Goal: Task Accomplishment & Management: Manage account settings

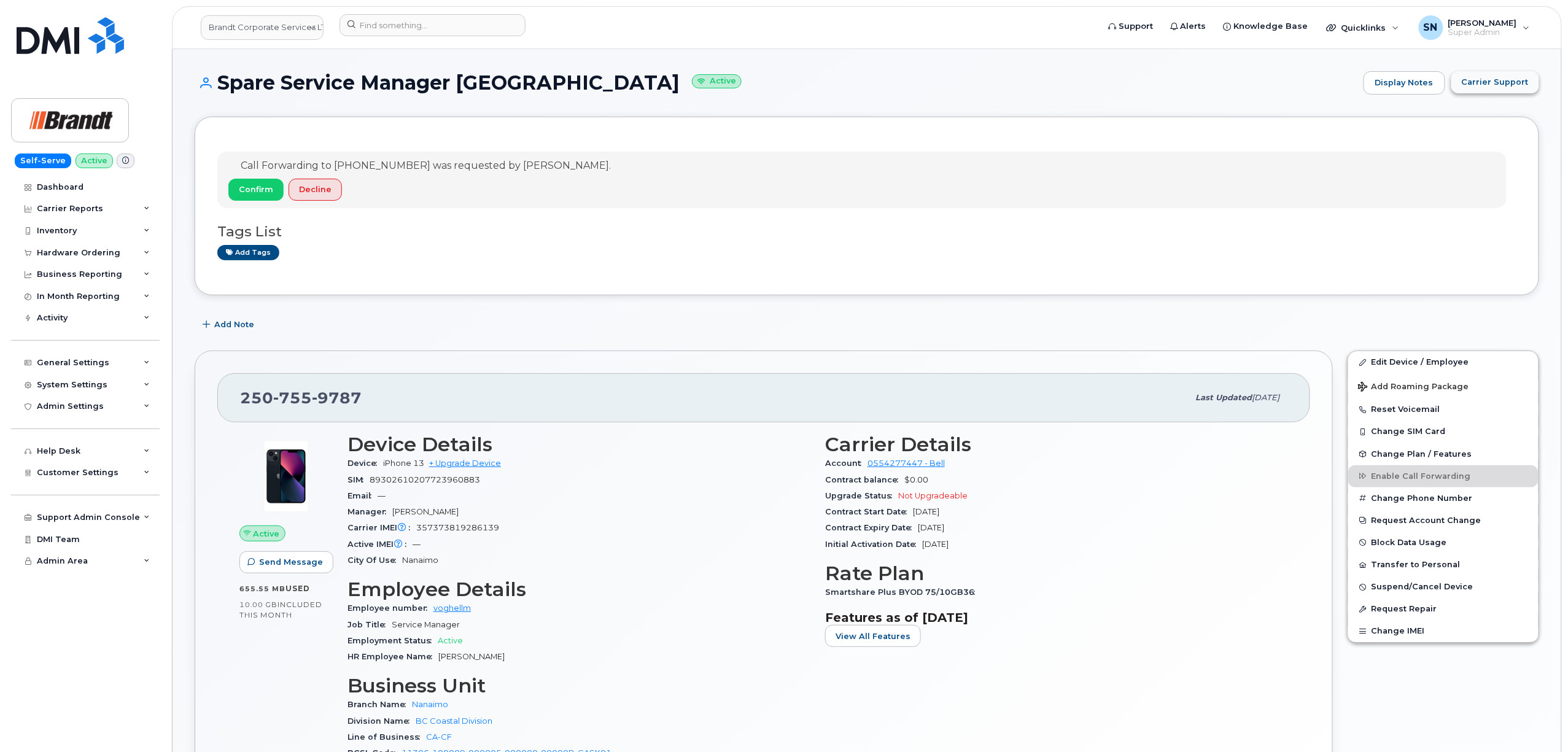
click at [1503, 74] on button "Carrier Support" at bounding box center [1495, 82] width 88 height 22
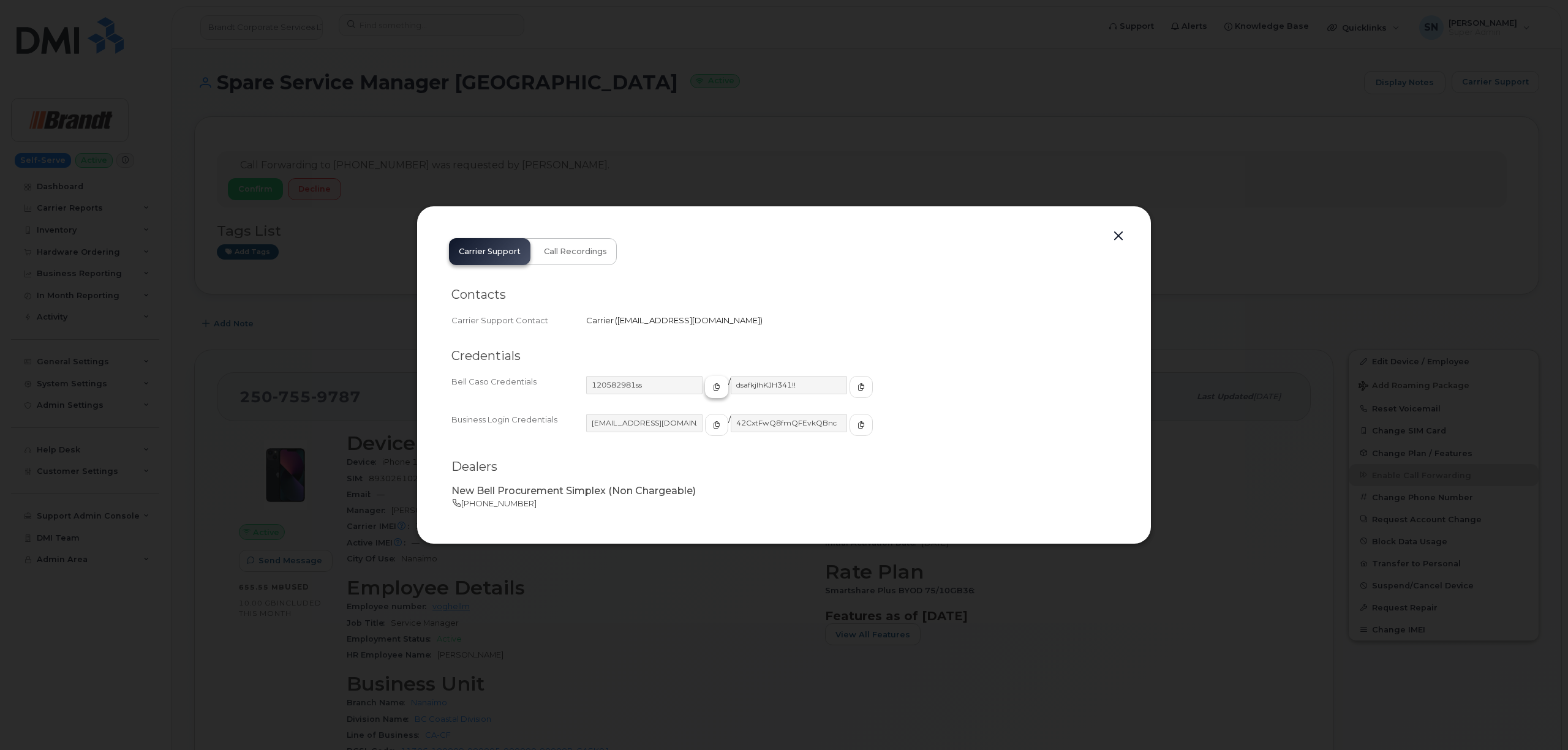
click at [713, 388] on icon "button" at bounding box center [717, 387] width 8 height 8
click at [704, 427] on button "button" at bounding box center [716, 424] width 23 height 22
click at [856, 425] on span "button" at bounding box center [862, 425] width 11 height 11
click at [1119, 231] on button "button" at bounding box center [1117, 236] width 18 height 17
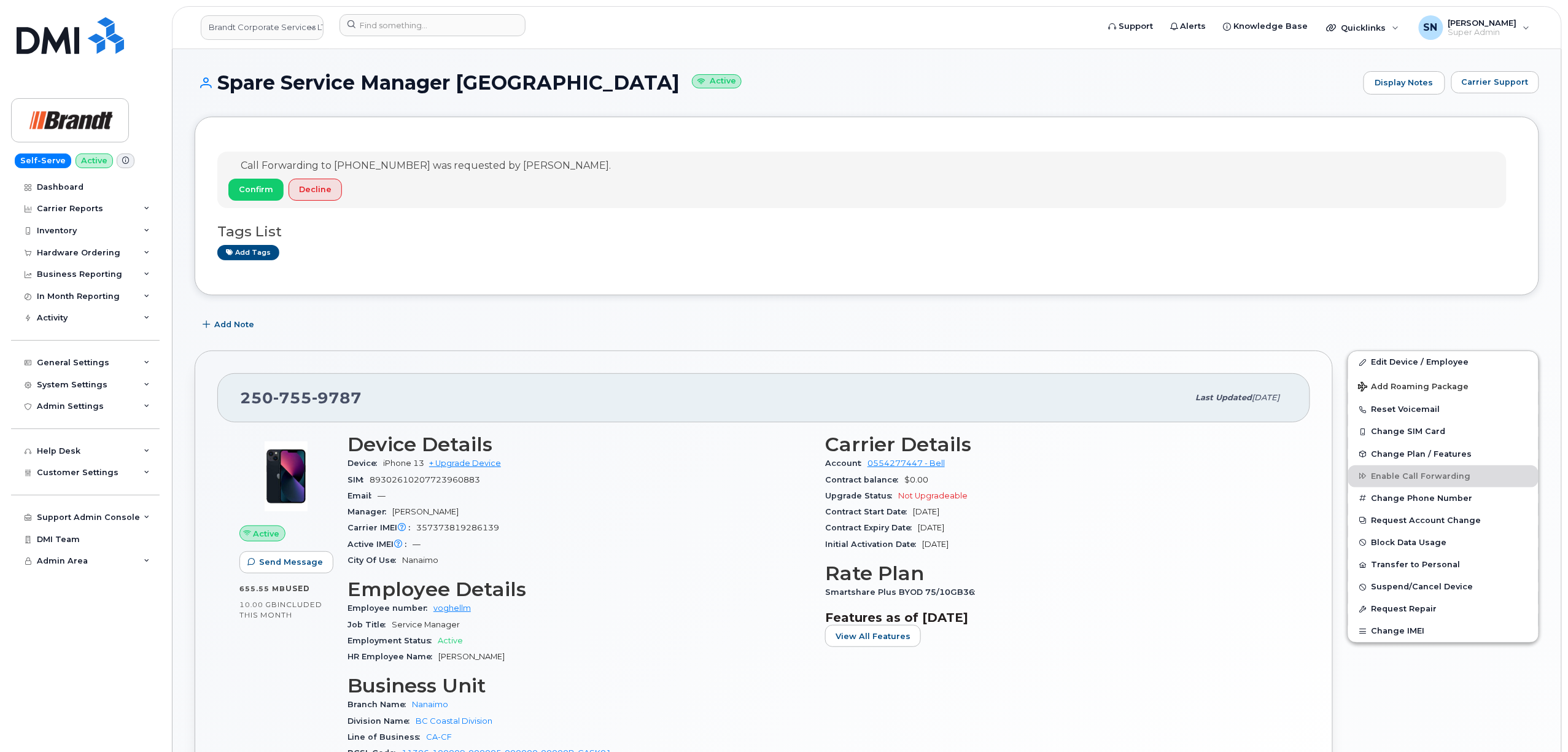
drag, startPoint x: 244, startPoint y: 398, endPoint x: 356, endPoint y: 409, distance: 112.5
click at [356, 407] on span "250 755 9787" at bounding box center [300, 397] width 121 height 18
copy span "250 755 9787"
drag, startPoint x: 223, startPoint y: 77, endPoint x: 553, endPoint y: 77, distance: 330.0
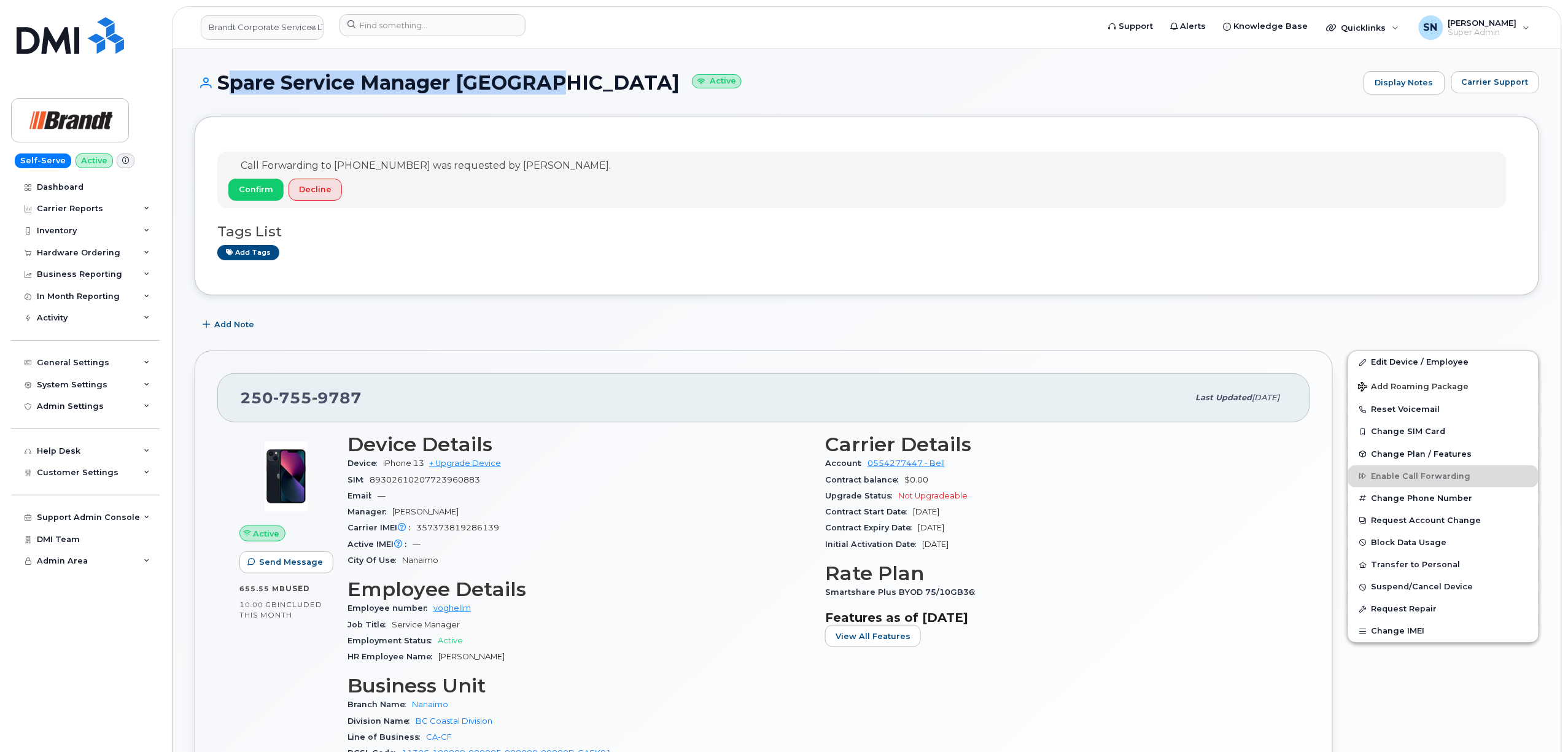
click at [553, 77] on h1 "Spare Service Manager Nanaimo Active" at bounding box center [776, 82] width 1163 height 21
copy h1 "Spare Service Manager Nanaimo"
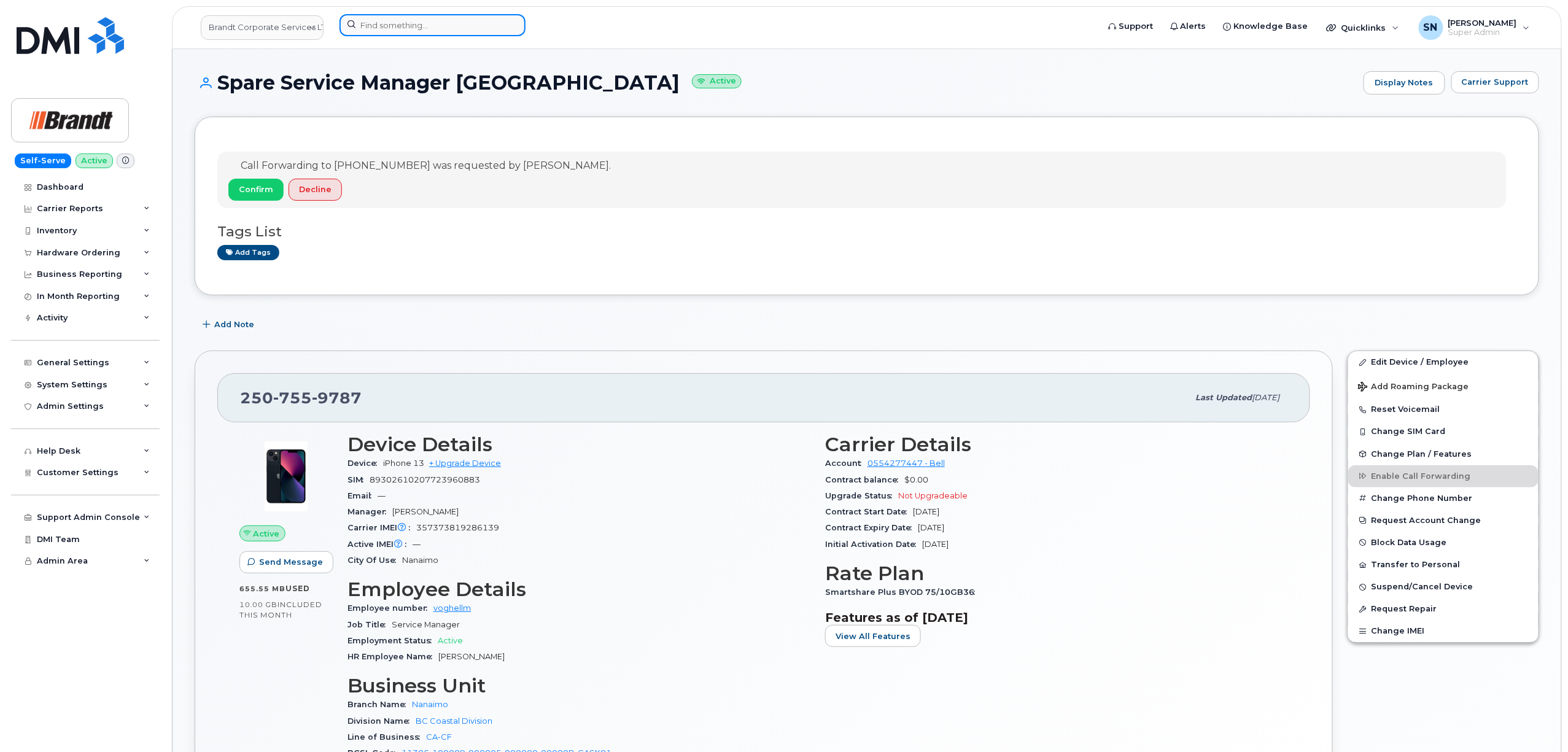
click at [458, 32] on input at bounding box center [432, 25] width 186 height 22
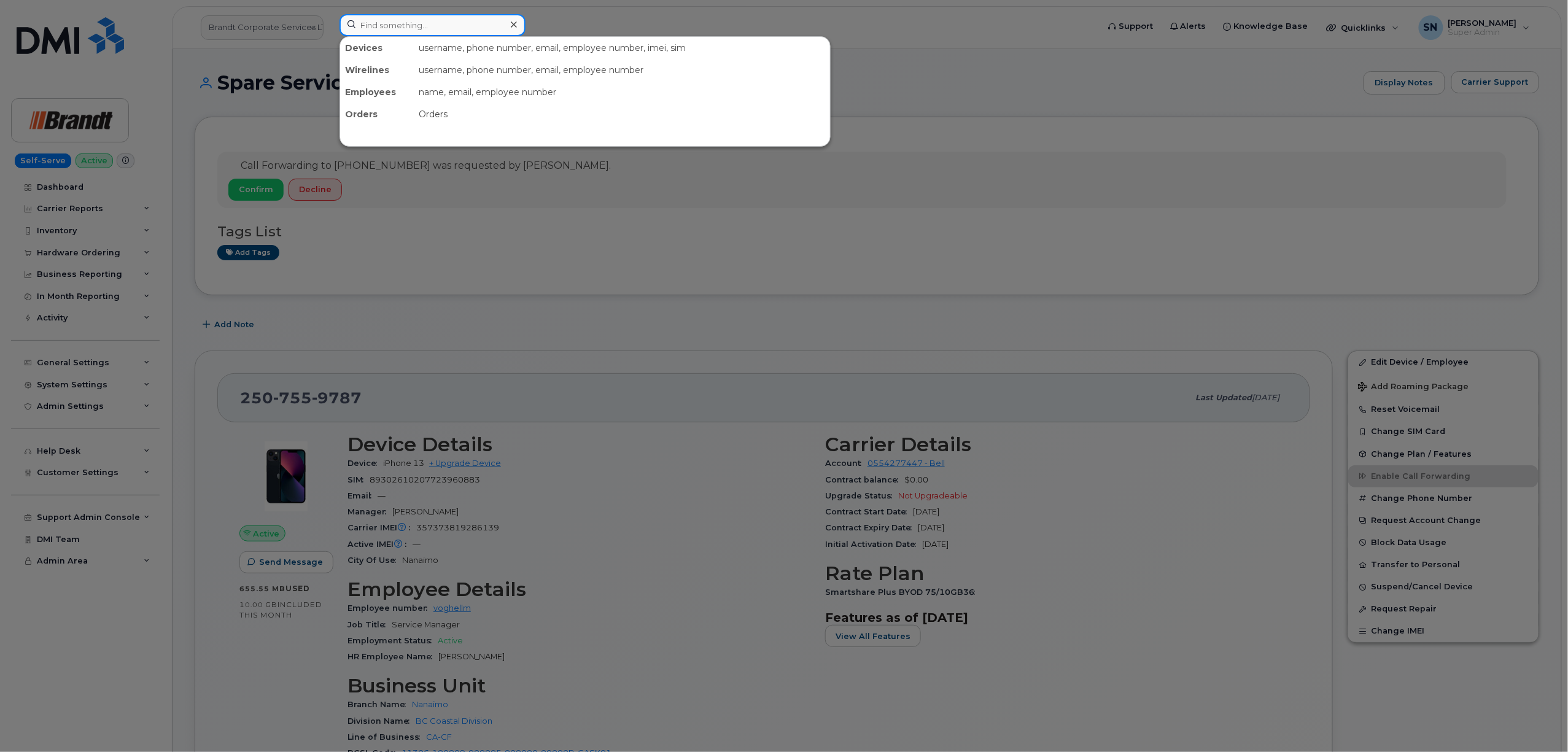
paste input "4168185549"
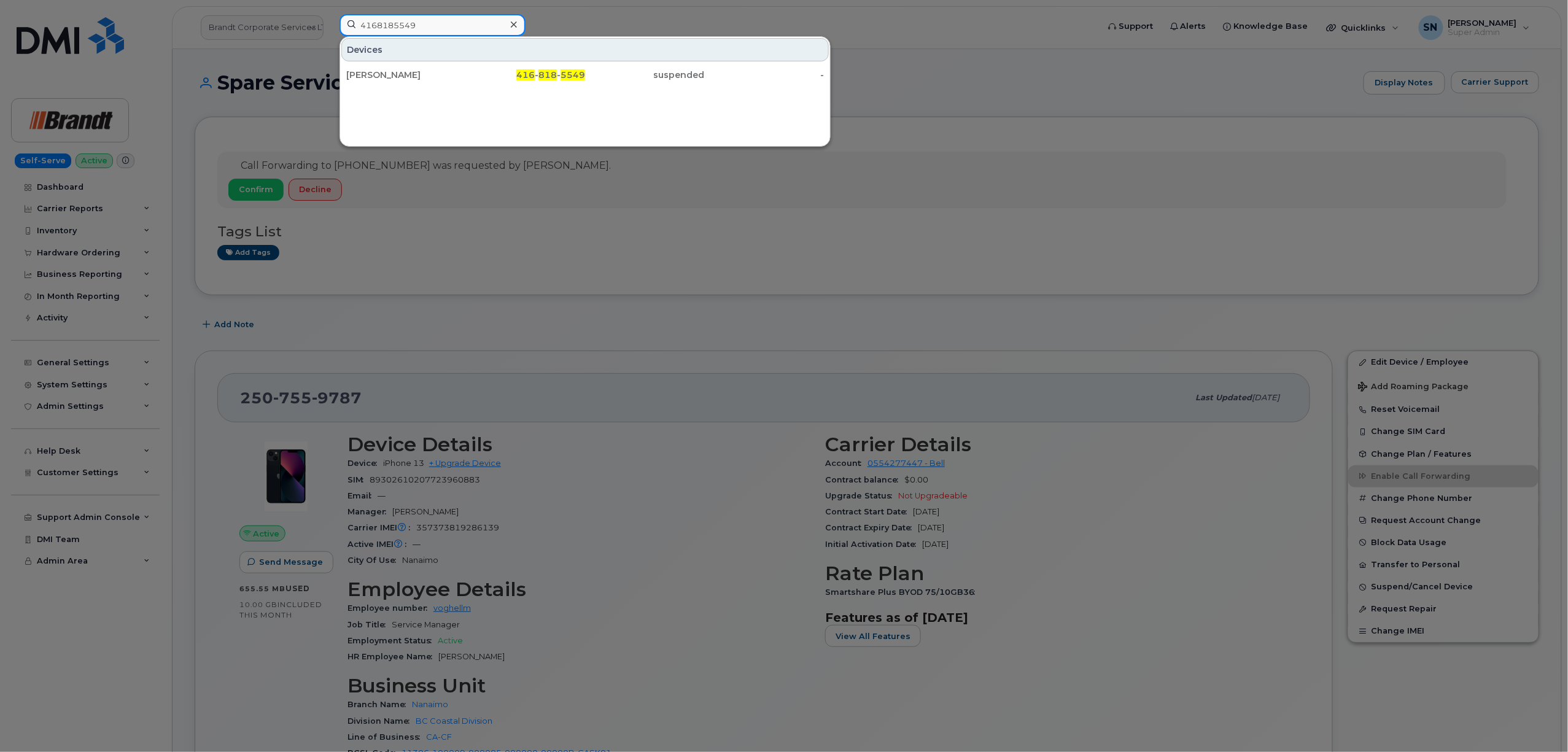
type input "4168185549"
click at [440, 81] on div "Alex Caetano" at bounding box center [405, 75] width 119 height 12
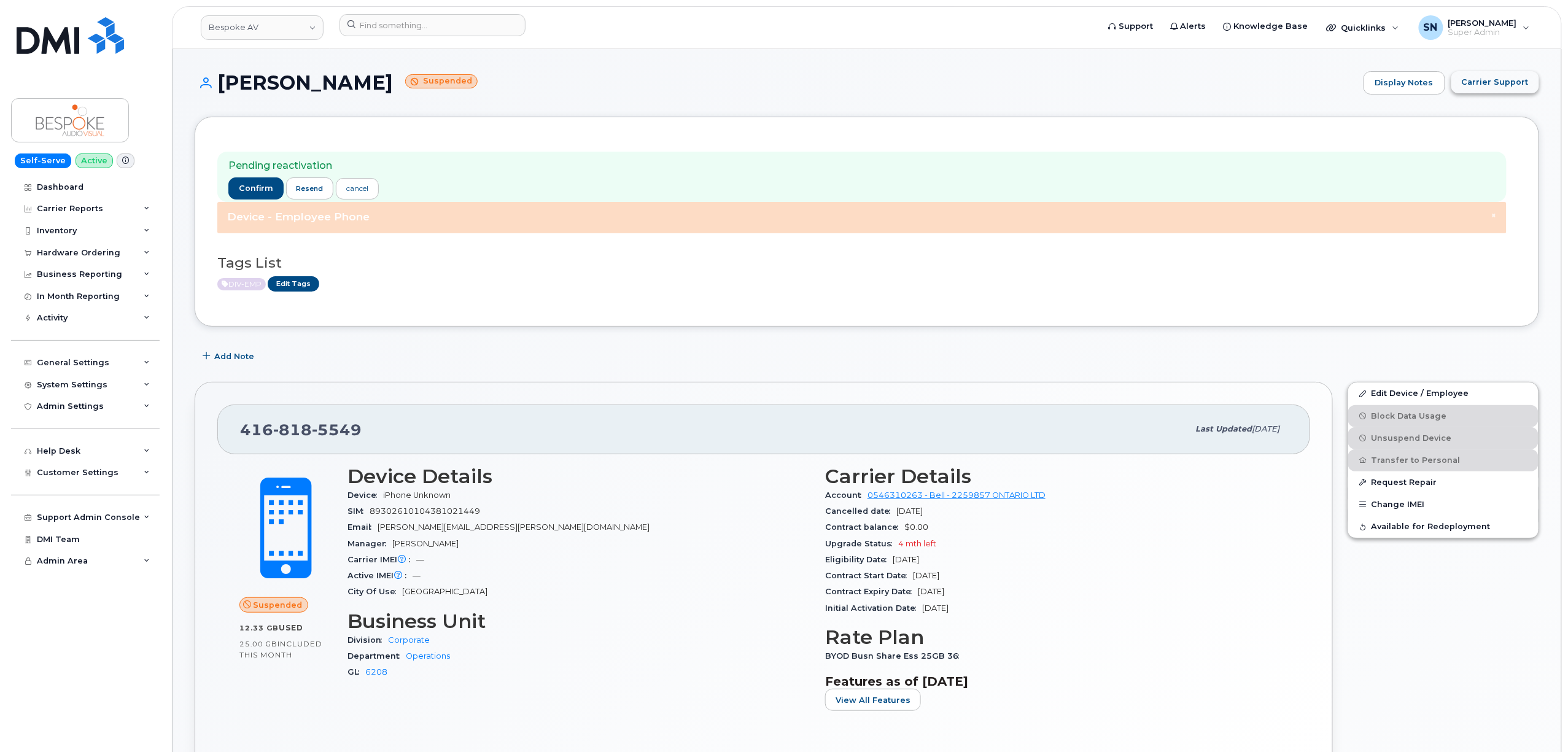
click at [1503, 87] on span "Carrier Support" at bounding box center [1495, 82] width 67 height 11
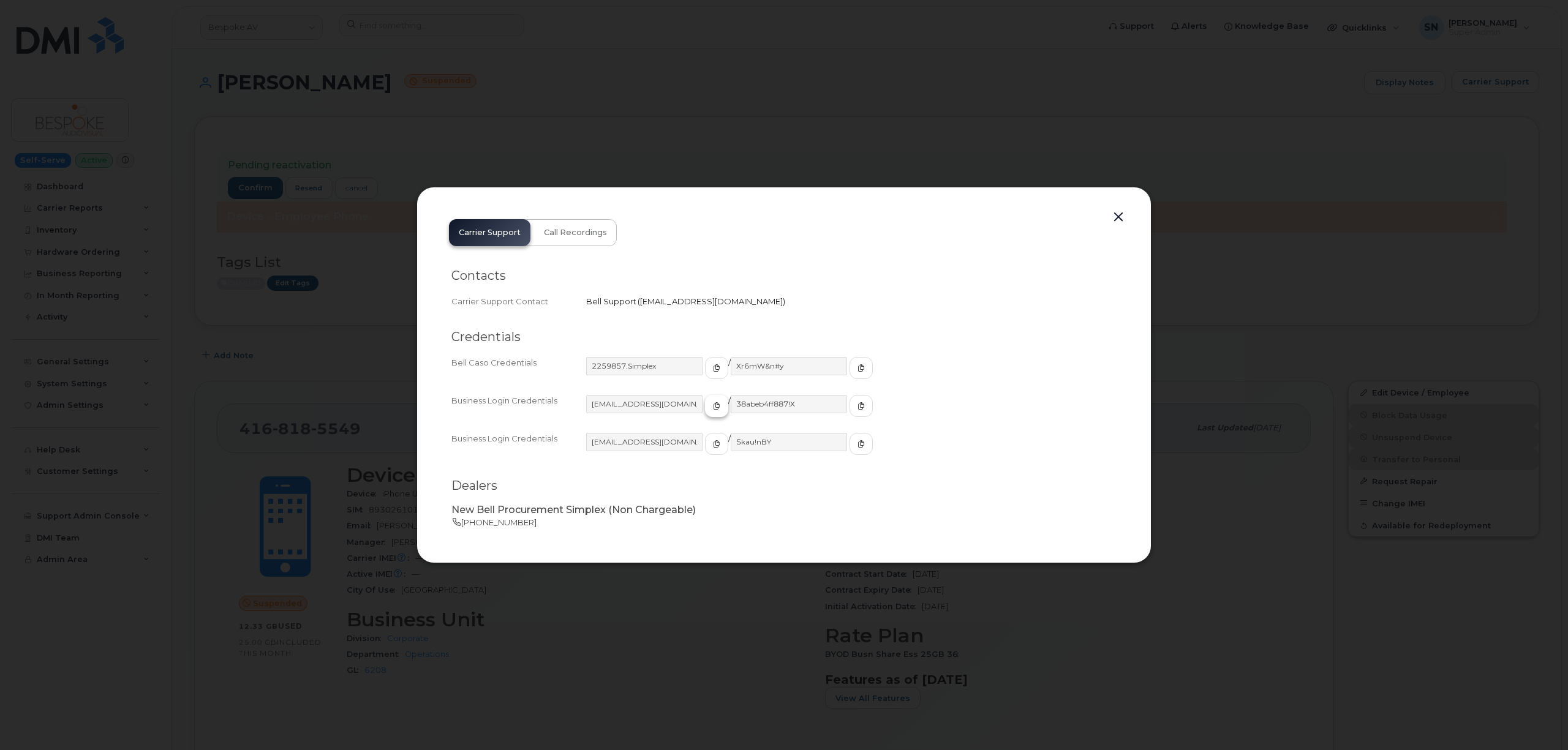
click at [708, 407] on button "button" at bounding box center [716, 405] width 23 height 22
click at [856, 405] on span "button" at bounding box center [862, 406] width 11 height 11
click at [1117, 221] on button "button" at bounding box center [1117, 217] width 18 height 17
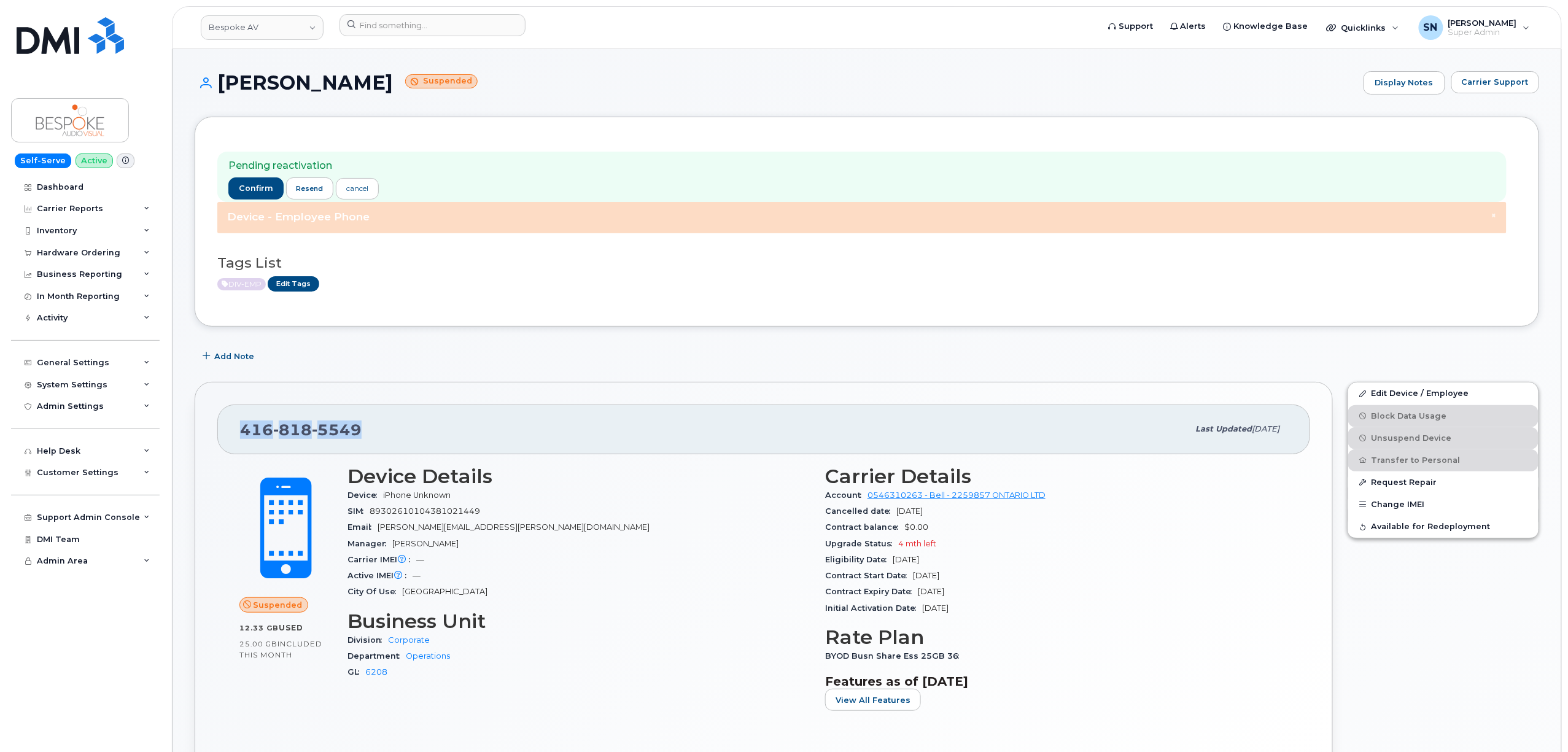
drag, startPoint x: 275, startPoint y: 432, endPoint x: 361, endPoint y: 435, distance: 86.1
click at [361, 435] on div "416 818 5549 Last updated Sep 08, 2025" at bounding box center [763, 428] width 1093 height 49
copy span "416 818 5549"
click at [245, 191] on span "confirm" at bounding box center [256, 188] width 34 height 11
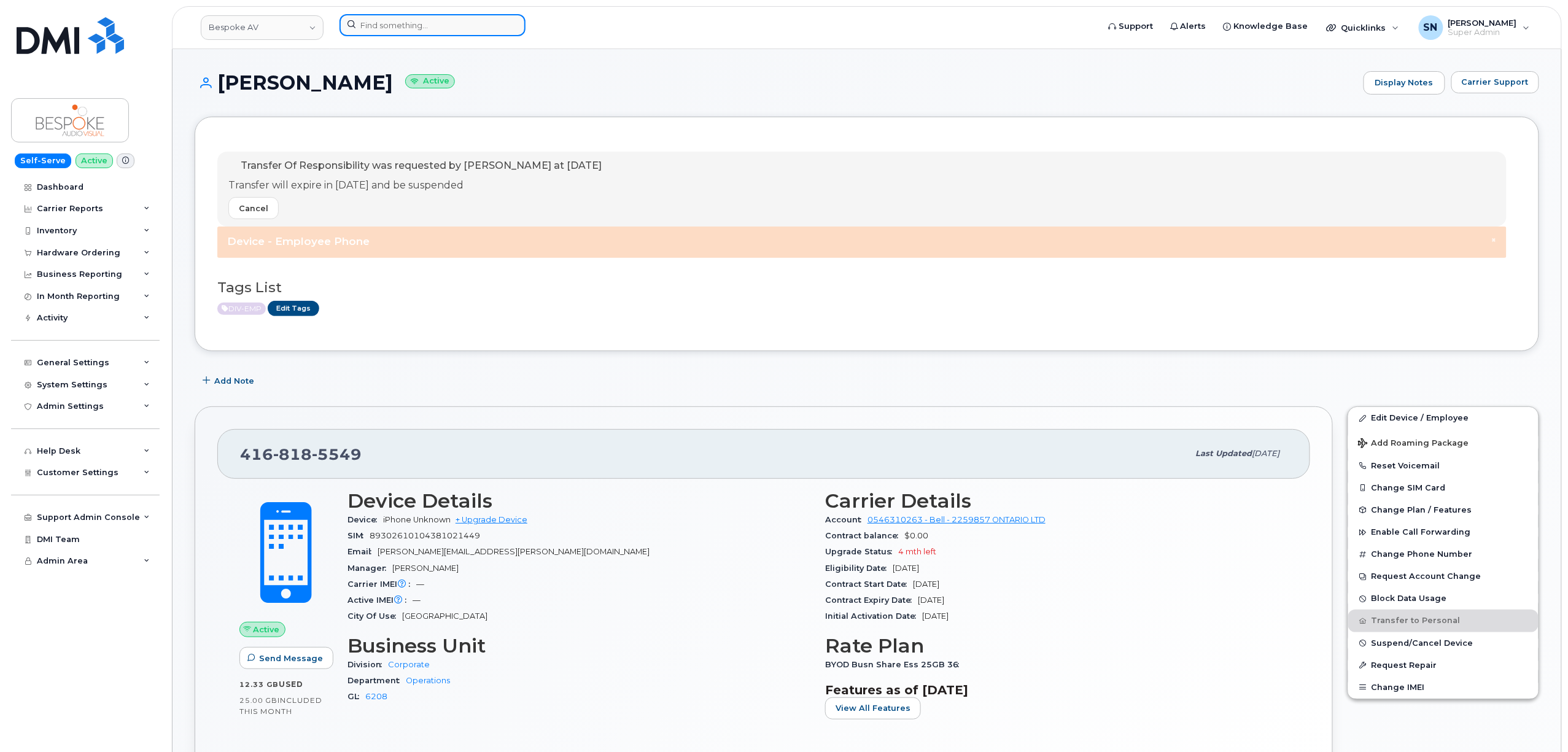
click at [436, 26] on input at bounding box center [432, 25] width 186 height 22
paste input "5814436863"
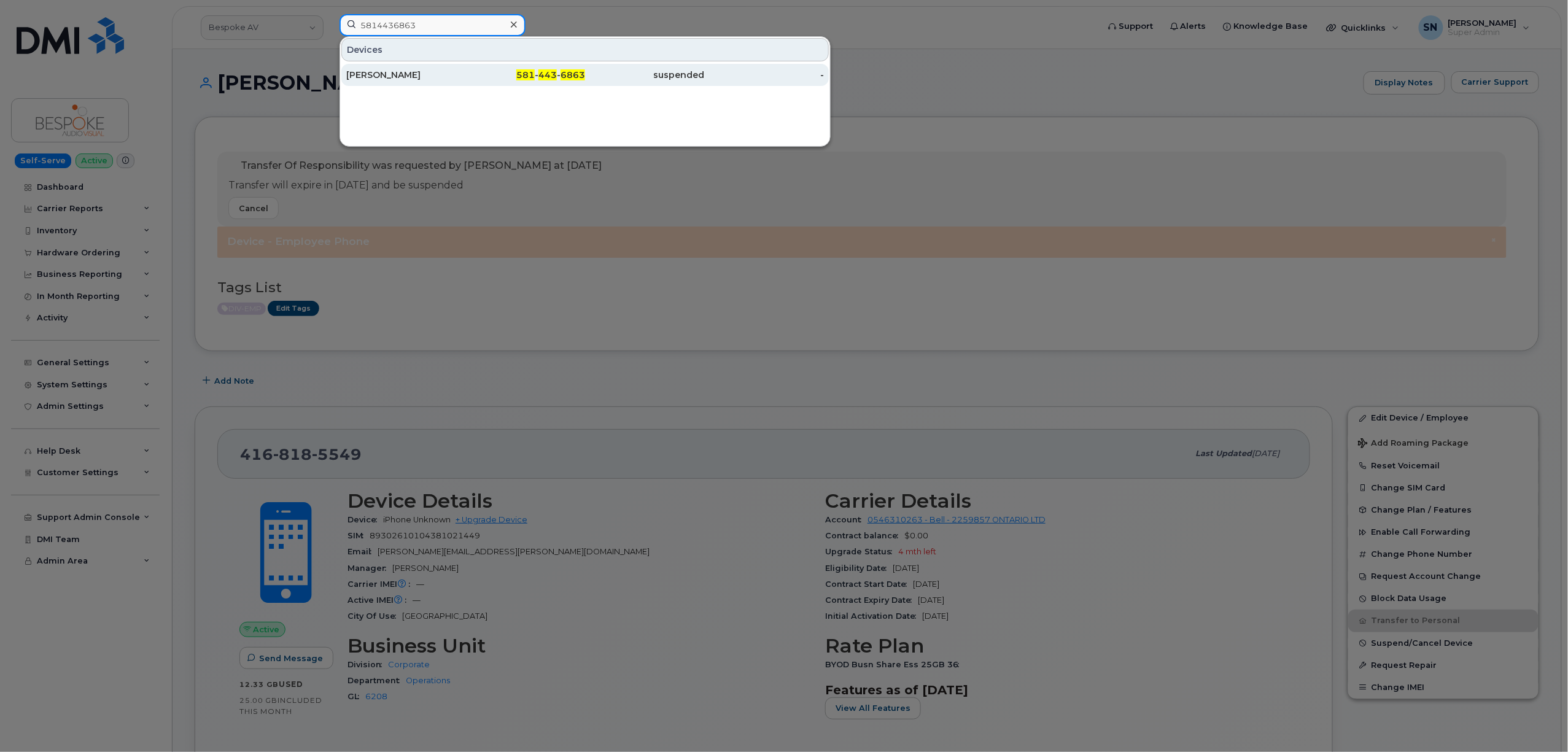
type input "5814436863"
click at [440, 69] on div "[PERSON_NAME]" at bounding box center [405, 75] width 119 height 22
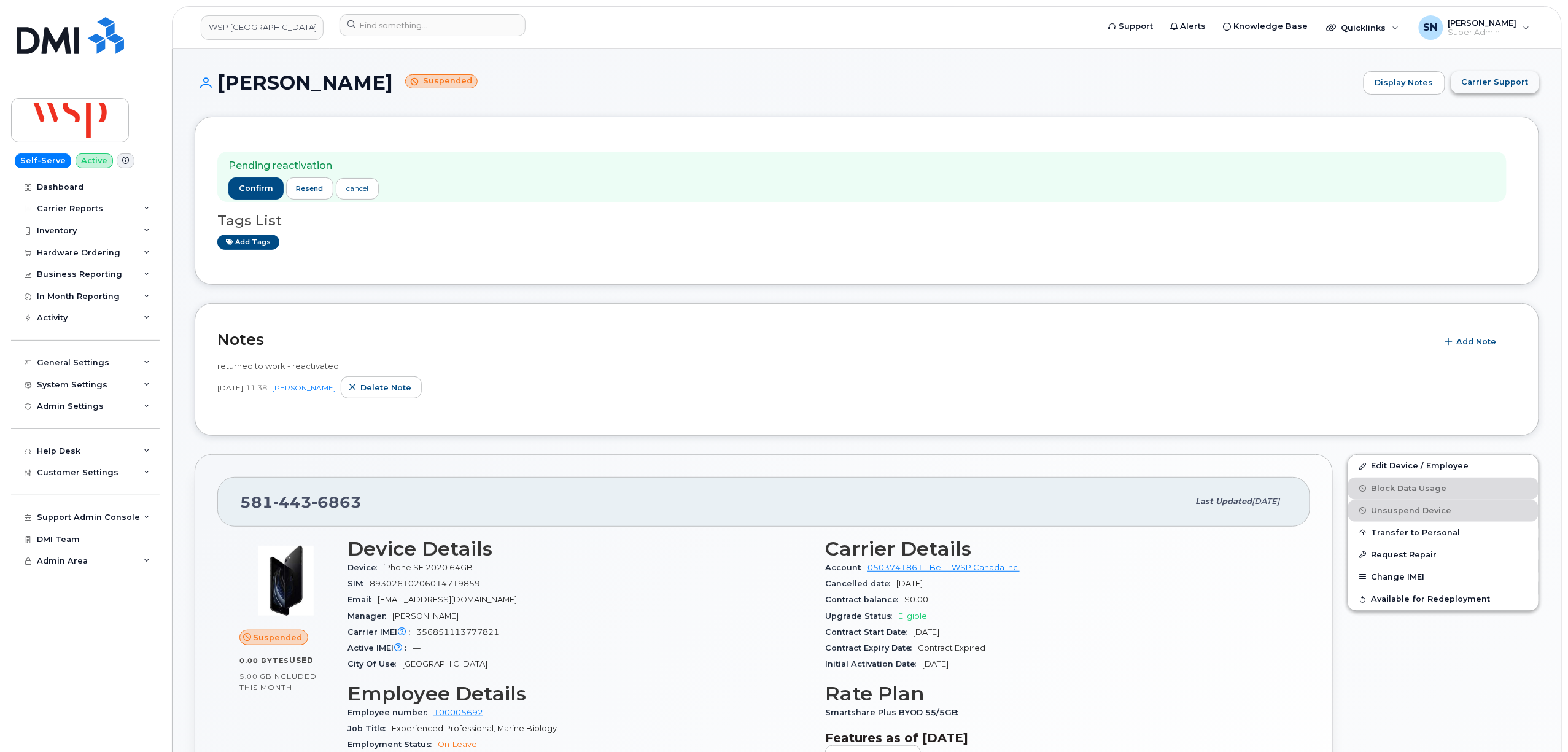
click at [1492, 81] on span "Carrier Support" at bounding box center [1495, 82] width 67 height 11
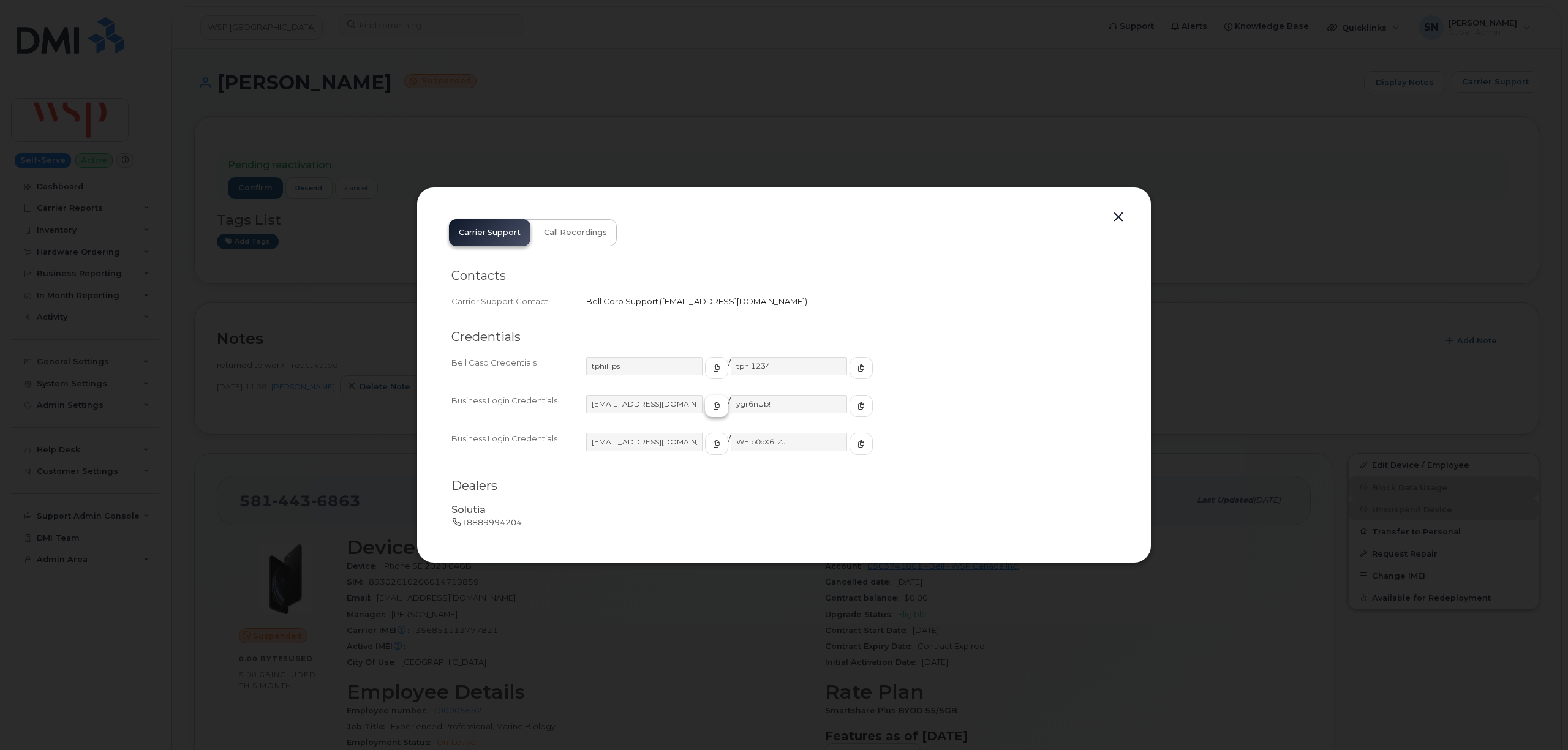
click at [713, 408] on icon "button" at bounding box center [717, 406] width 8 height 8
click at [857, 403] on icon "button" at bounding box center [861, 406] width 8 height 8
click at [1123, 213] on button "button" at bounding box center [1117, 217] width 18 height 17
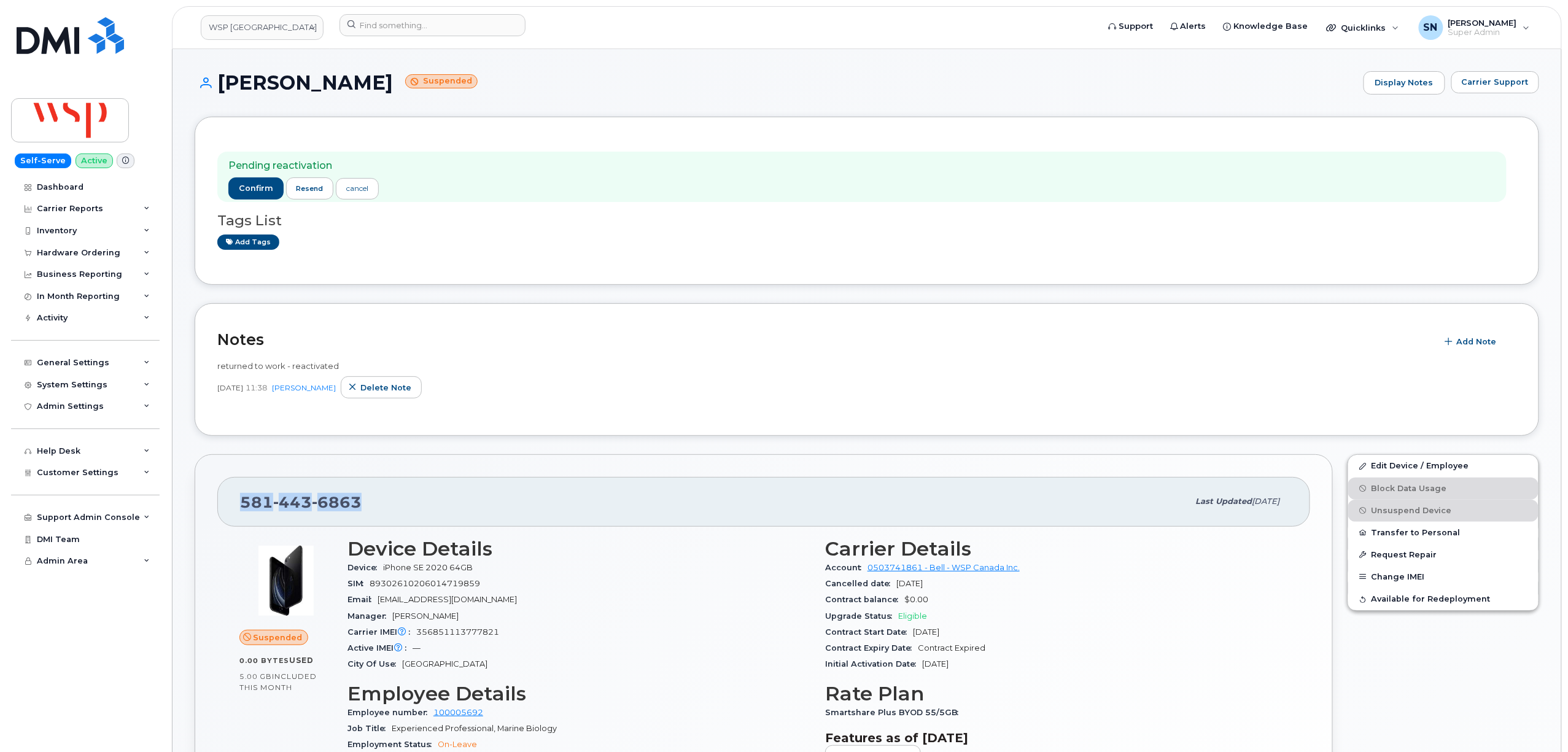
drag, startPoint x: 241, startPoint y: 507, endPoint x: 353, endPoint y: 502, distance: 112.1
click at [362, 511] on div "581 443 6863" at bounding box center [714, 501] width 949 height 26
copy span "581 443 6863"
click at [255, 190] on span "confirm" at bounding box center [256, 188] width 34 height 11
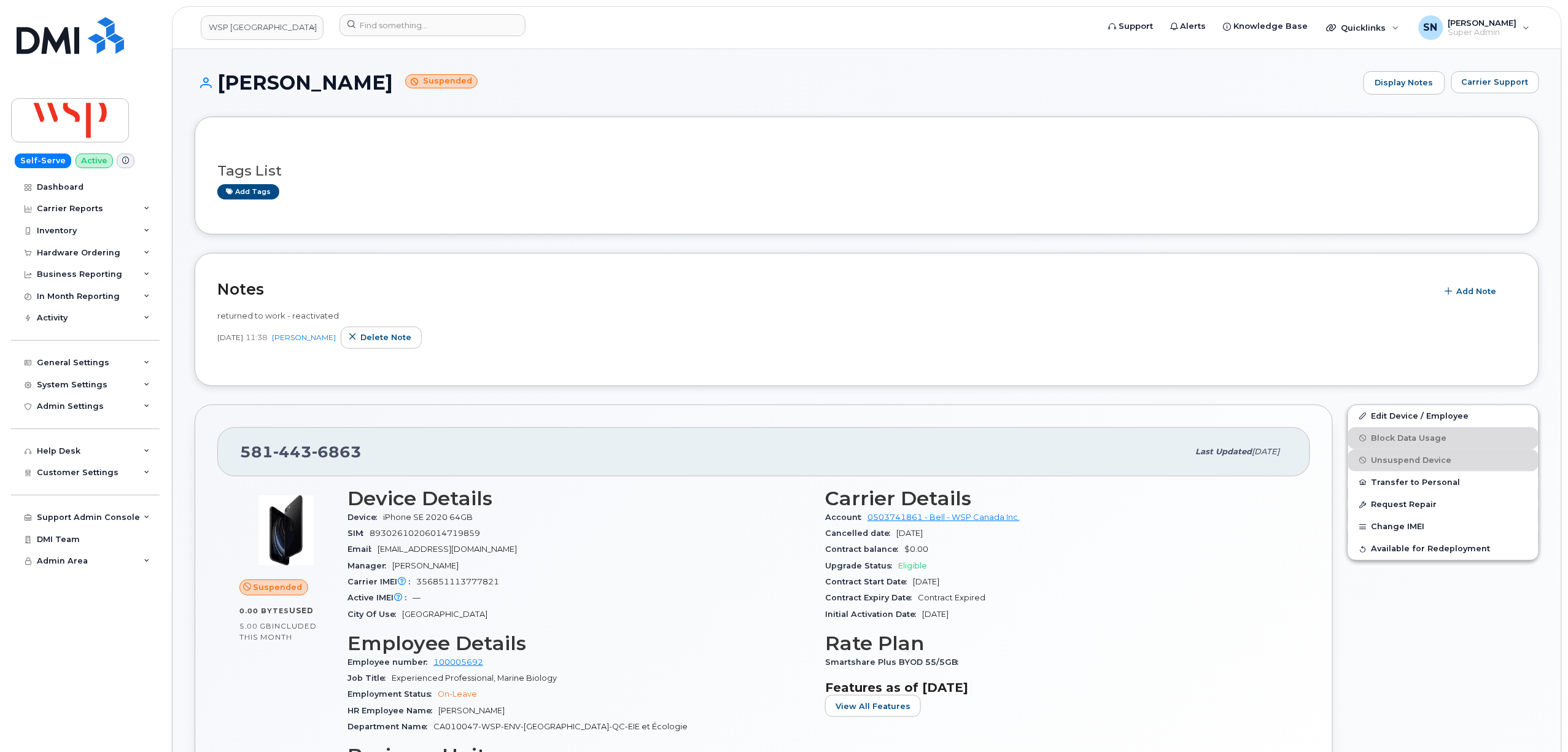
drag, startPoint x: 219, startPoint y: 80, endPoint x: 384, endPoint y: 87, distance: 165.1
click at [384, 87] on h1 "Ariane Aspirault Suspended" at bounding box center [776, 82] width 1163 height 21
copy h1 "Ariane Aspirault"
click at [505, 87] on h1 "Ariane Aspirault Suspended" at bounding box center [776, 82] width 1163 height 21
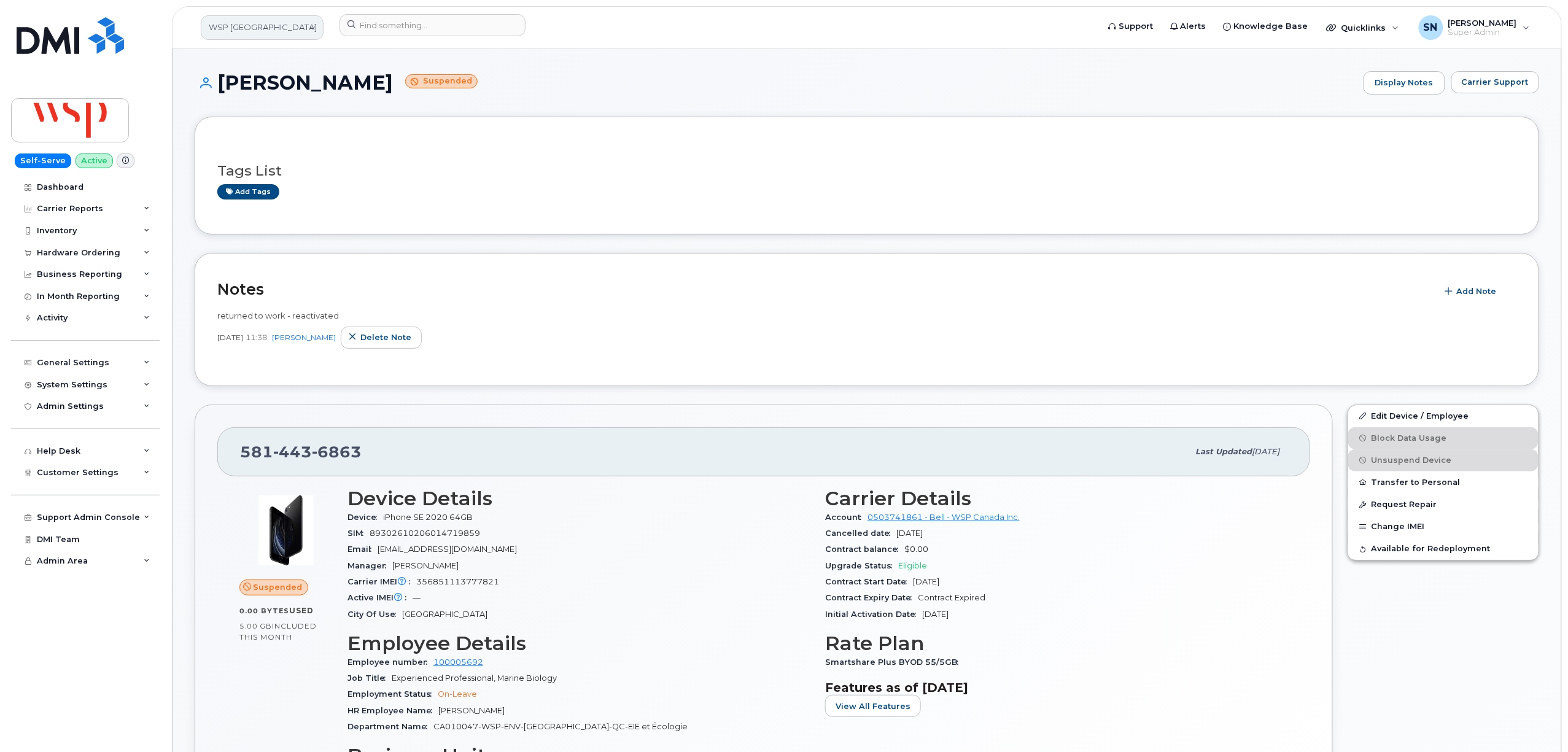
click at [267, 32] on link "WSP Canada" at bounding box center [262, 28] width 122 height 25
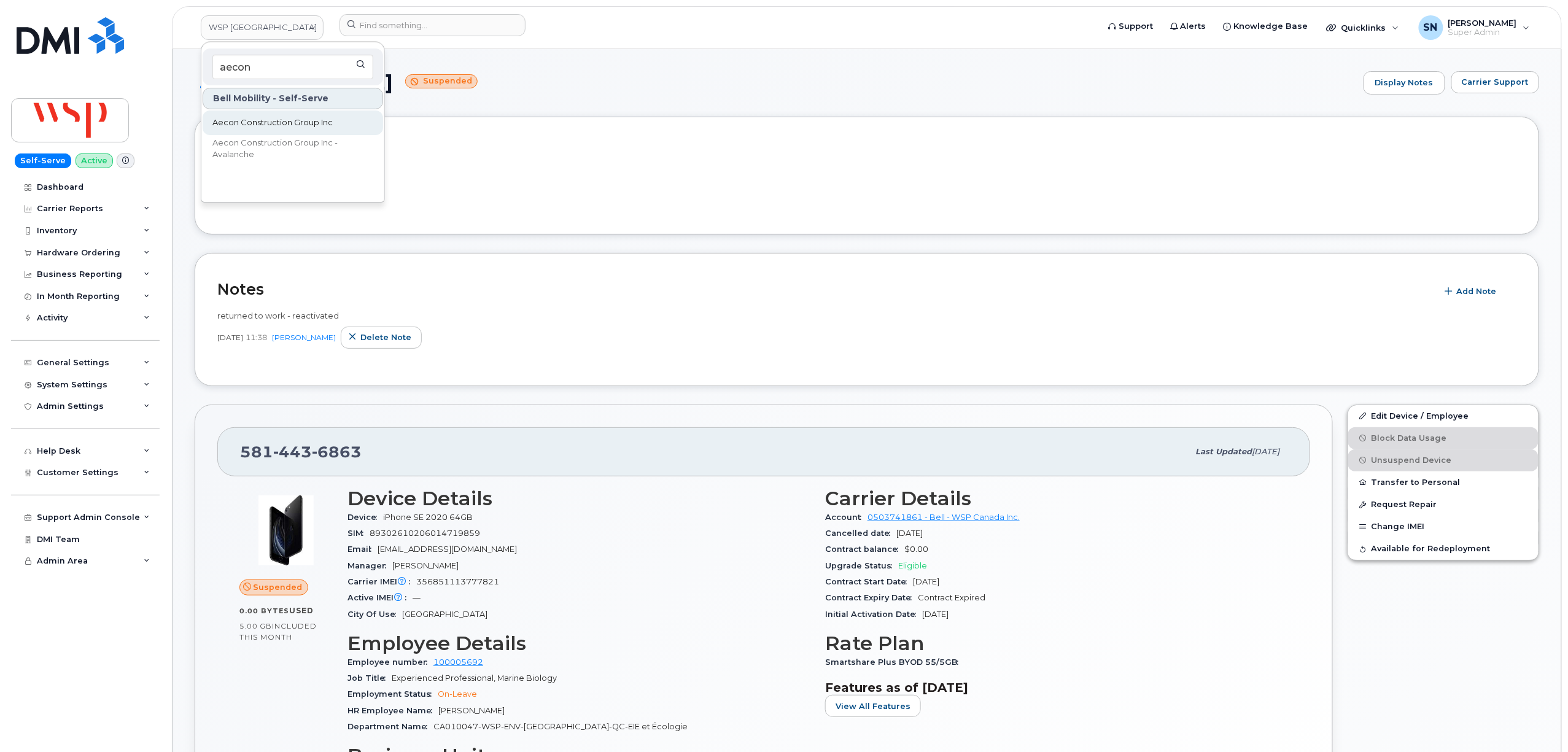
type input "aecon"
click at [325, 126] on span "Aecon Construction Group Inc" at bounding box center [272, 122] width 120 height 12
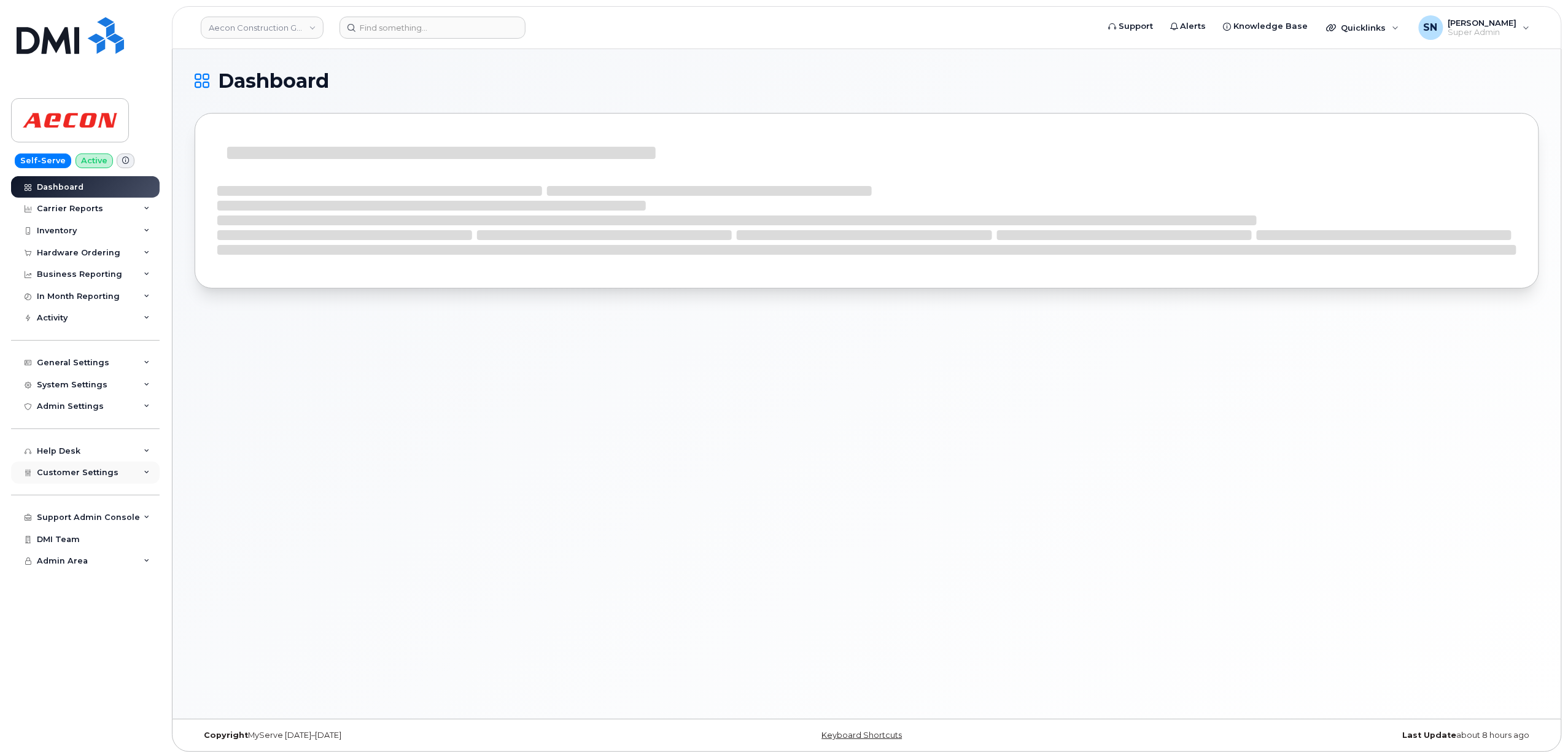
click at [98, 472] on span "Customer Settings" at bounding box center [77, 473] width 81 height 10
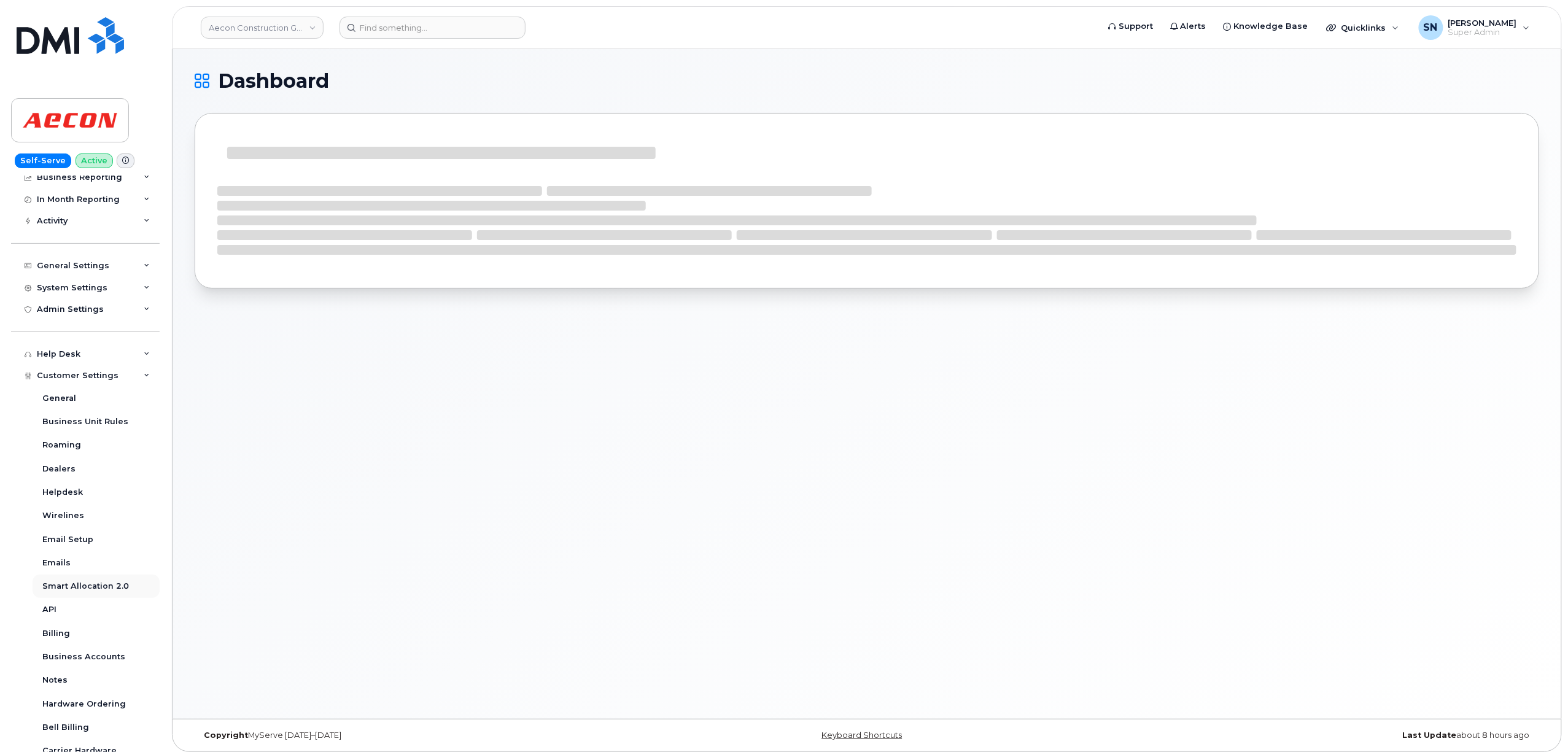
scroll to position [195, 0]
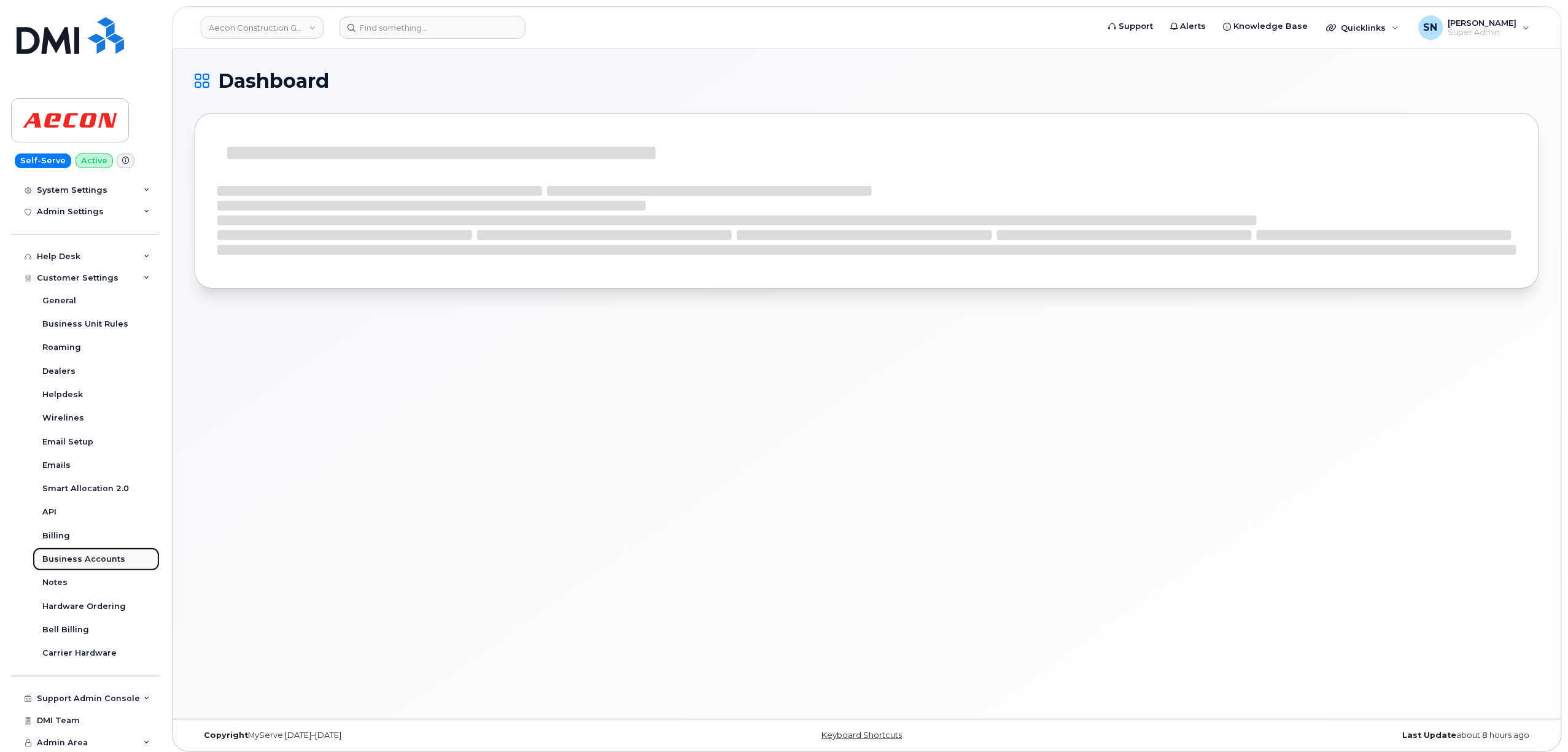
click at [109, 562] on div "Business Accounts" at bounding box center [83, 559] width 83 height 11
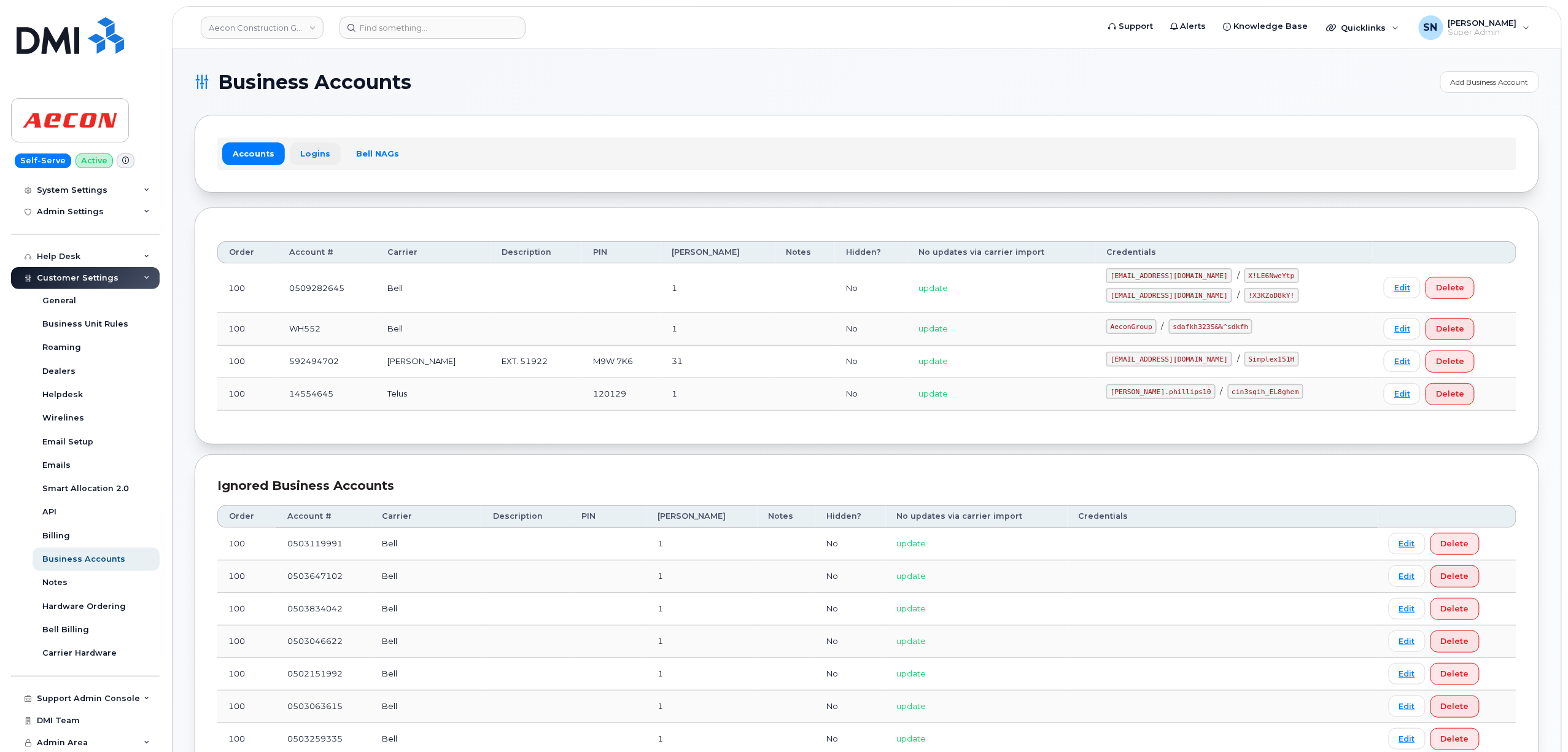
click at [310, 164] on link "Logins" at bounding box center [314, 153] width 51 height 22
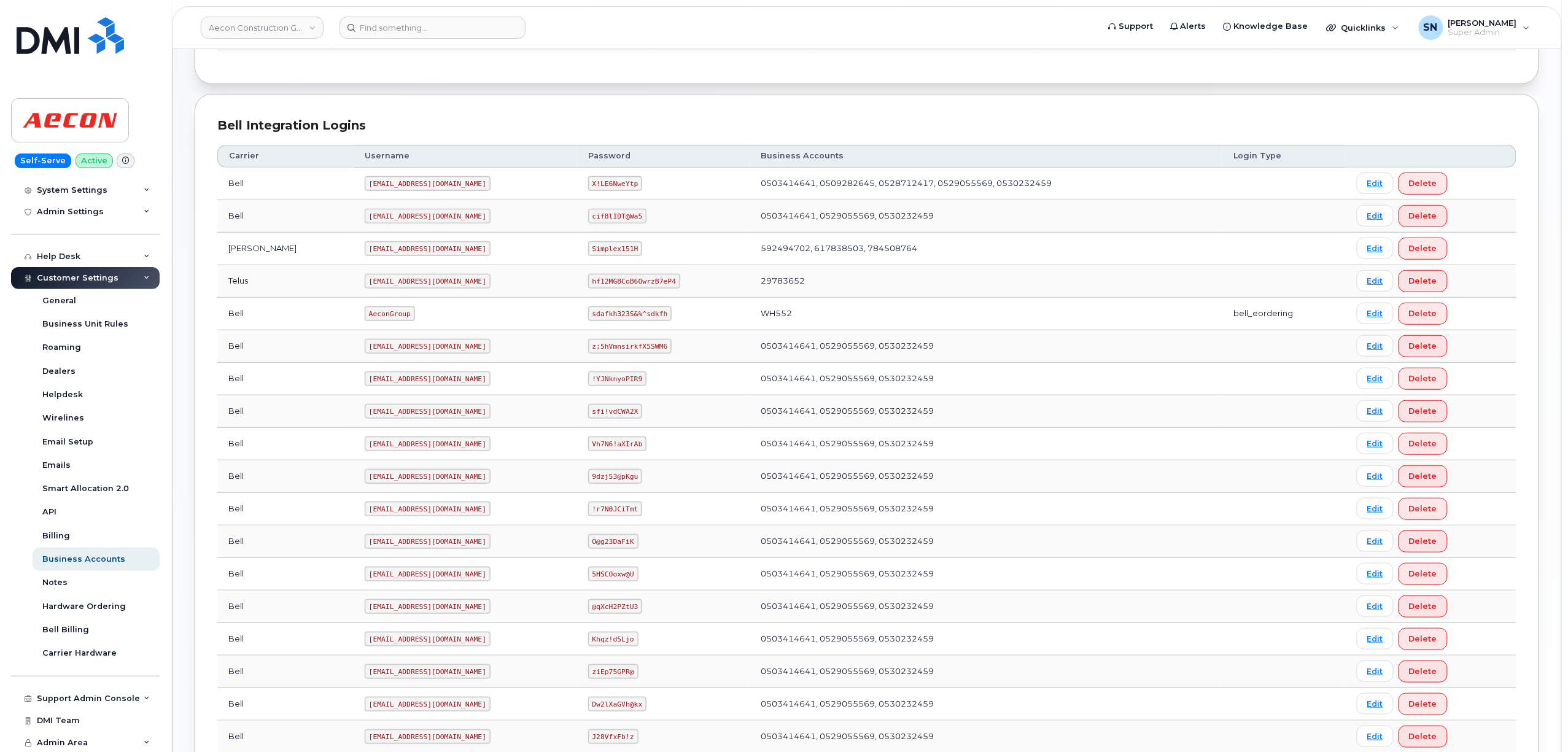
scroll to position [391, 0]
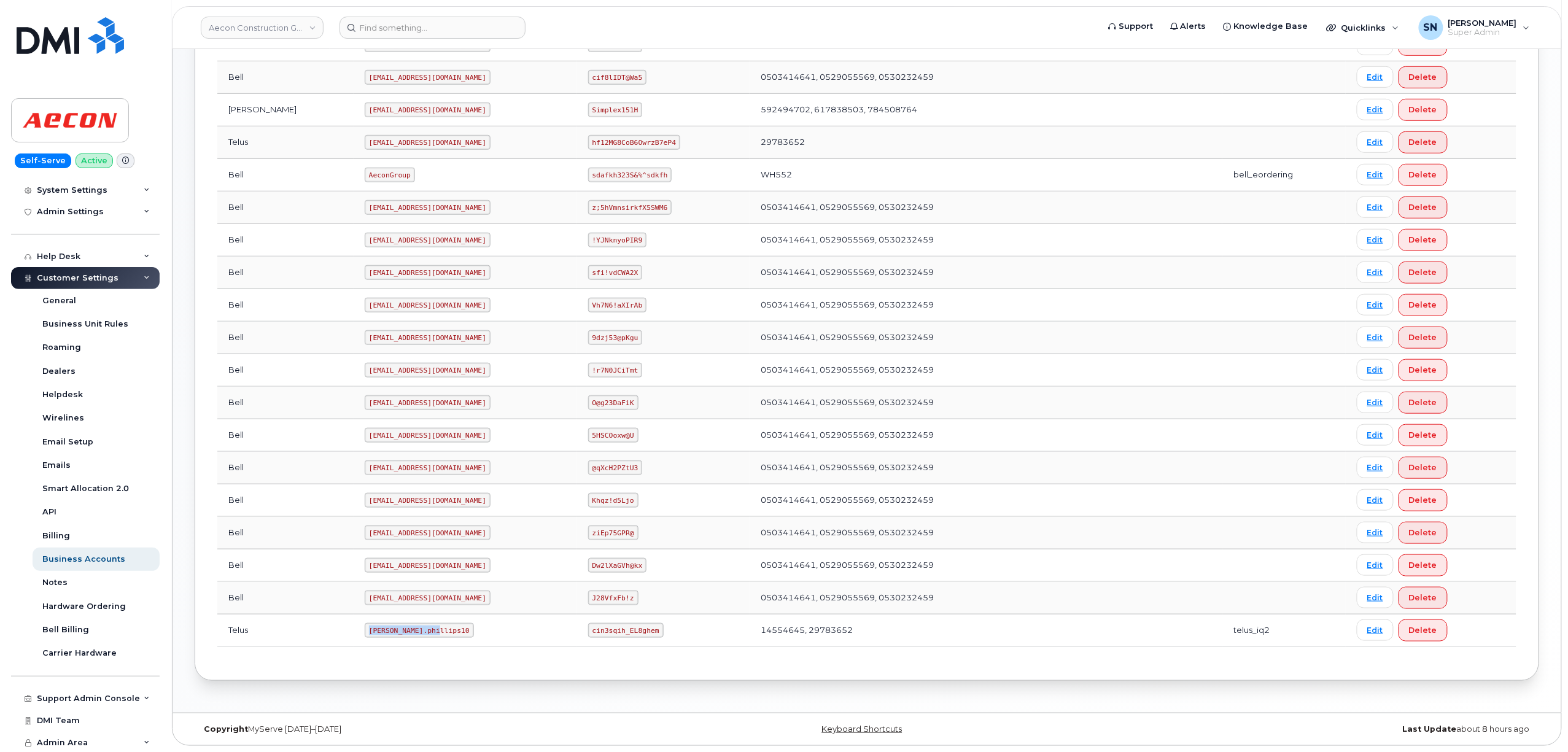
drag, startPoint x: 311, startPoint y: 631, endPoint x: 376, endPoint y: 634, distance: 65.1
click at [376, 634] on code "Taylor.phillips10" at bounding box center [419, 630] width 109 height 14
copy code "Taylor.phillips10"
drag, startPoint x: 568, startPoint y: 632, endPoint x: 649, endPoint y: 636, distance: 81.1
click at [649, 636] on td "cin3sqih_EL8ghem" at bounding box center [663, 631] width 173 height 32
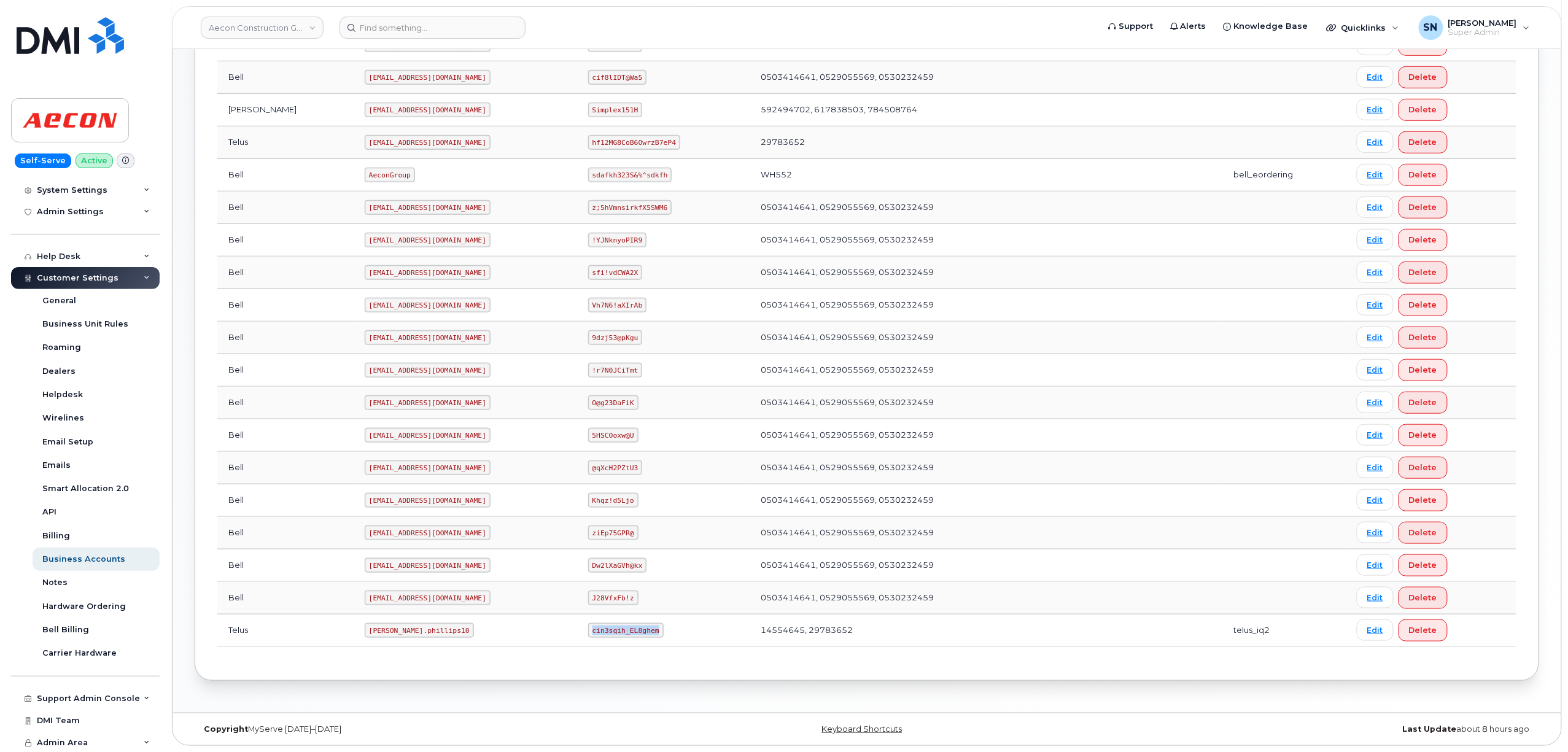
copy code "cin3sqih_EL8ghem"
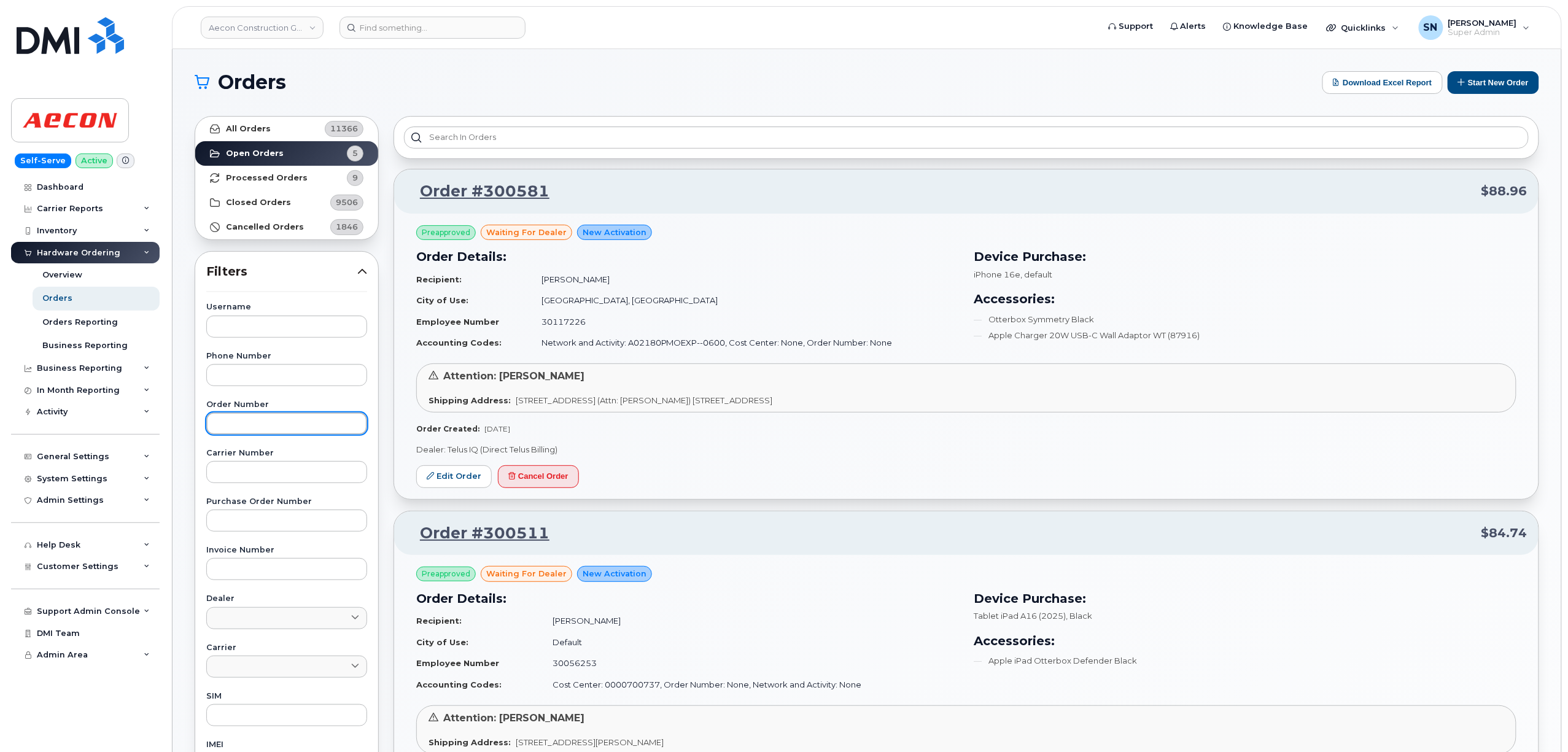
click at [259, 419] on input "text" at bounding box center [287, 423] width 161 height 22
paste input "300581"
type input "300581"
click at [250, 131] on strong "All Orders" at bounding box center [247, 129] width 45 height 10
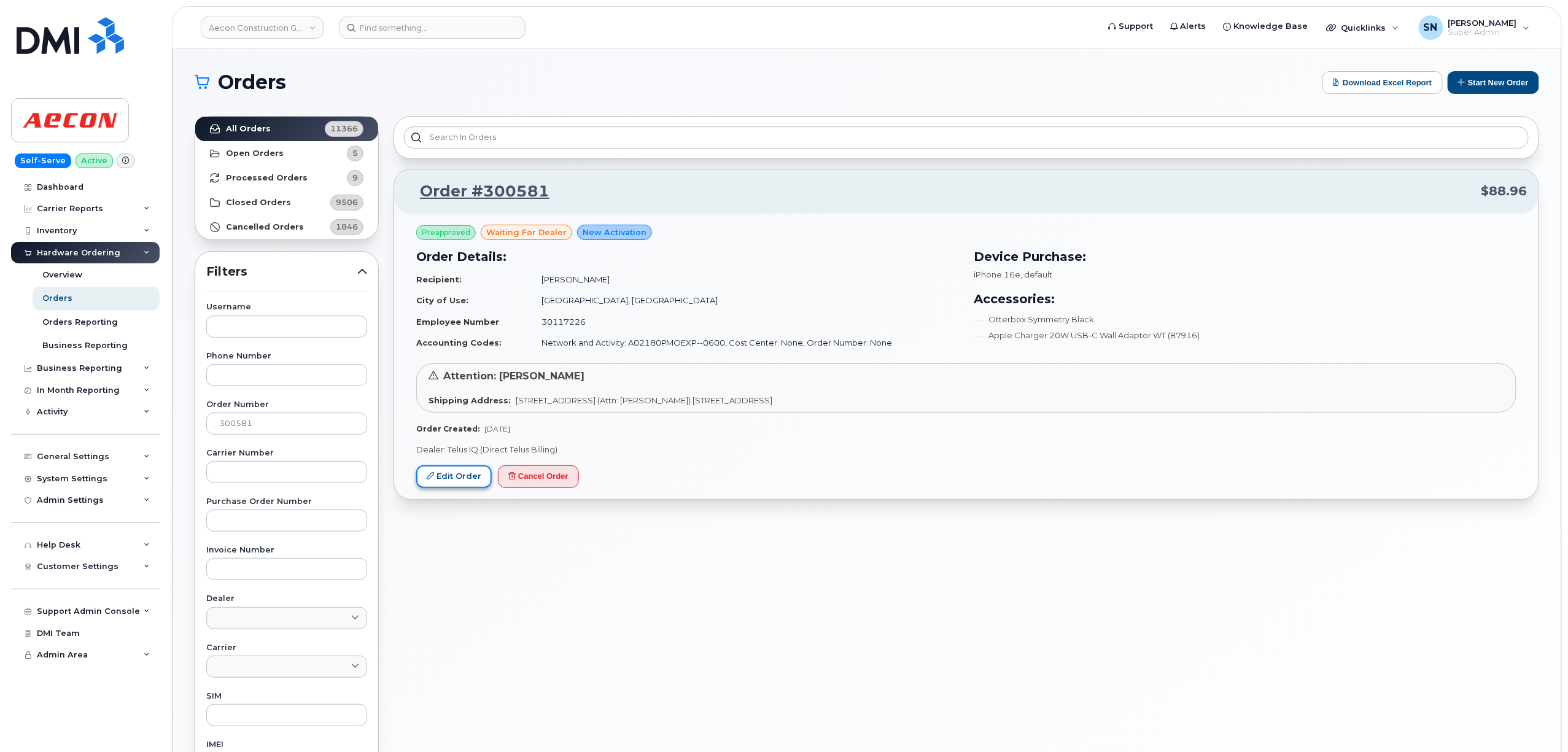
click at [480, 486] on link "Edit Order" at bounding box center [454, 477] width 75 height 23
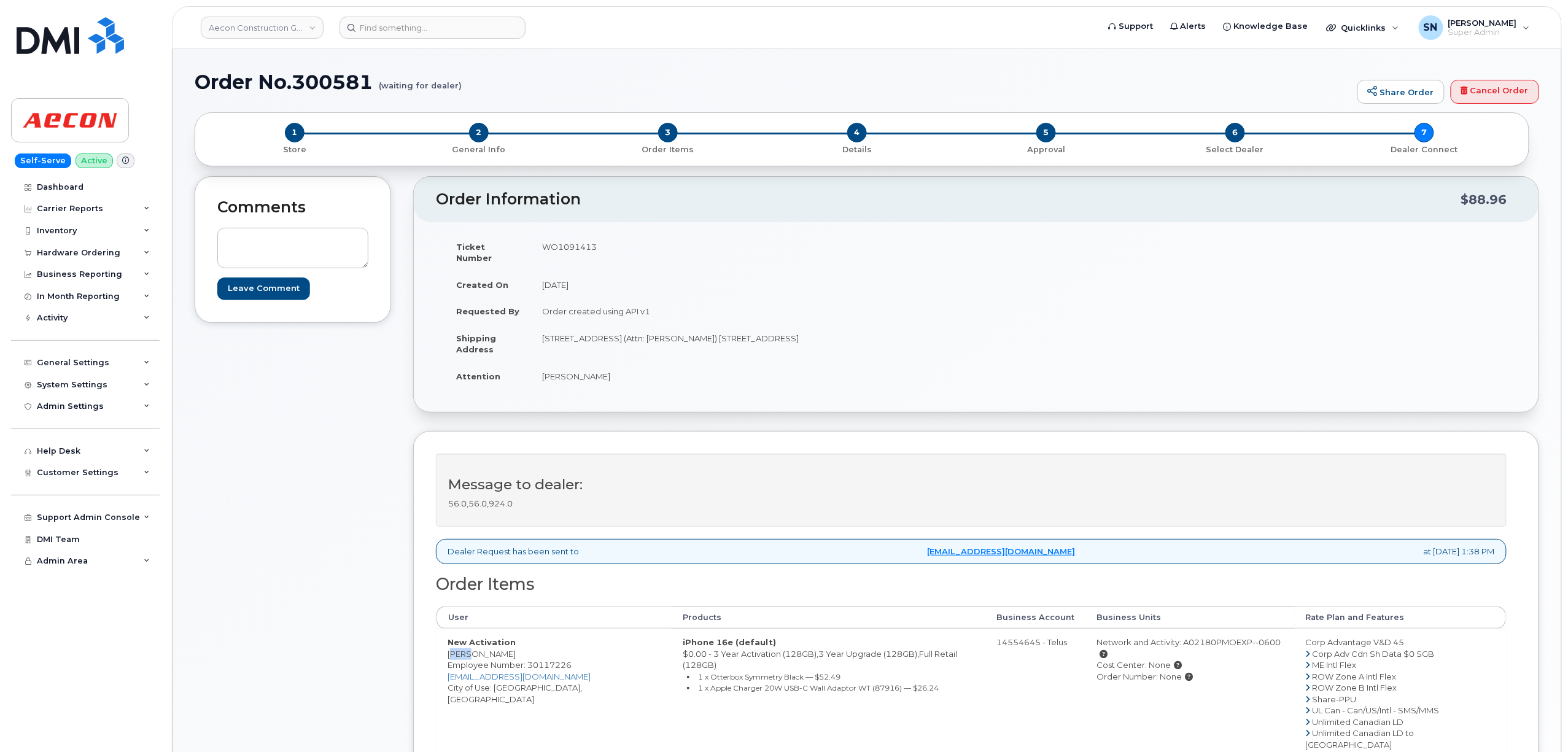
drag, startPoint x: 449, startPoint y: 647, endPoint x: 462, endPoint y: 647, distance: 13.0
click at [462, 647] on td "New Activation [PERSON_NAME] Employee Number: 30117226 [EMAIL_ADDRESS][DOMAIN_N…" at bounding box center [554, 694] width 236 height 130
copy td "[PERSON_NAME]"
click at [486, 647] on td "New Activation [PERSON_NAME] Employee Number: 30117226 [EMAIL_ADDRESS][DOMAIN_N…" at bounding box center [554, 694] width 236 height 130
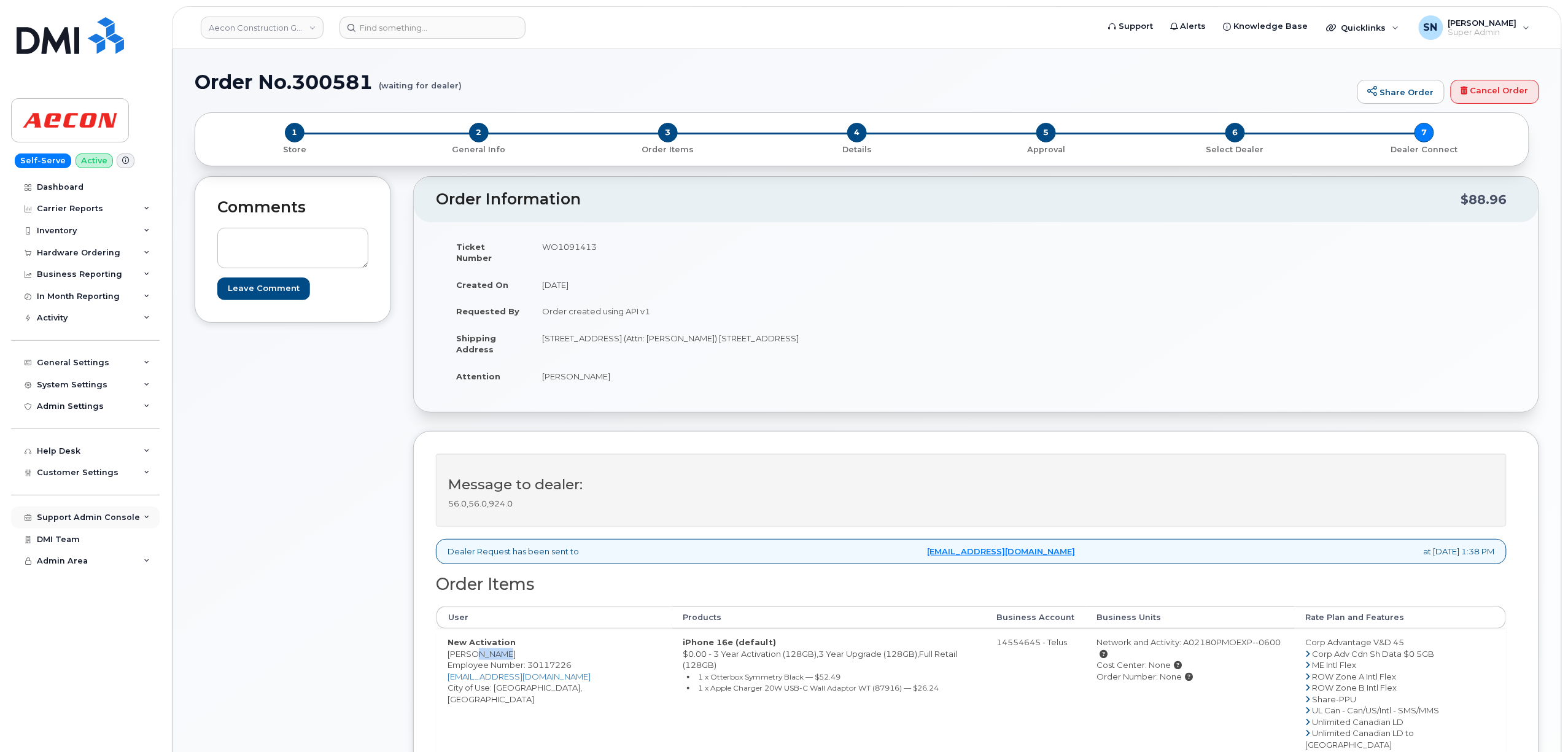
copy td "[PERSON_NAME]"
click at [505, 684] on td "New Activation [PERSON_NAME] Employee Number: 30117226 [EMAIL_ADDRESS][DOMAIN_N…" at bounding box center [554, 694] width 236 height 130
copy td "Oshawa"
click at [569, 245] on td "WO1091413" at bounding box center [749, 252] width 436 height 38
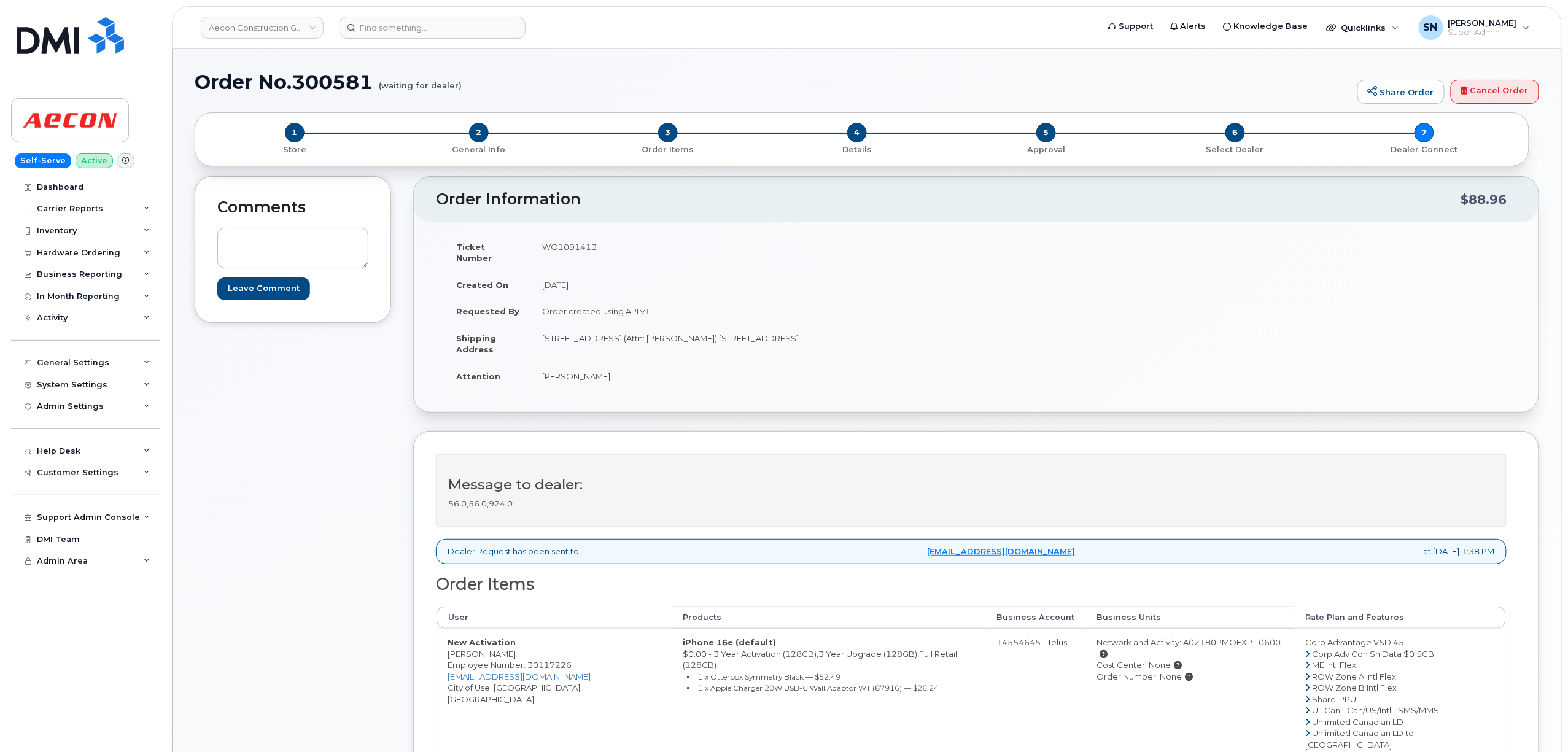
click at [569, 245] on td "WO1091413" at bounding box center [749, 252] width 436 height 38
copy td "WO1091413"
drag, startPoint x: 543, startPoint y: 369, endPoint x: 556, endPoint y: 369, distance: 13.0
click at [556, 369] on td "Elia Dahdah" at bounding box center [749, 376] width 436 height 27
copy td "Elia"
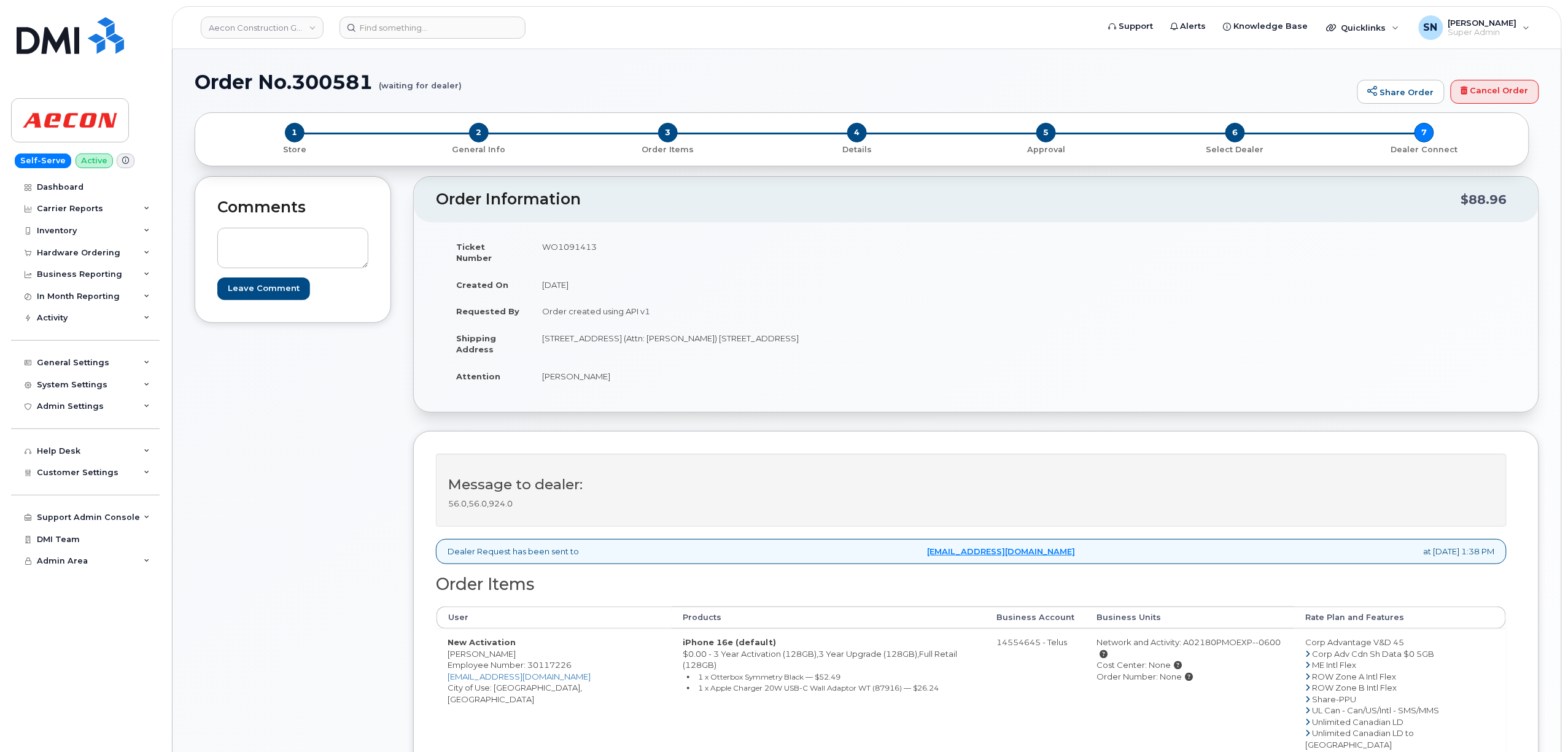
click at [576, 367] on td "[PERSON_NAME]" at bounding box center [749, 376] width 436 height 27
click at [576, 367] on td "Elia Dahdah" at bounding box center [749, 376] width 436 height 27
copy td "Dahdah"
drag, startPoint x: 544, startPoint y: 326, endPoint x: 612, endPoint y: 333, distance: 68.4
click at [612, 333] on td "1635 Tricont Ave (Attn: Craig Williams) Whitby ON L1N 7N5" at bounding box center [749, 344] width 436 height 38
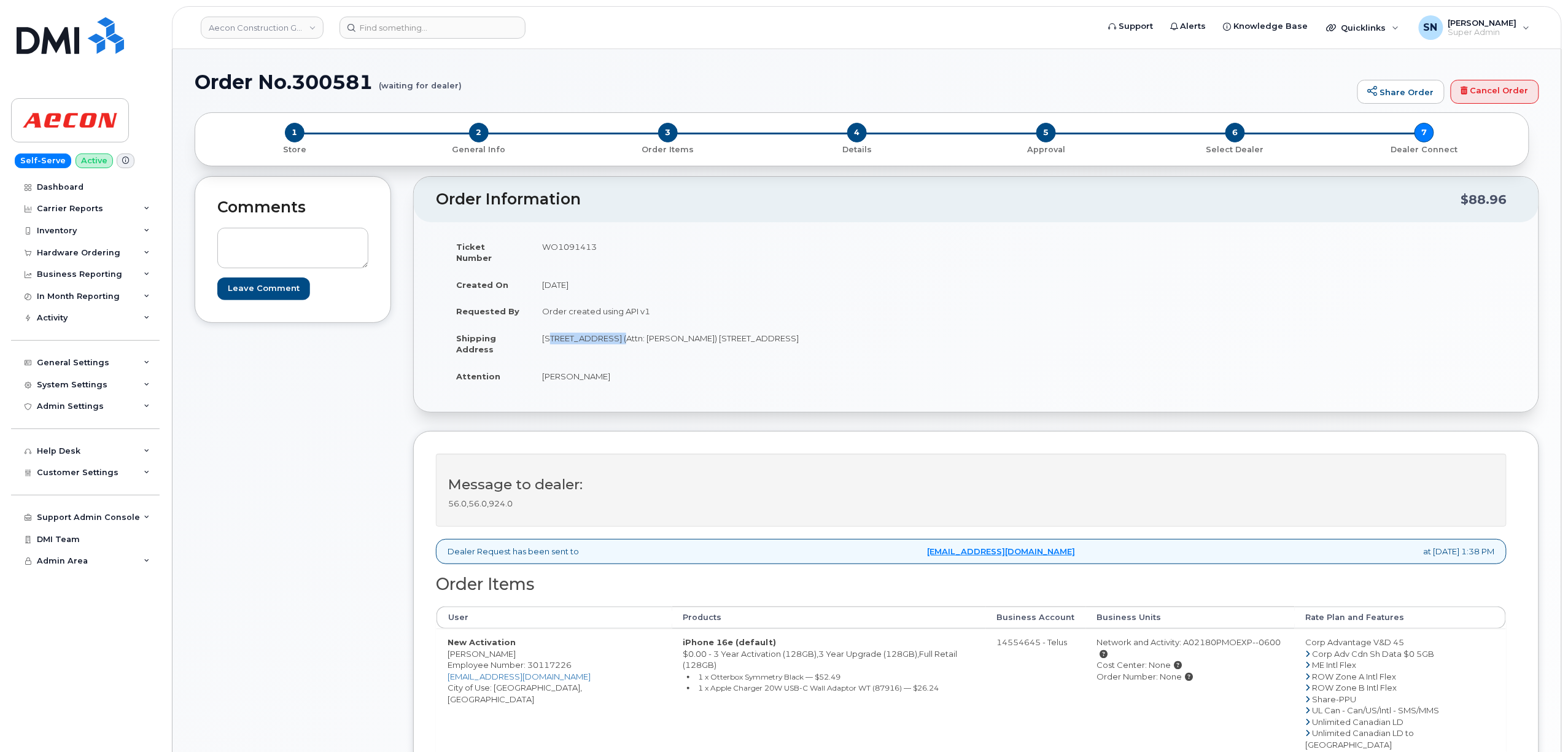
copy td "1635 Tricont Ave"
click at [708, 325] on td "1635 Tricont Ave (Attn: Craig Williams) Whitby ON L1N 7N5" at bounding box center [749, 344] width 436 height 38
copy td "Whitby"
click at [759, 342] on td "1635 Tricont Ave (Attn: Craig Williams) Whitby ON L1N 7N5" at bounding box center [749, 344] width 436 height 38
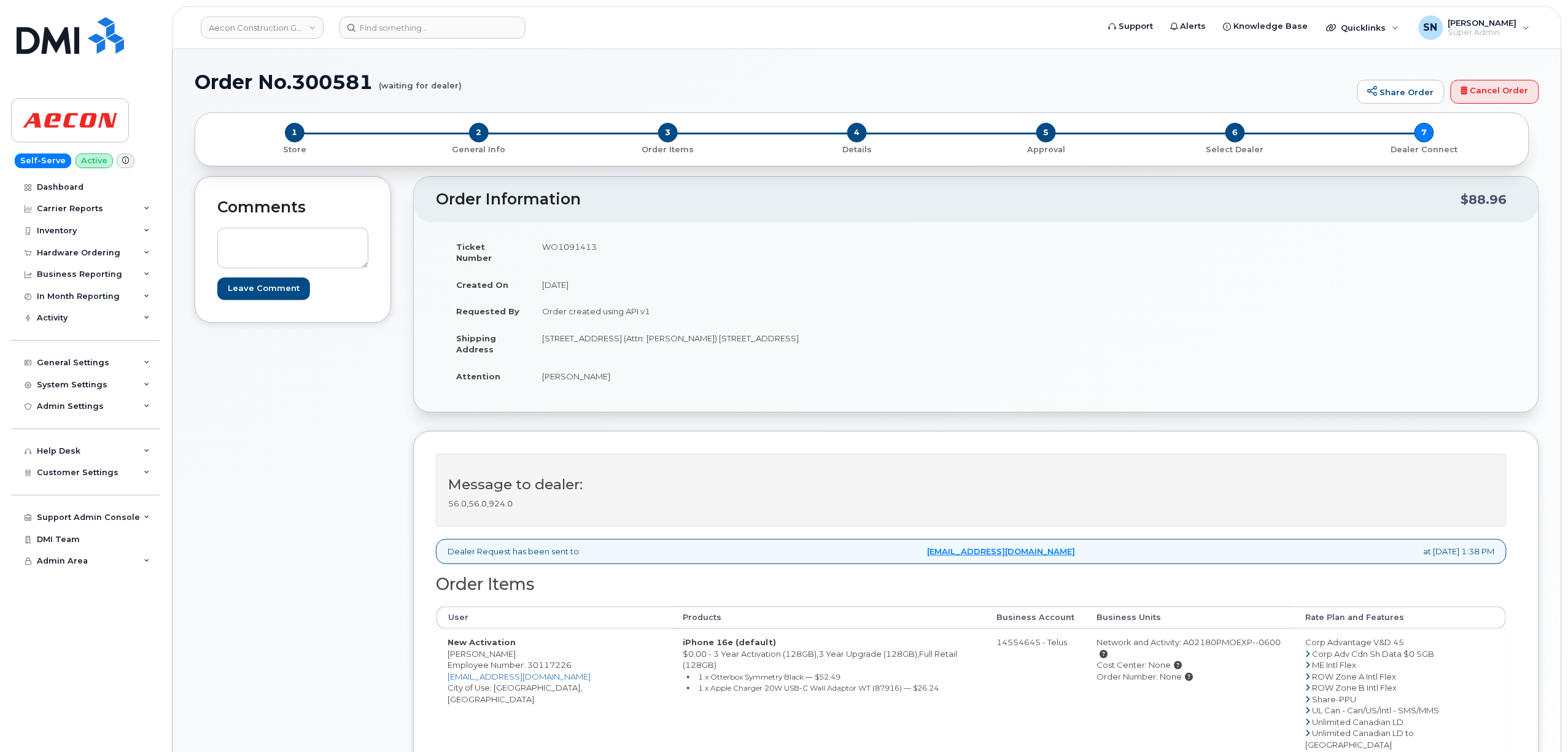
drag, startPoint x: 746, startPoint y: 326, endPoint x: 784, endPoint y: 327, distance: 38.0
click at [784, 327] on td "1635 Tricont Ave (Attn: Craig Williams) Whitby ON L1N 7N5" at bounding box center [749, 344] width 436 height 38
copy td "L1N 7N5"
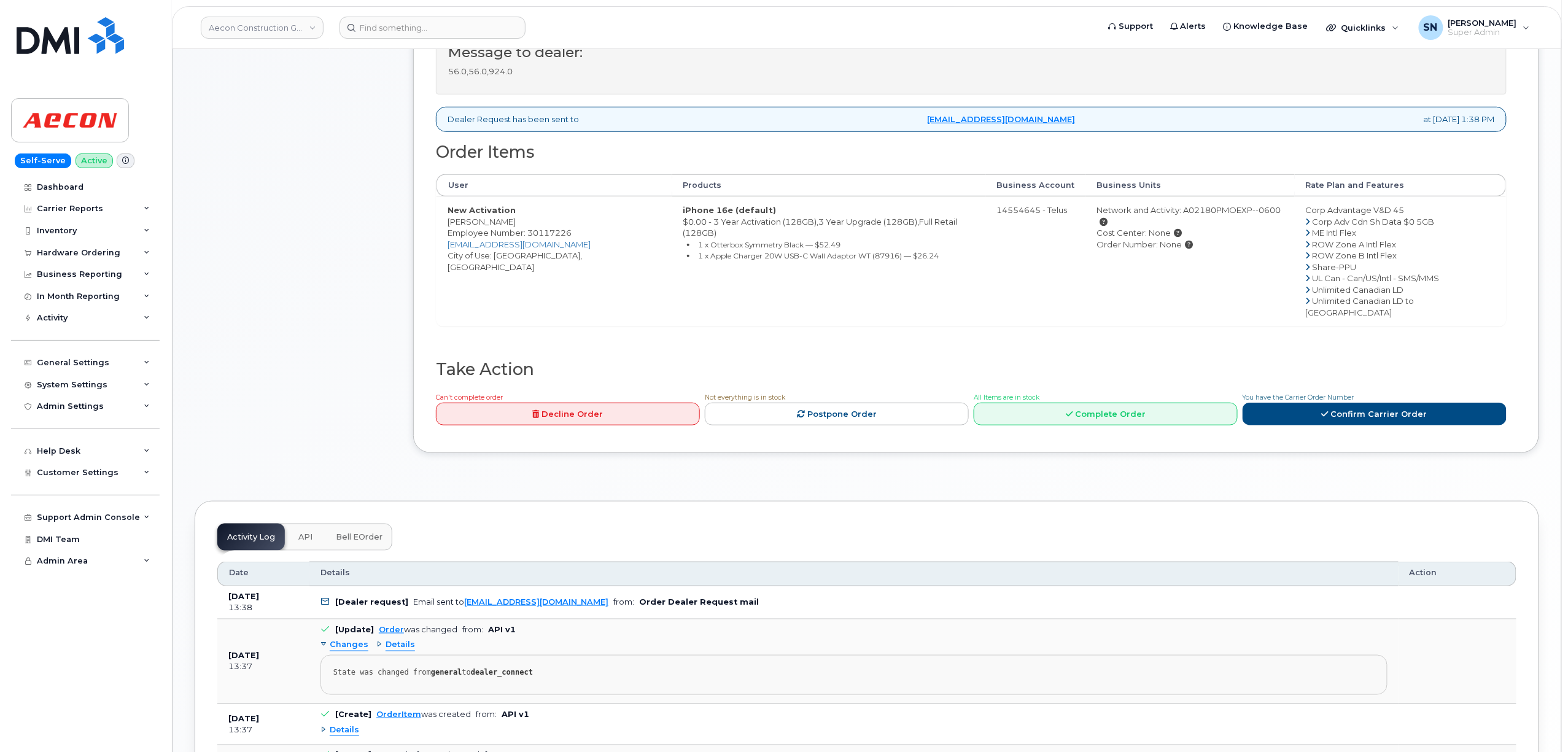
scroll to position [598, 0]
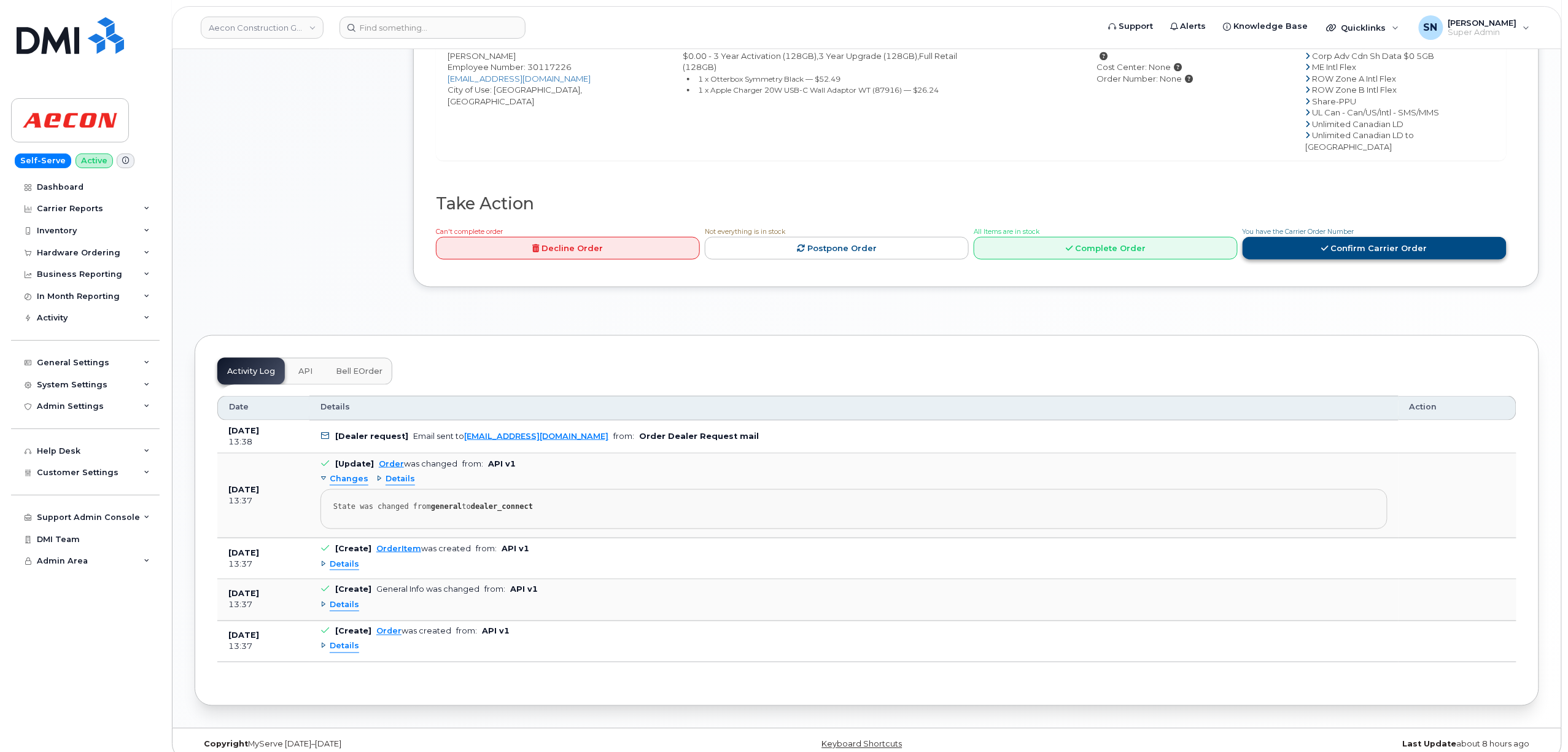
click at [1328, 245] on icon at bounding box center [1324, 248] width 7 height 8
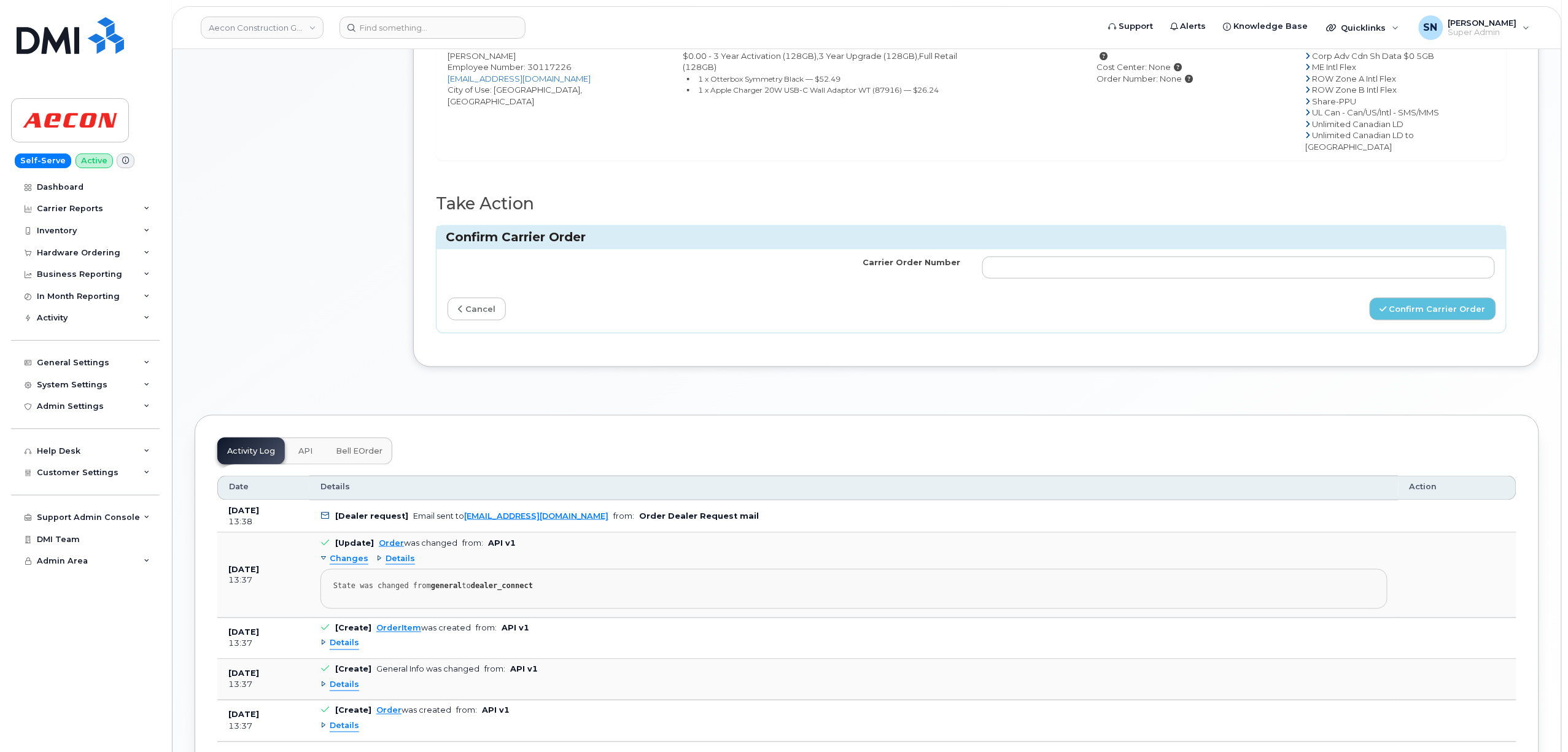
click at [1324, 249] on td at bounding box center [1238, 268] width 535 height 37
click at [1326, 257] on input "Carrier Order Number" at bounding box center [1238, 268] width 512 height 22
paste input "TL60027459"
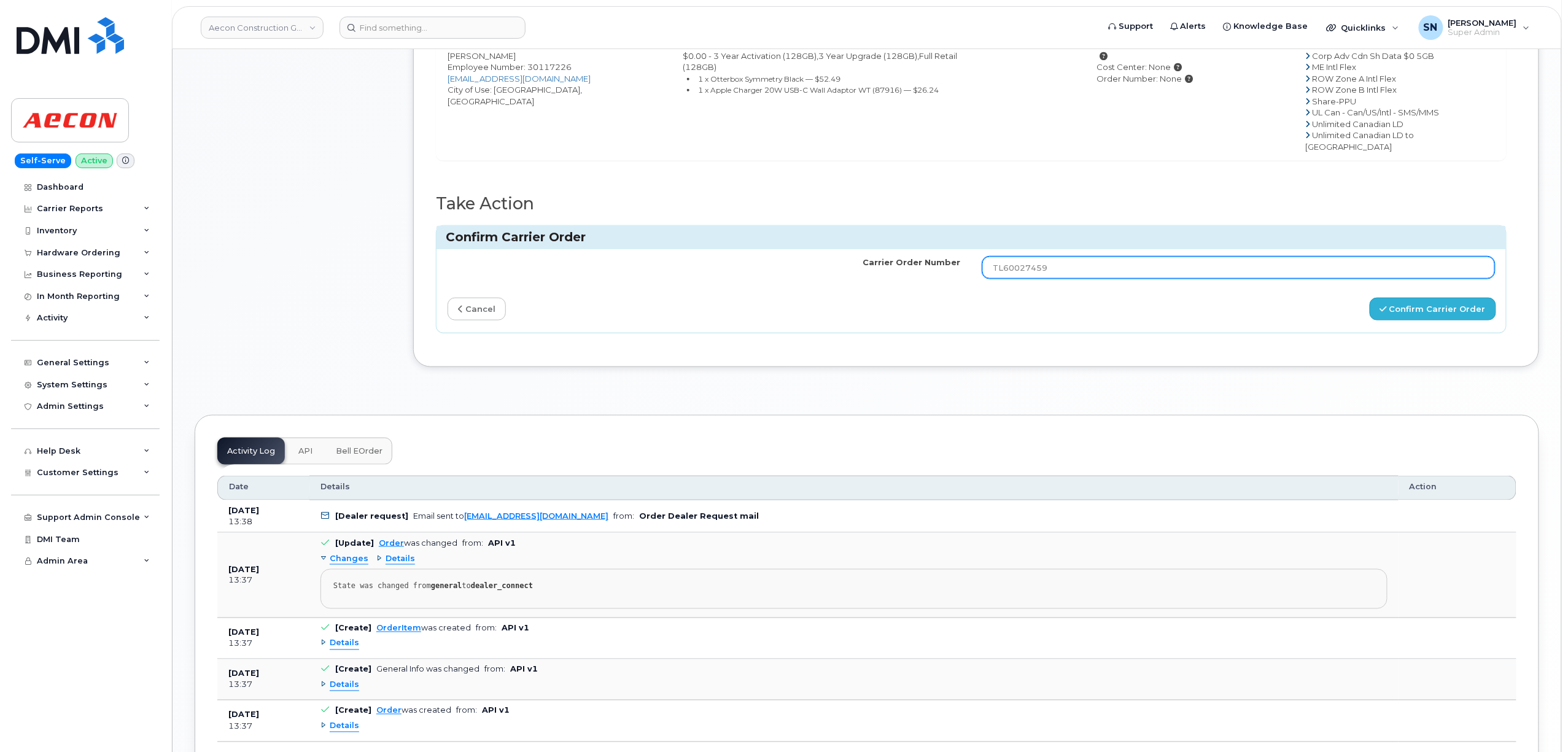
type input "TL60027459"
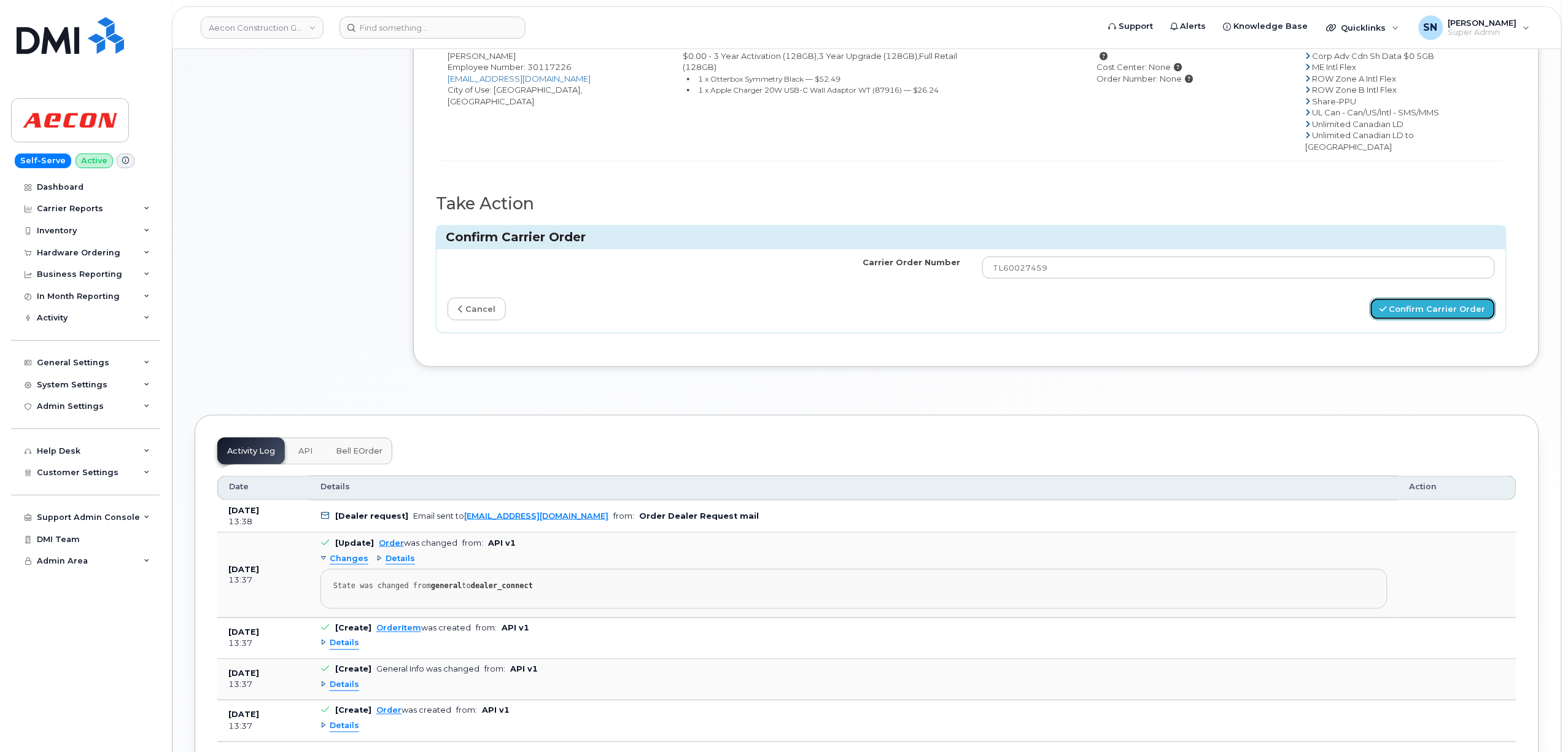
click at [1406, 298] on button "Confirm Carrier Order" at bounding box center [1432, 310] width 126 height 23
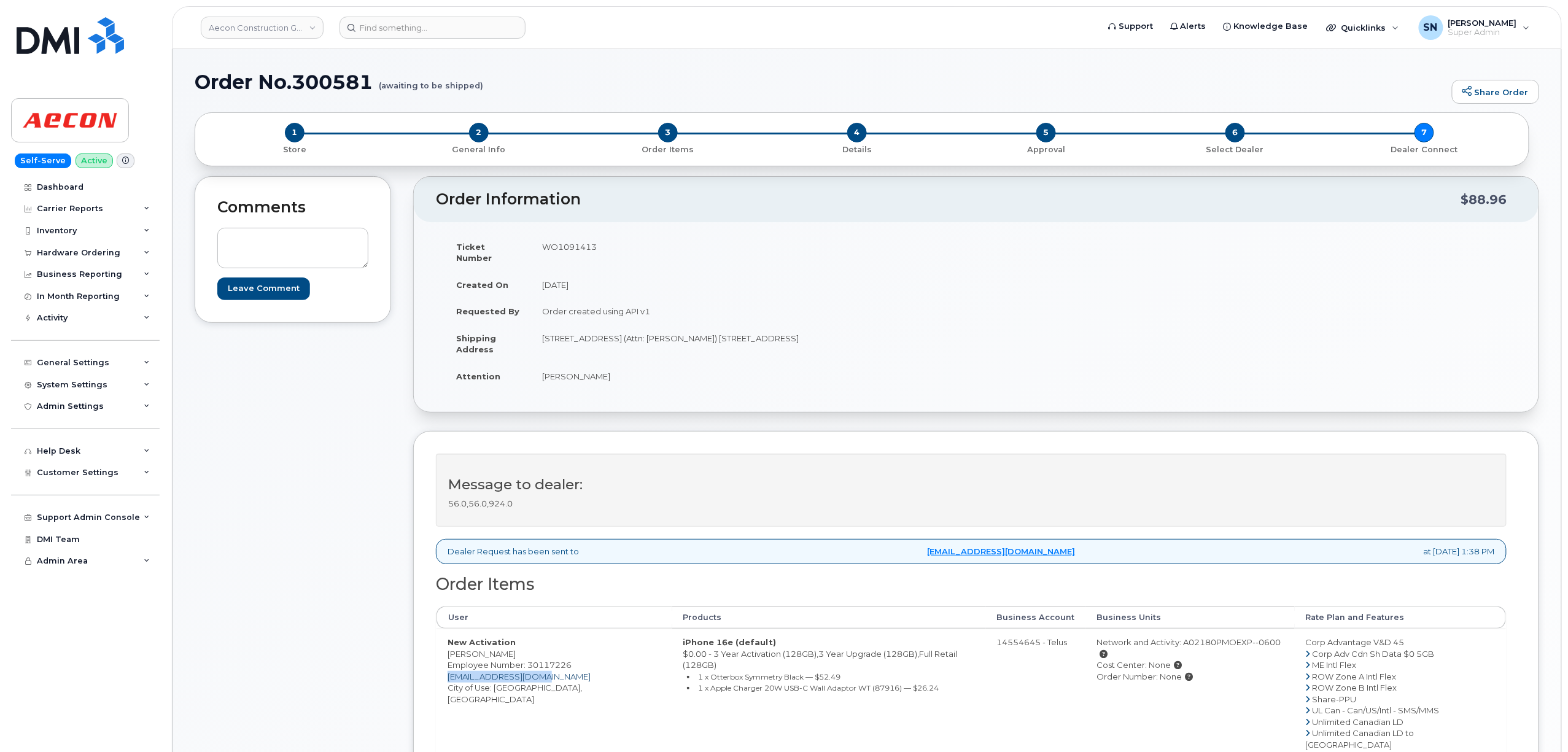
drag, startPoint x: 568, startPoint y: 668, endPoint x: 450, endPoint y: 667, distance: 118.0
click at [450, 667] on td "New Activation Elia Dahdah Employee Number: 30117226 V-ELDAHDAH@AECON.COM City …" at bounding box center [554, 694] width 236 height 130
copy link "V-ELDAHDAH@AECON.COM"
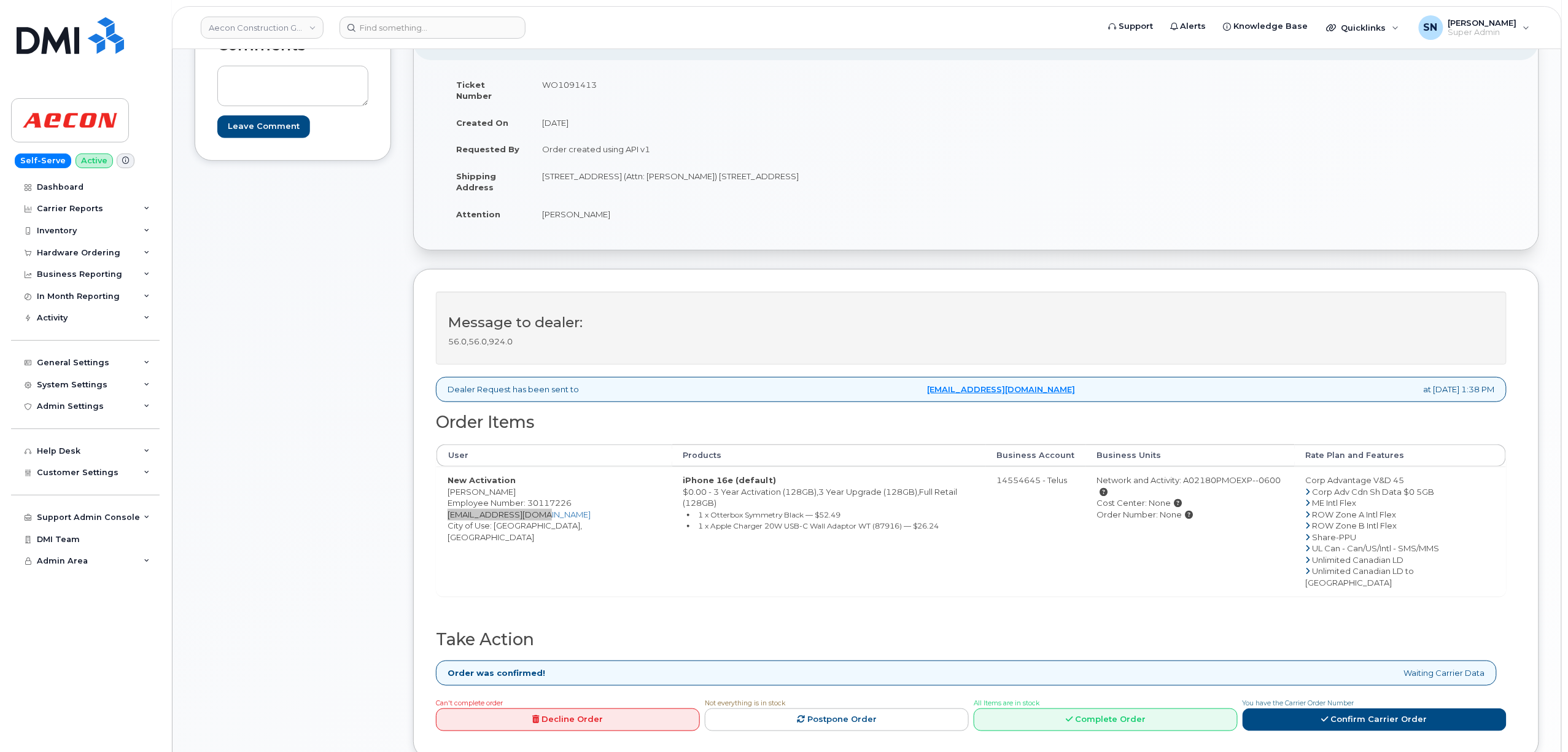
scroll to position [163, 0]
click at [353, 369] on div "Comments Leave Comment" at bounding box center [293, 394] width 197 height 763
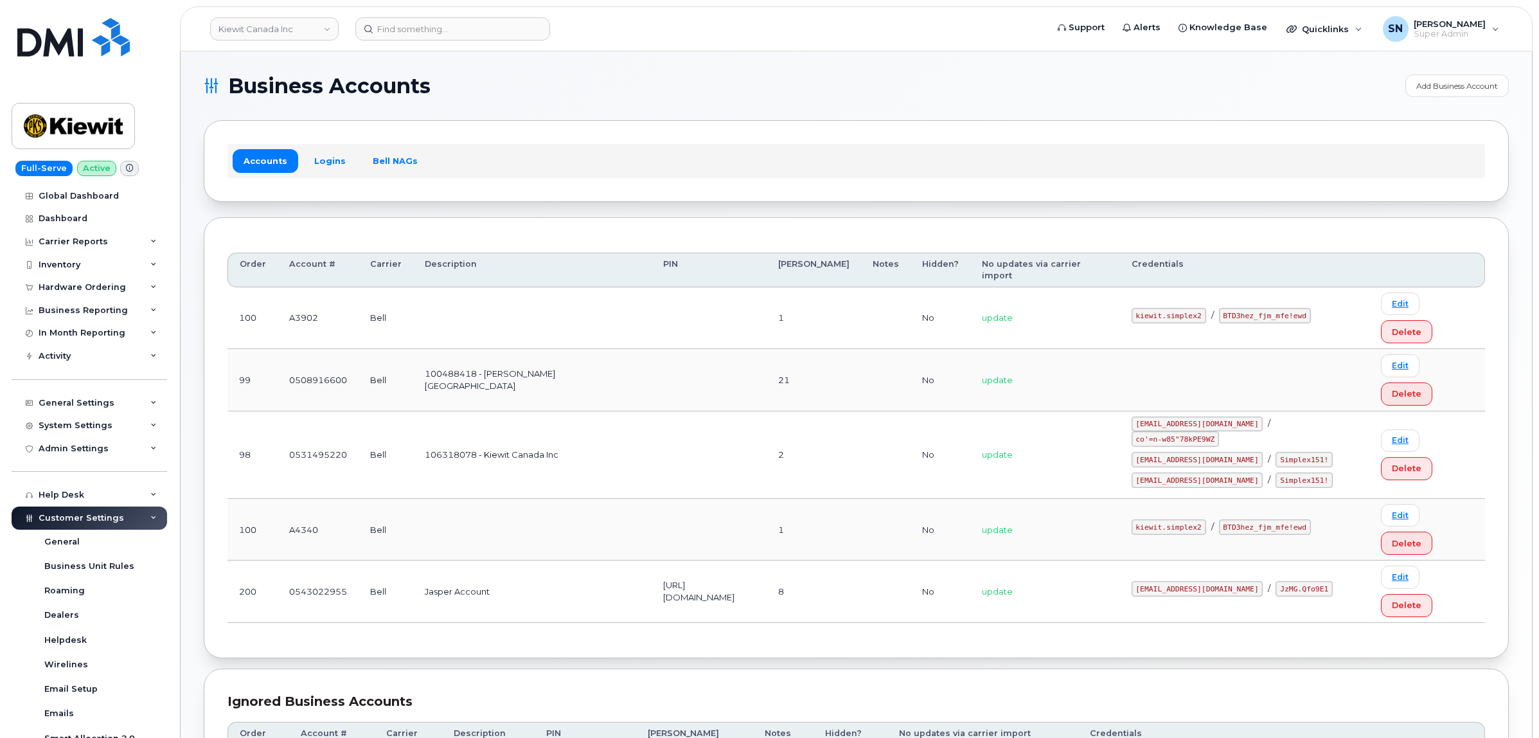
scroll to position [73, 0]
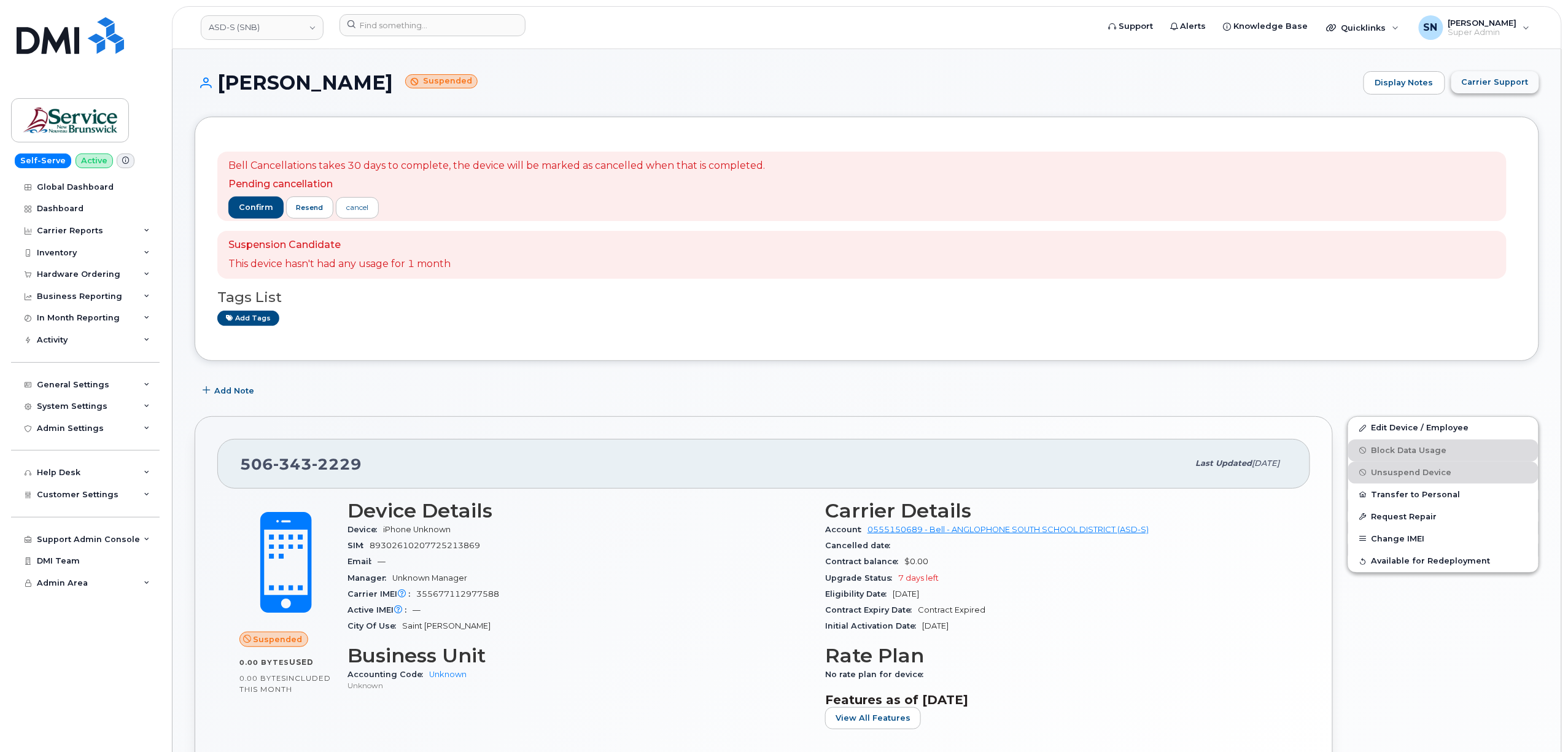
click at [1499, 89] on button "Carrier Support" at bounding box center [1495, 82] width 88 height 22
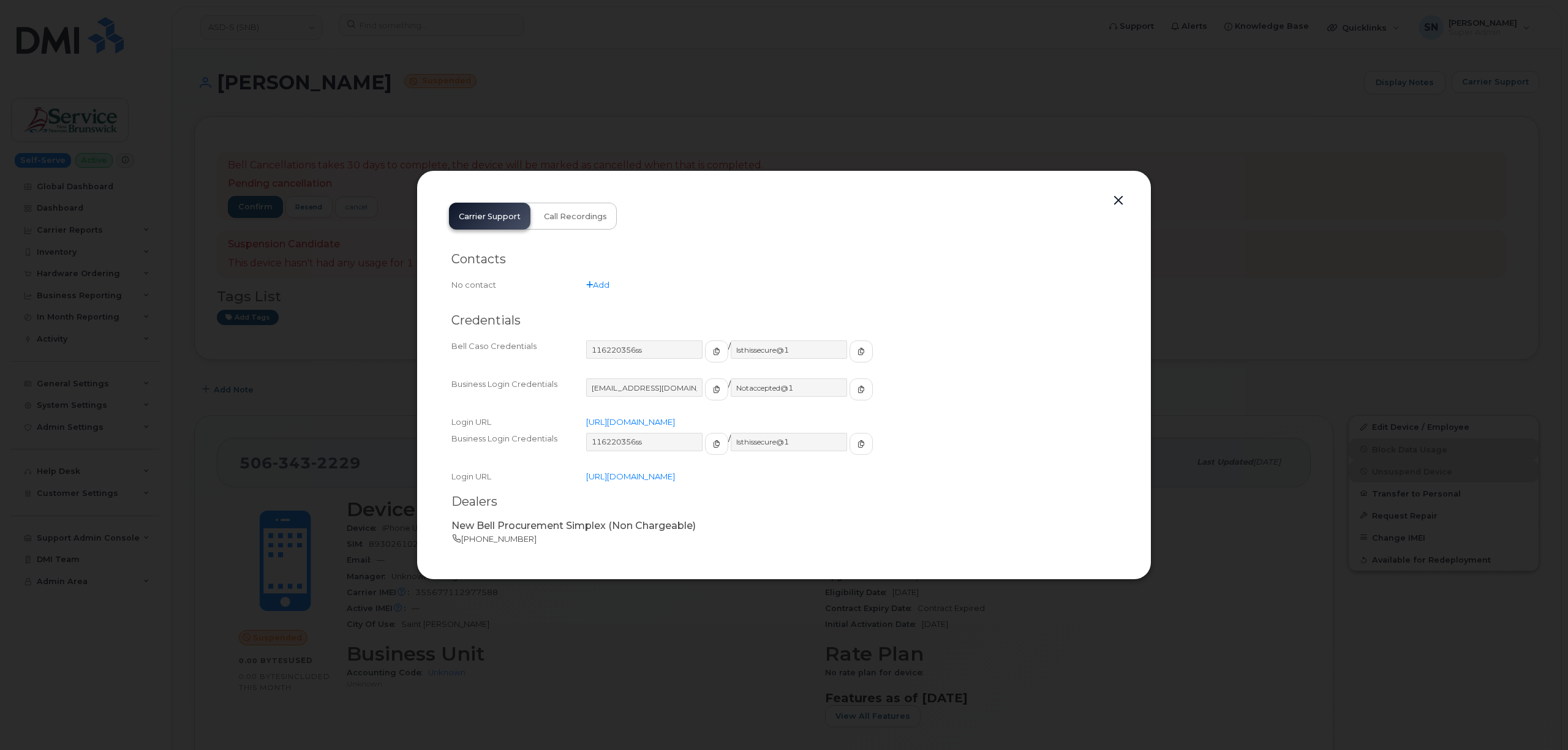
click at [1121, 196] on button "button" at bounding box center [1117, 201] width 18 height 17
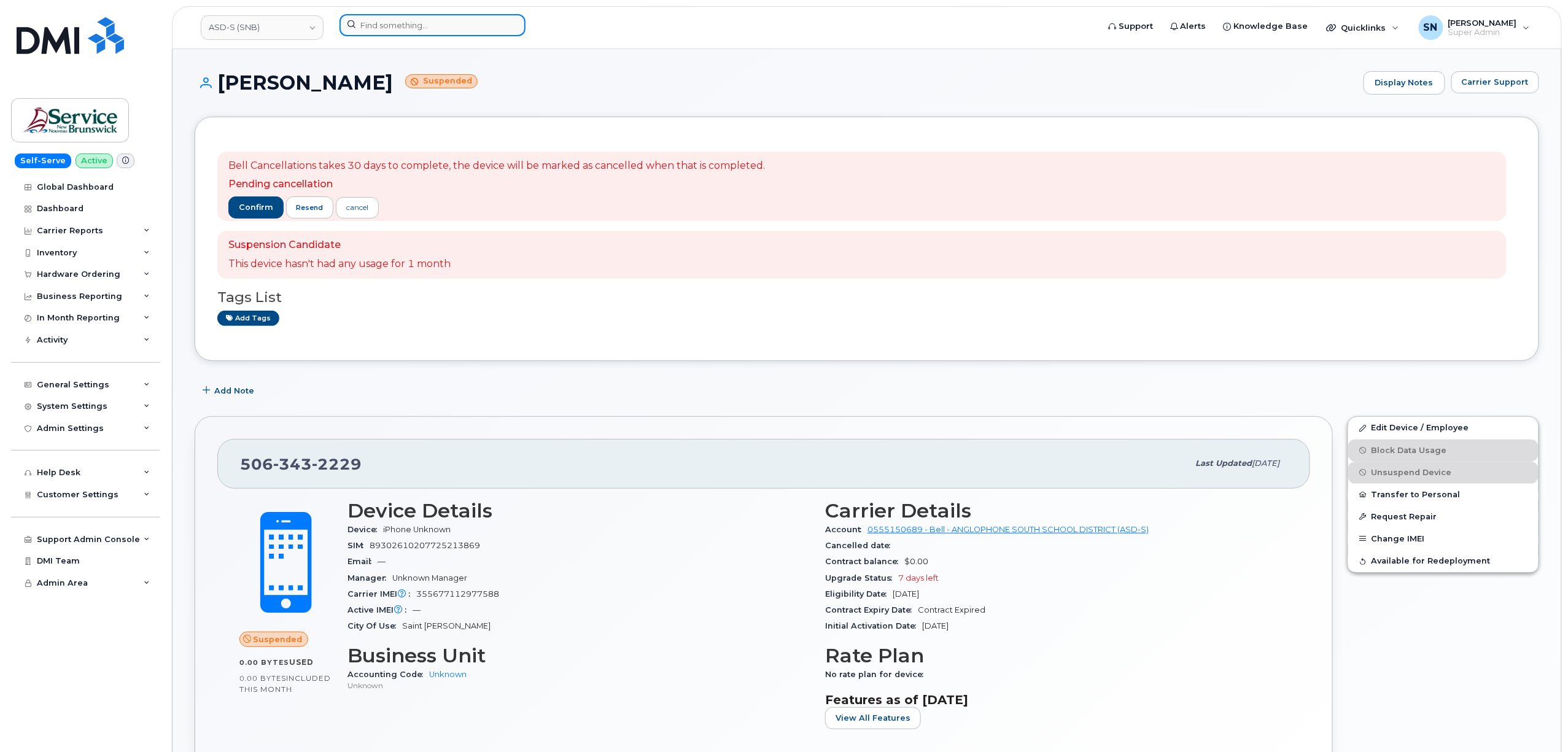
click at [483, 23] on input at bounding box center [432, 25] width 186 height 22
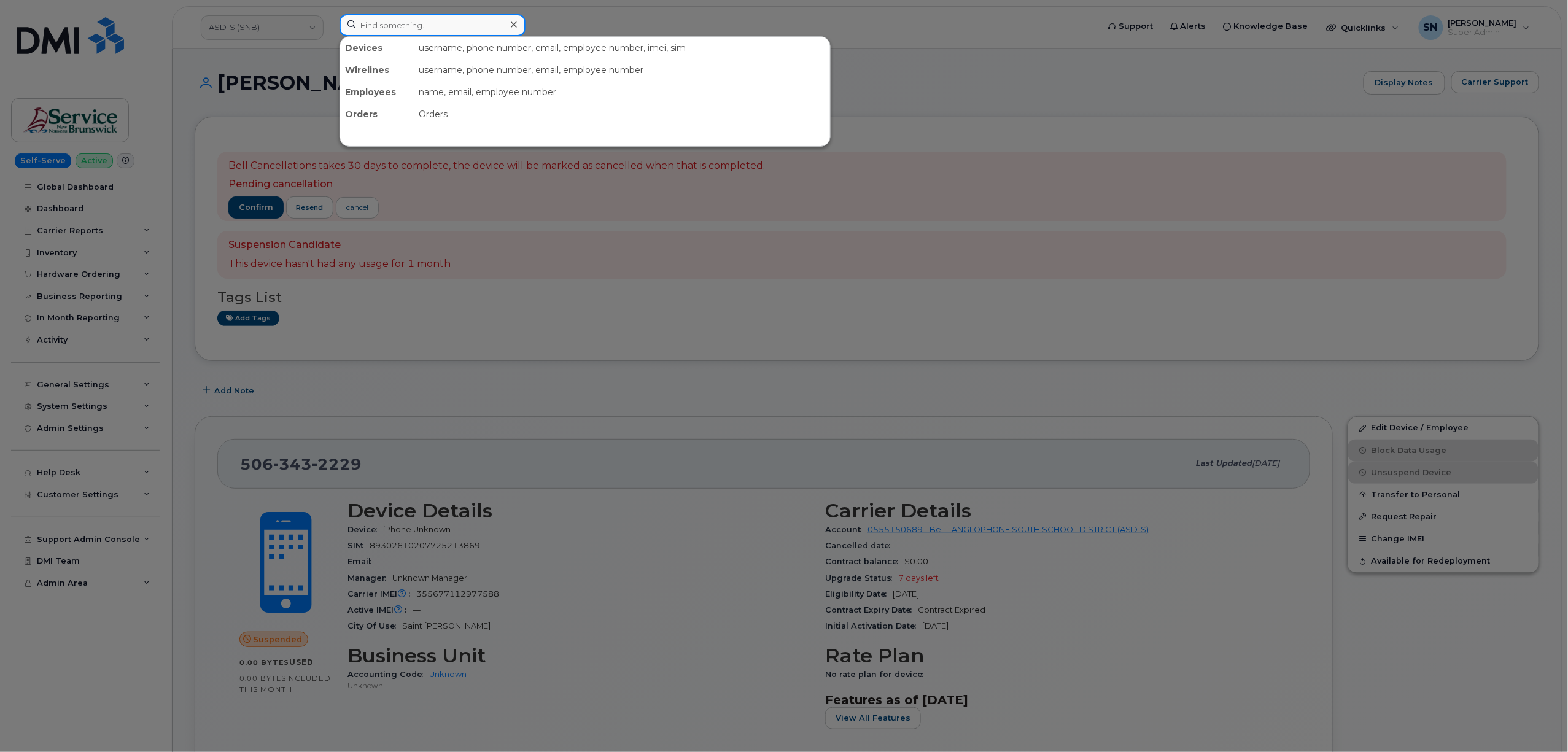
paste input "5066503804"
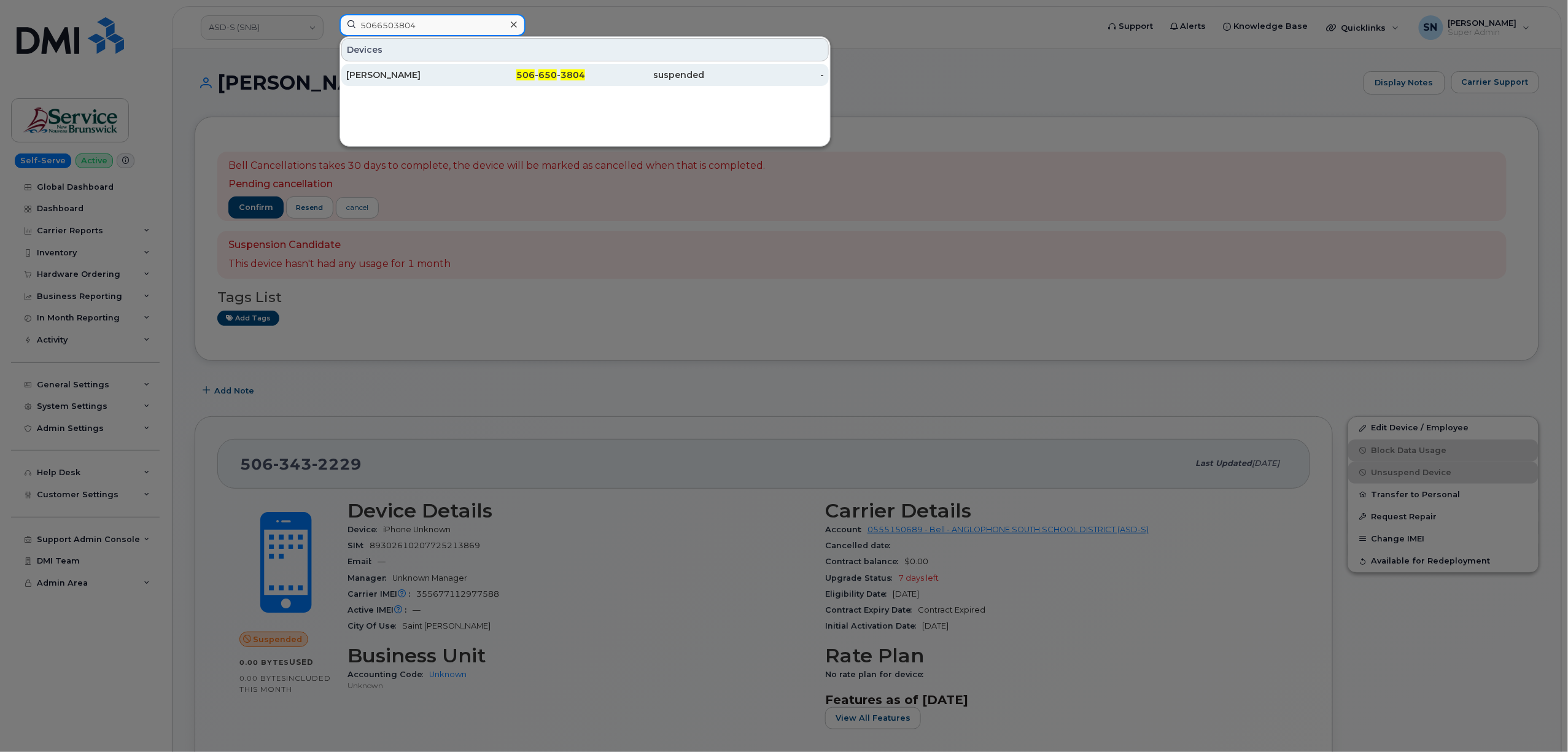
type input "5066503804"
click at [516, 20] on icon at bounding box center [514, 25] width 6 height 10
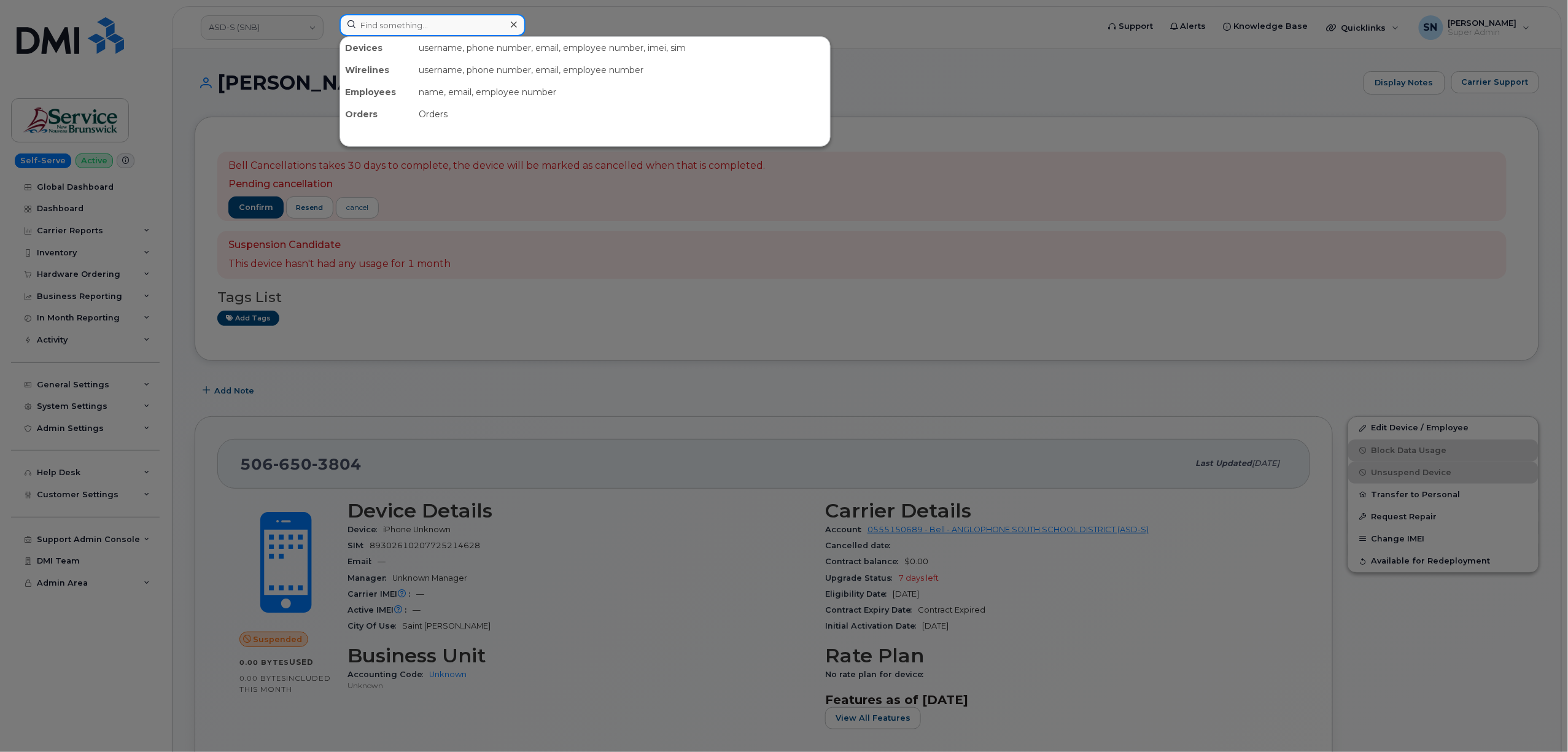
click at [482, 21] on input at bounding box center [432, 25] width 186 height 22
paste input "5066504467"
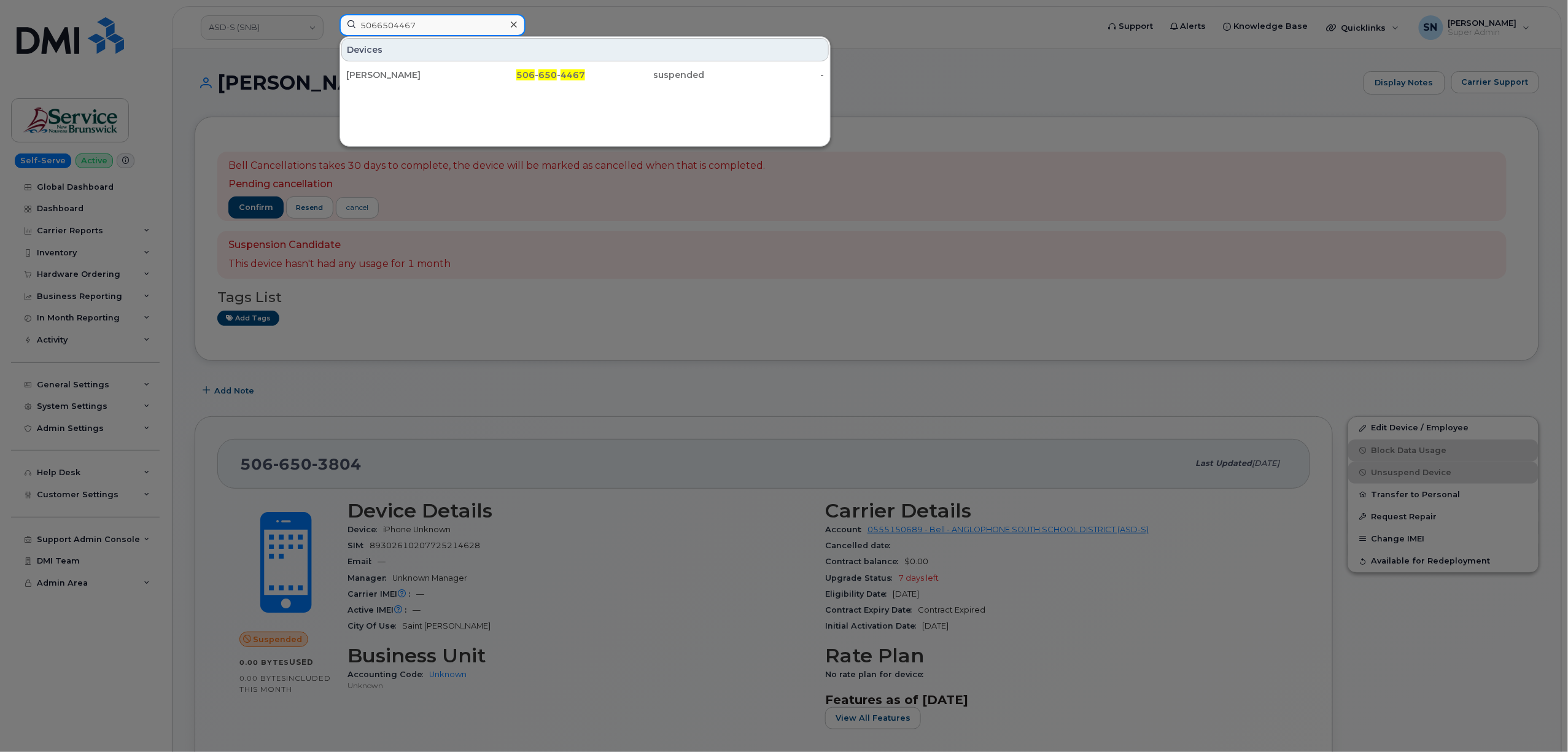
type input "5066504467"
click at [509, 27] on div at bounding box center [513, 25] width 18 height 18
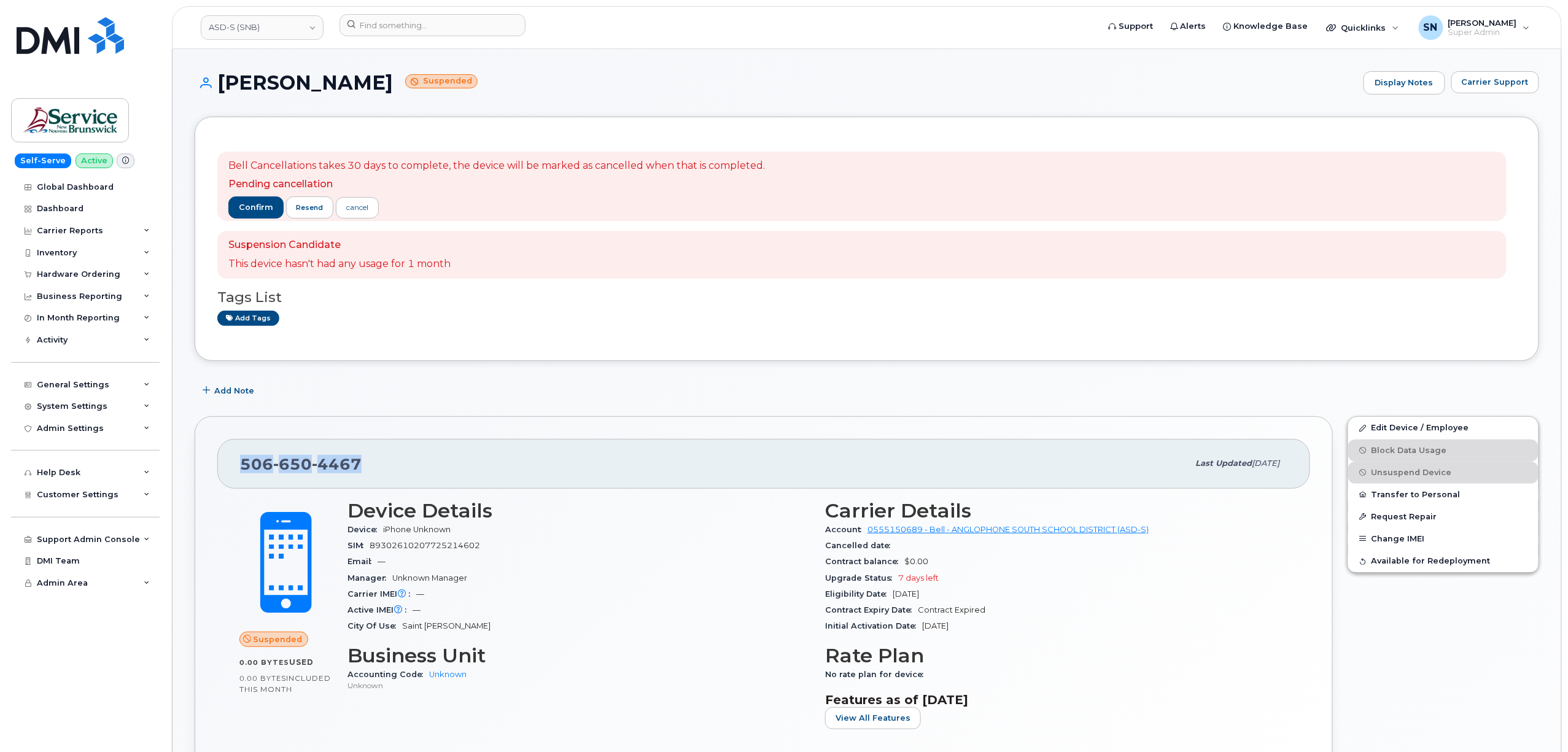
drag, startPoint x: 243, startPoint y: 462, endPoint x: 363, endPoint y: 462, distance: 120.0
click at [363, 462] on div "[PHONE_NUMBER]" at bounding box center [714, 463] width 949 height 26
copy span "[PHONE_NUMBER]"
click at [450, 30] on input at bounding box center [432, 25] width 186 height 22
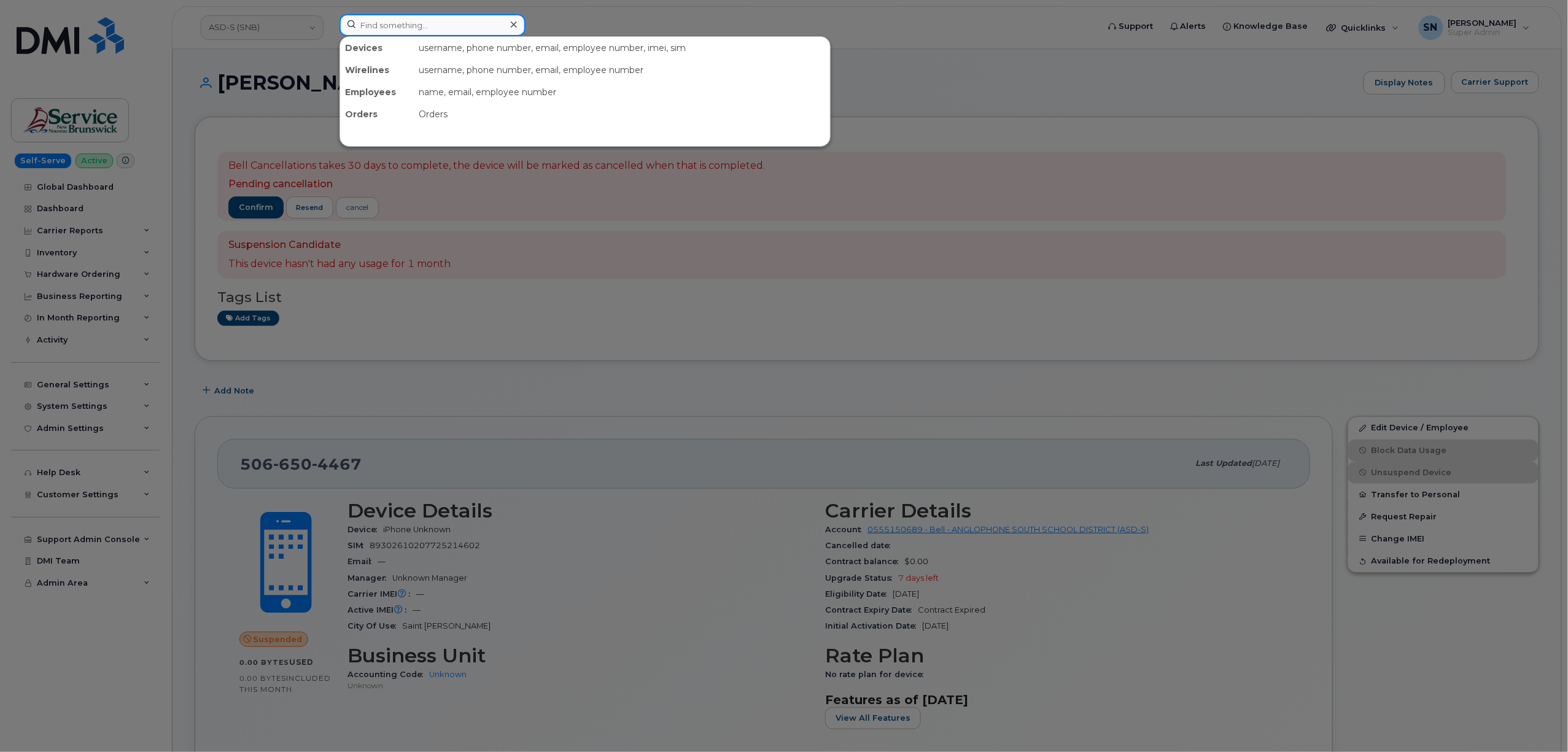
paste input "5062300713"
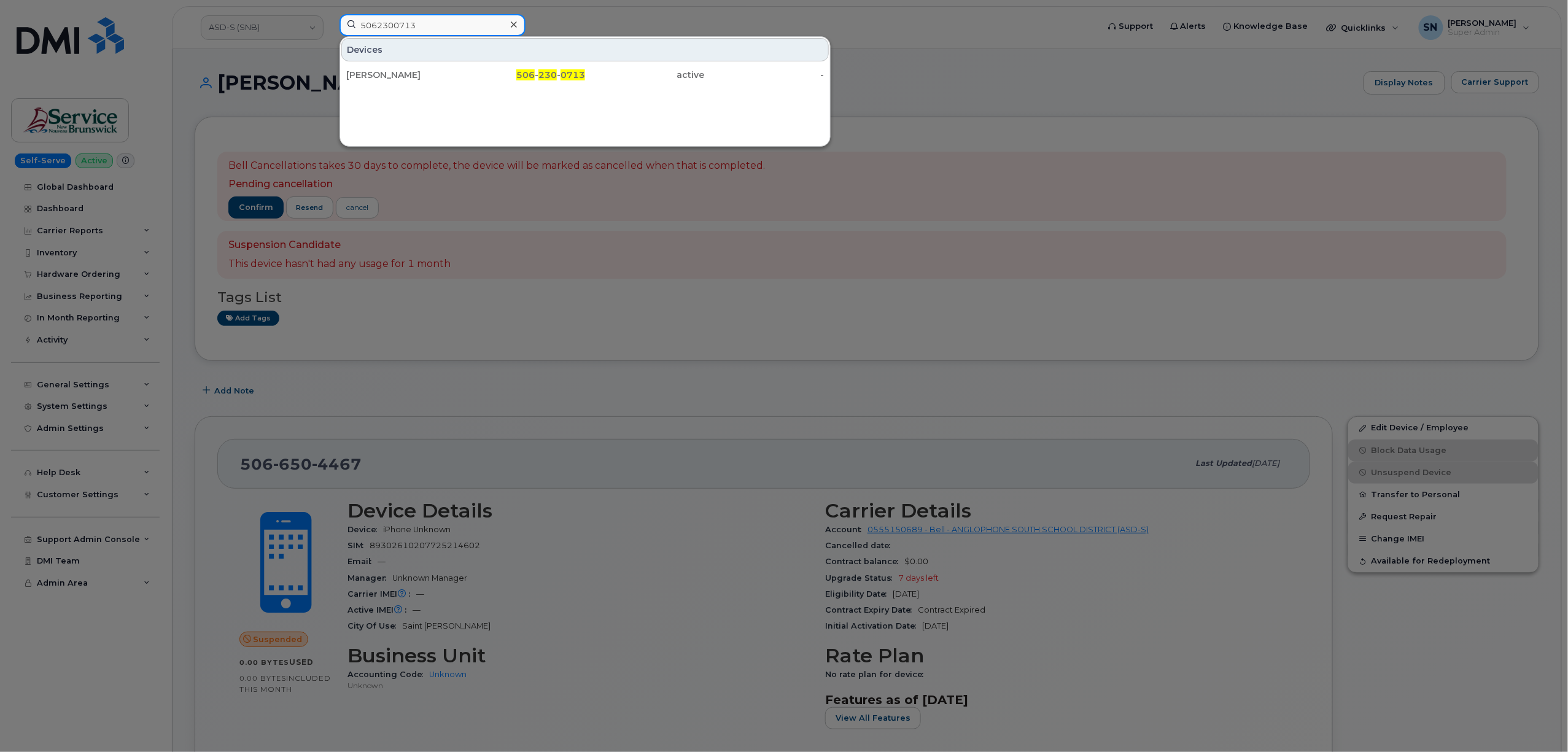
type input "5062300713"
click at [908, 35] on div at bounding box center [784, 376] width 1568 height 752
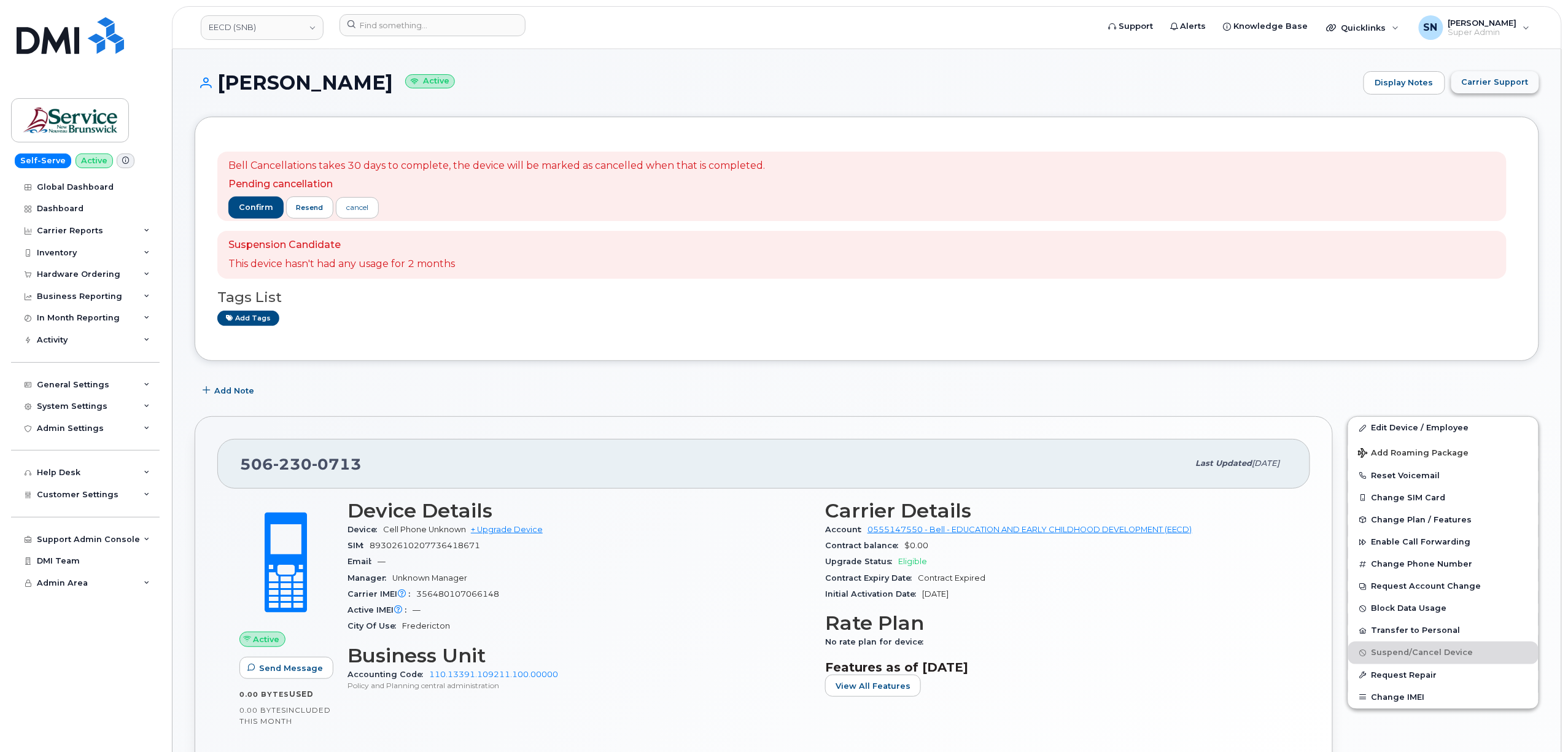
click at [1508, 83] on span "Carrier Support" at bounding box center [1495, 82] width 67 height 11
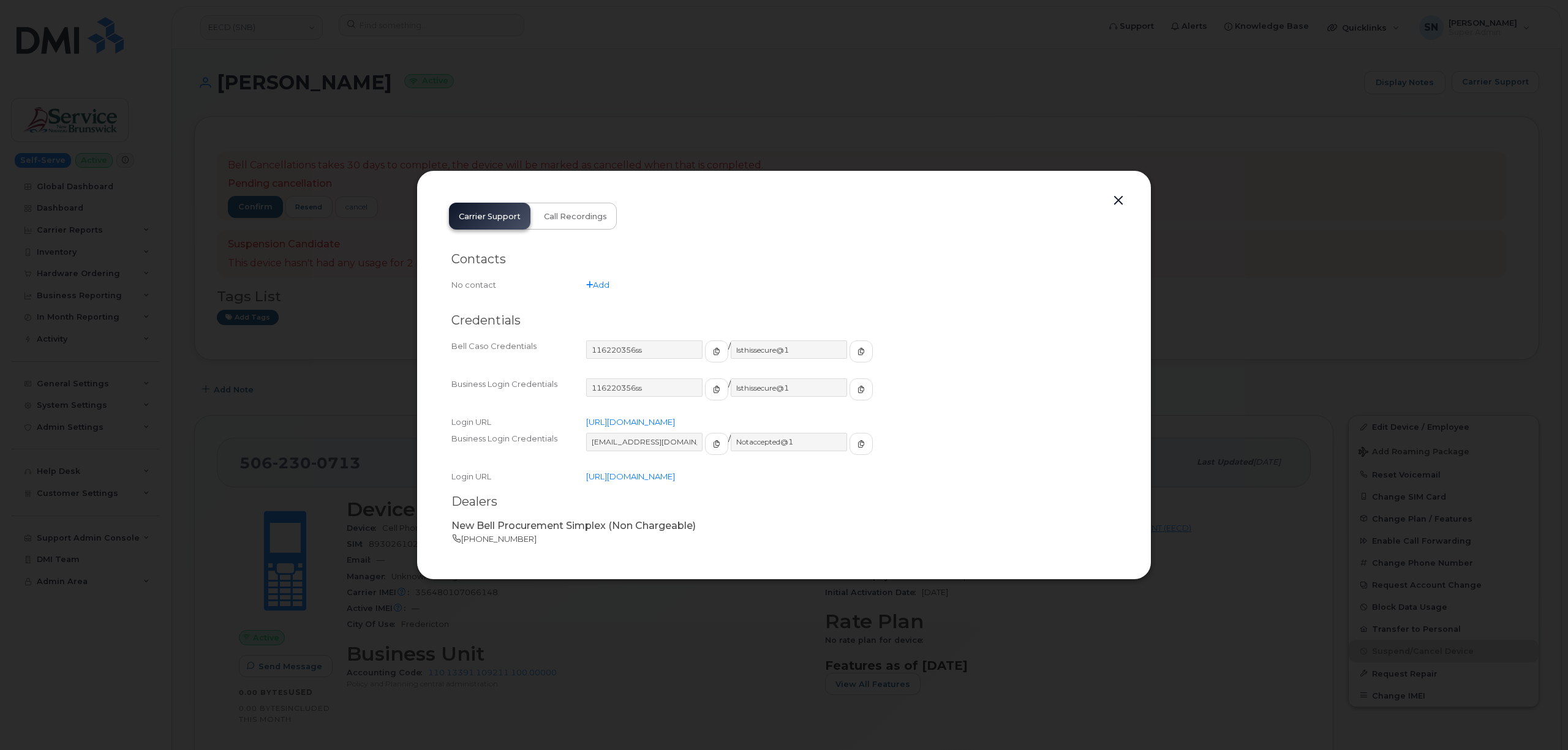
click at [1120, 199] on button "button" at bounding box center [1117, 201] width 18 height 17
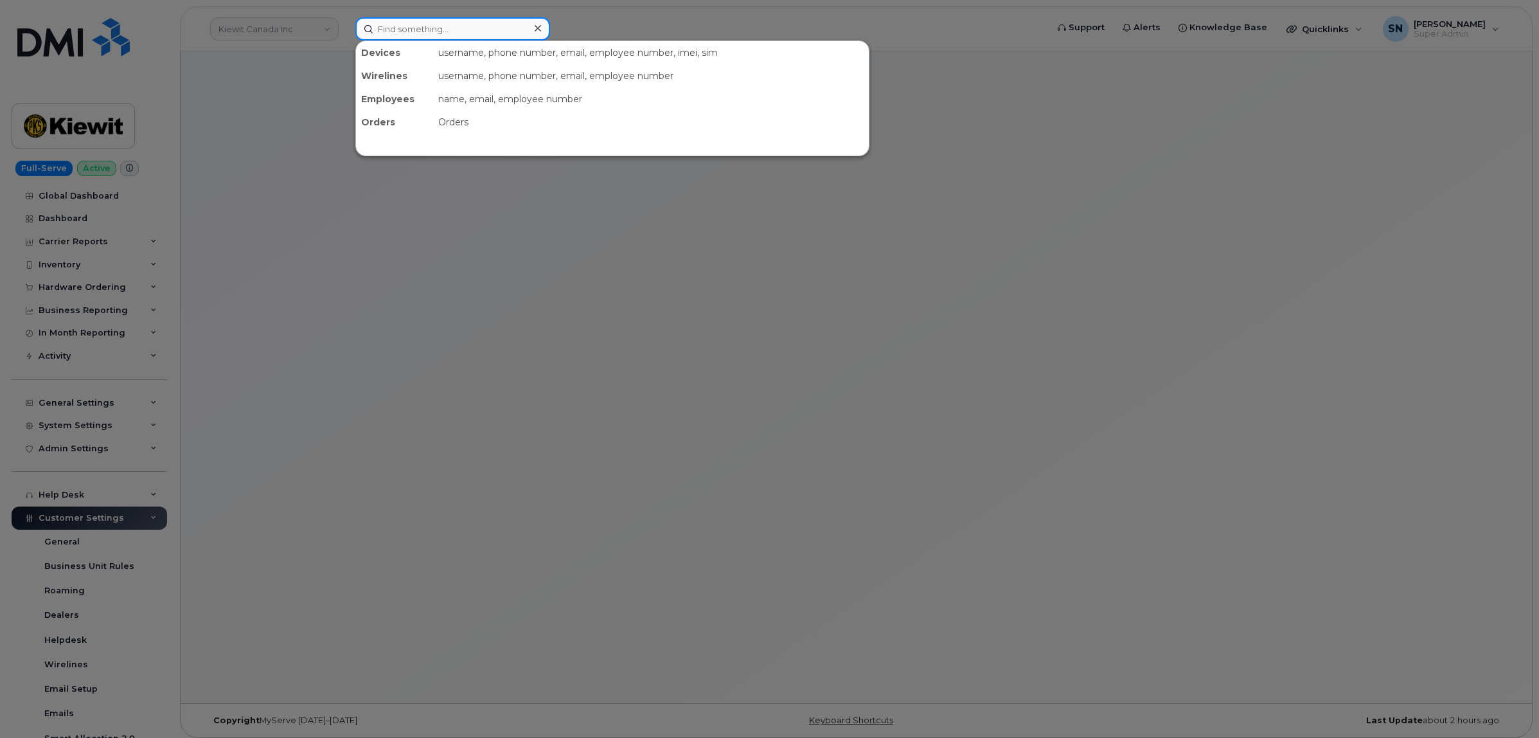
click at [477, 24] on input at bounding box center [452, 28] width 195 height 23
paste input "5062301593"
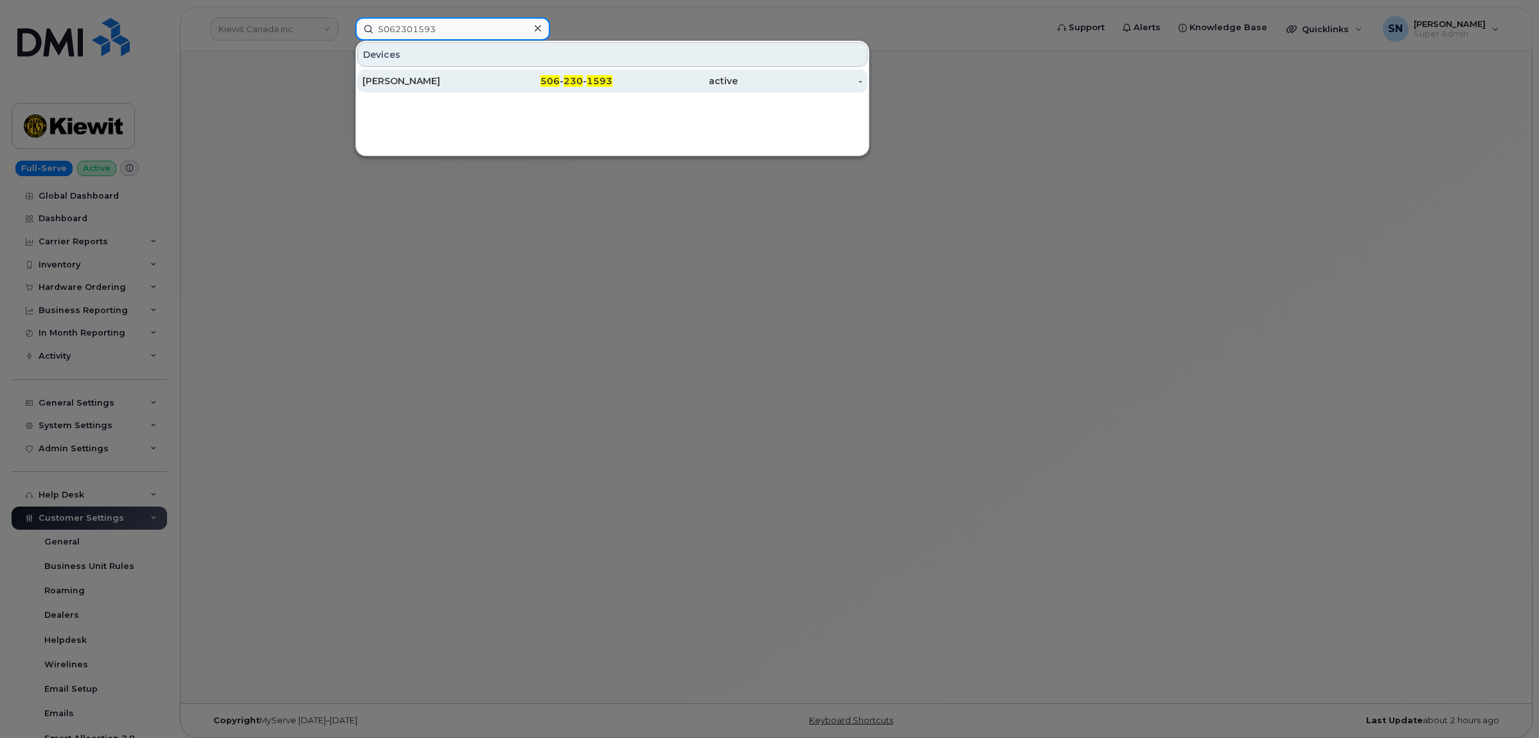
type input "5062301593"
click at [464, 89] on div "Sabrina De Jong" at bounding box center [424, 80] width 125 height 23
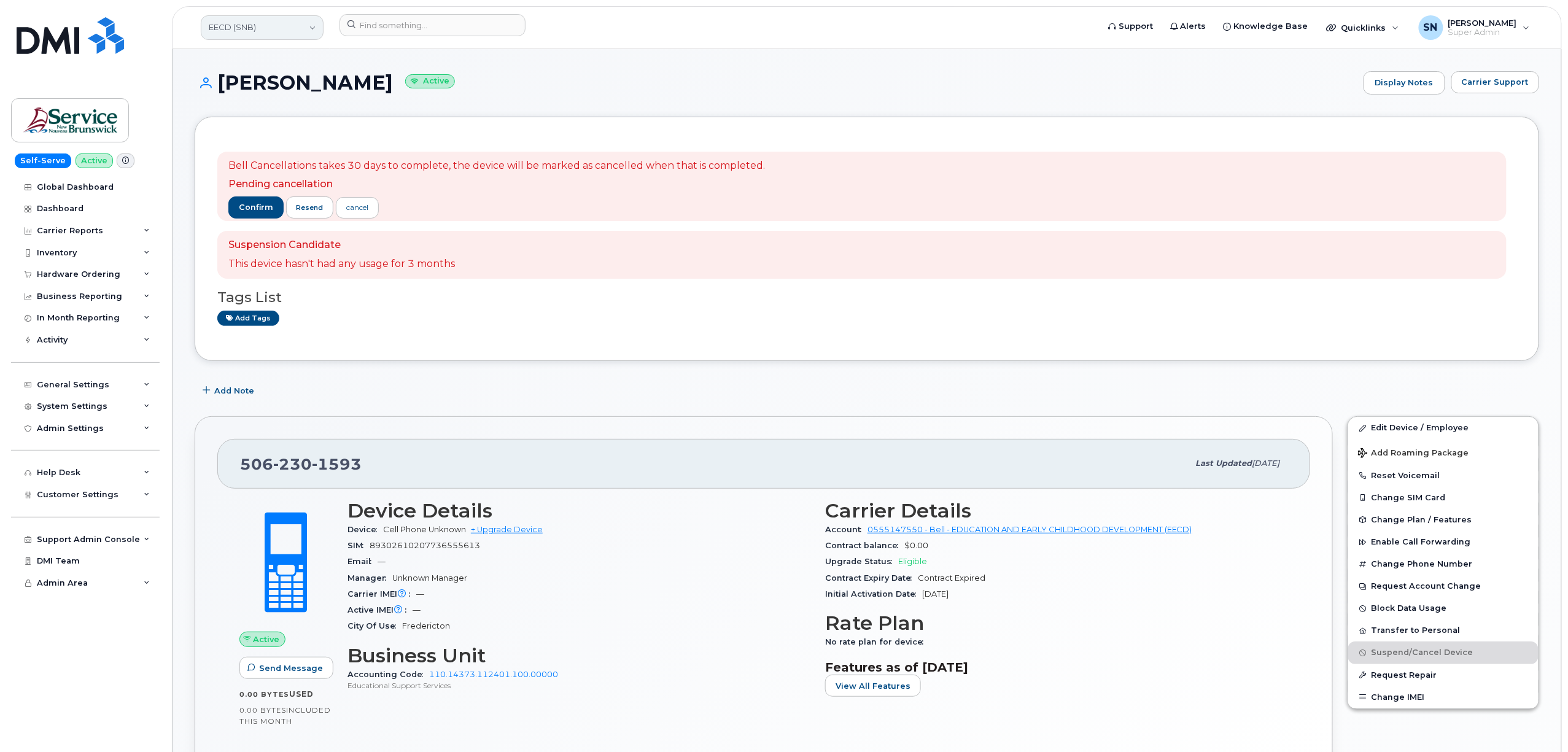
click at [310, 23] on link "EECD (SNB)" at bounding box center [262, 28] width 122 height 25
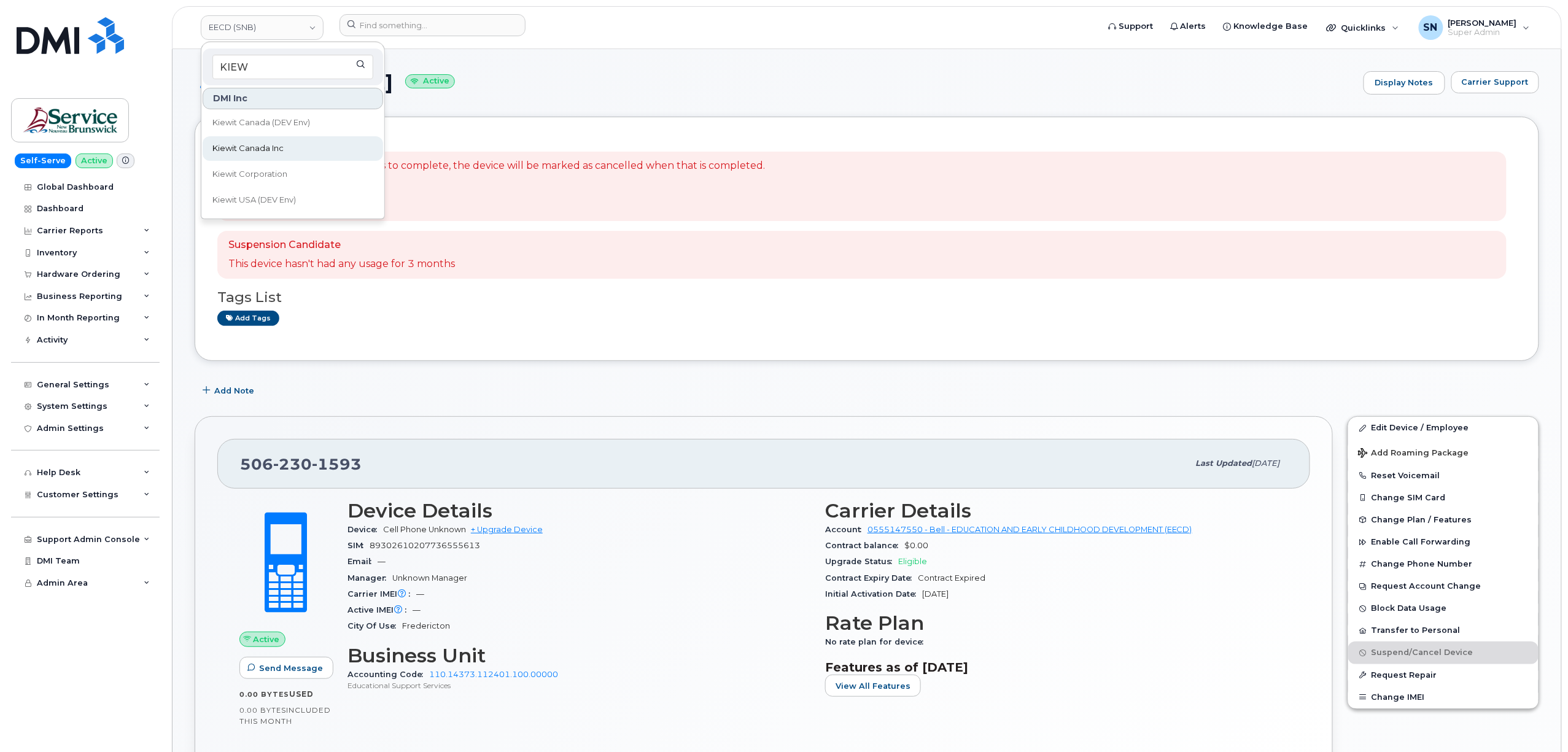
type input "KIEW"
click at [283, 142] on span "Kiewit Canada Inc" at bounding box center [247, 148] width 72 height 12
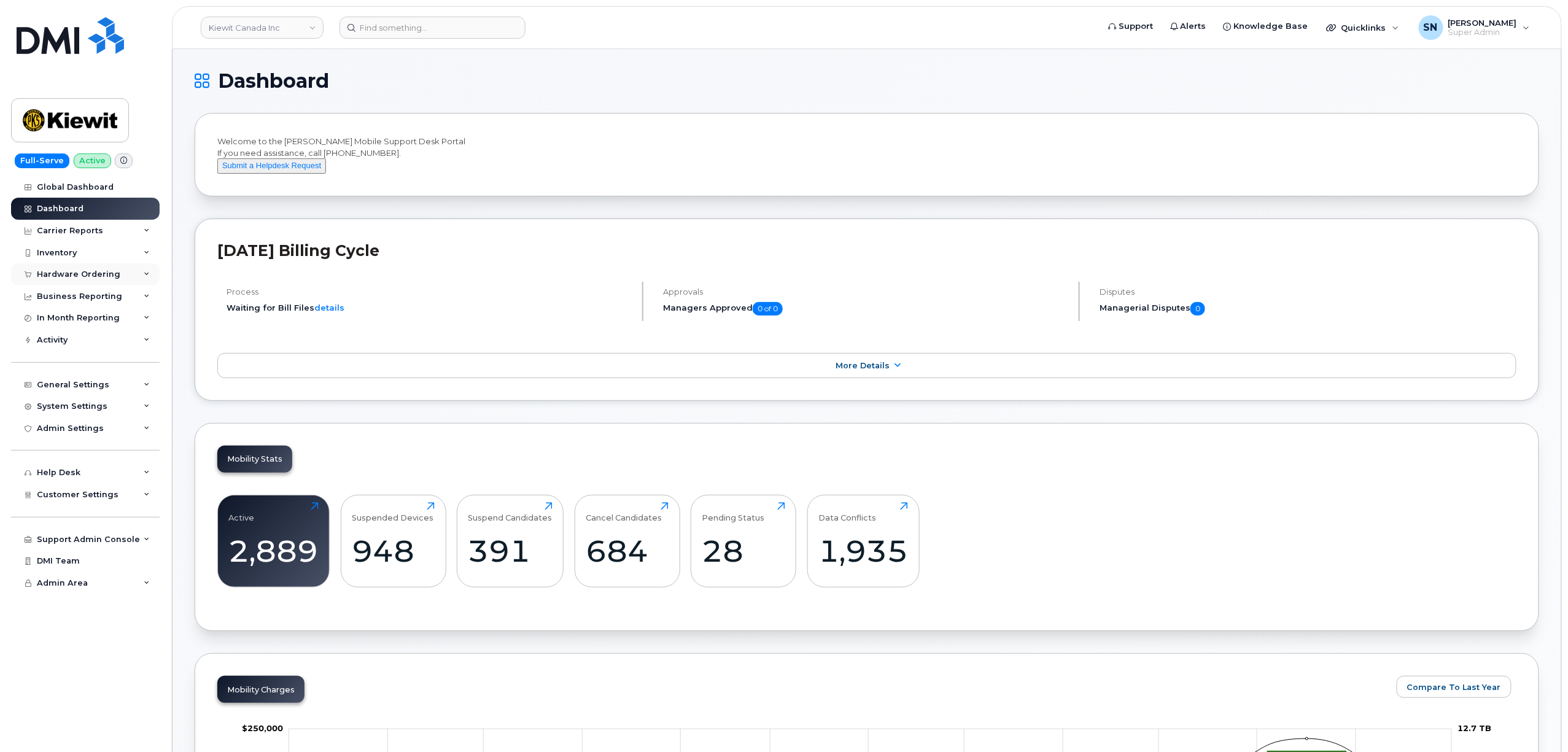
click at [104, 276] on div "Hardware Ordering" at bounding box center [78, 274] width 83 height 10
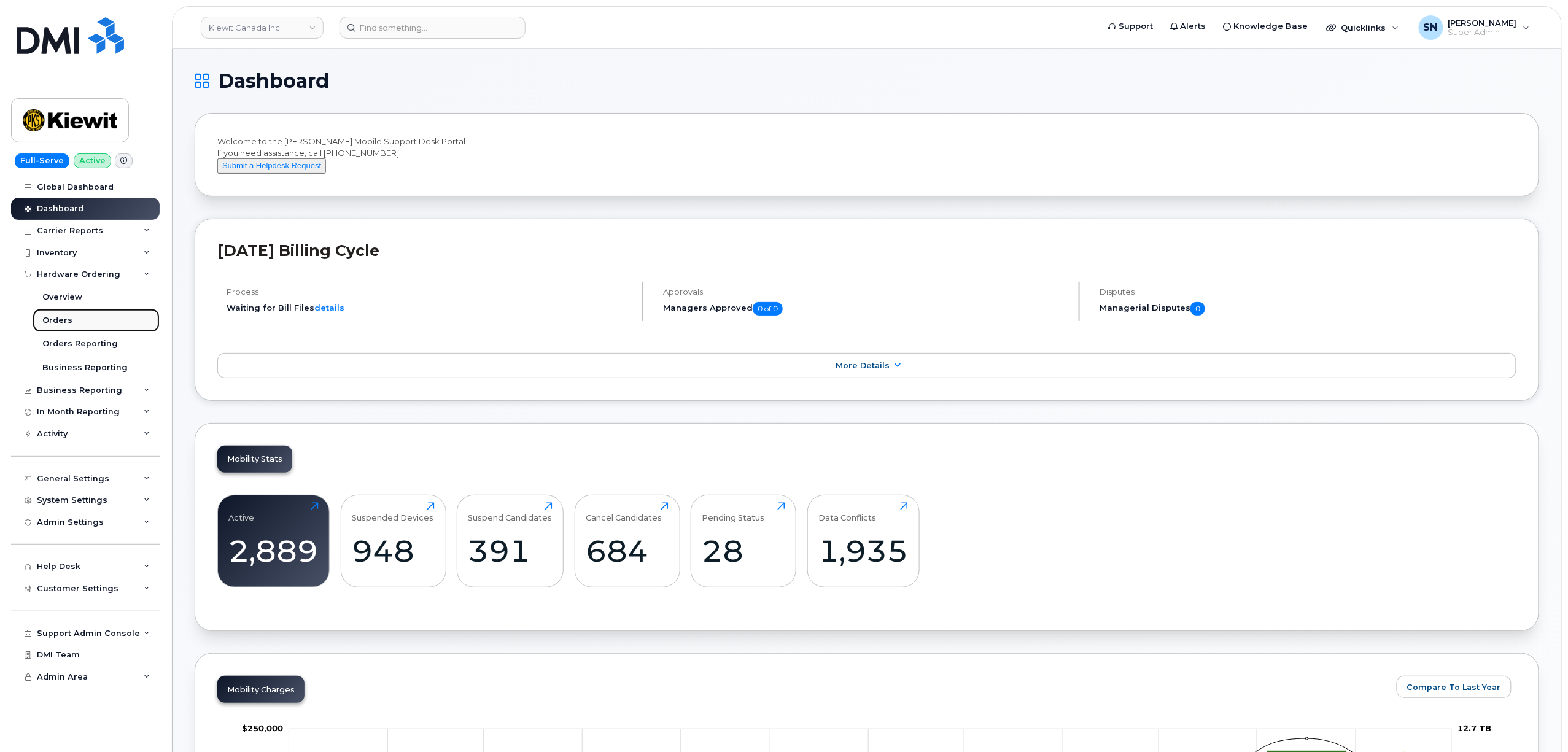
click at [66, 324] on div "Orders" at bounding box center [56, 321] width 30 height 11
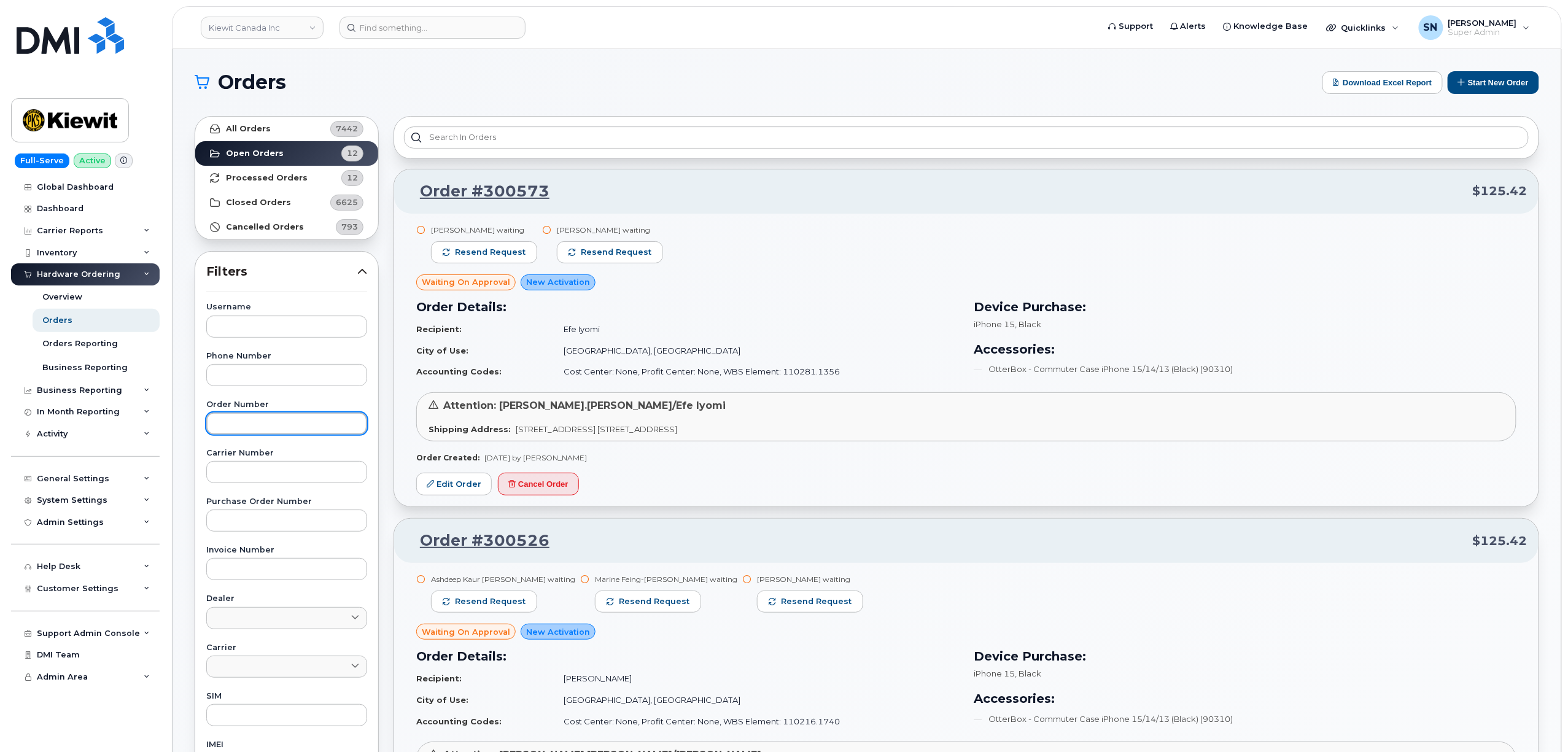
click at [264, 422] on input "text" at bounding box center [287, 423] width 161 height 22
paste input "300437"
type input "300437"
click at [272, 133] on link "All Orders 7442" at bounding box center [286, 129] width 183 height 25
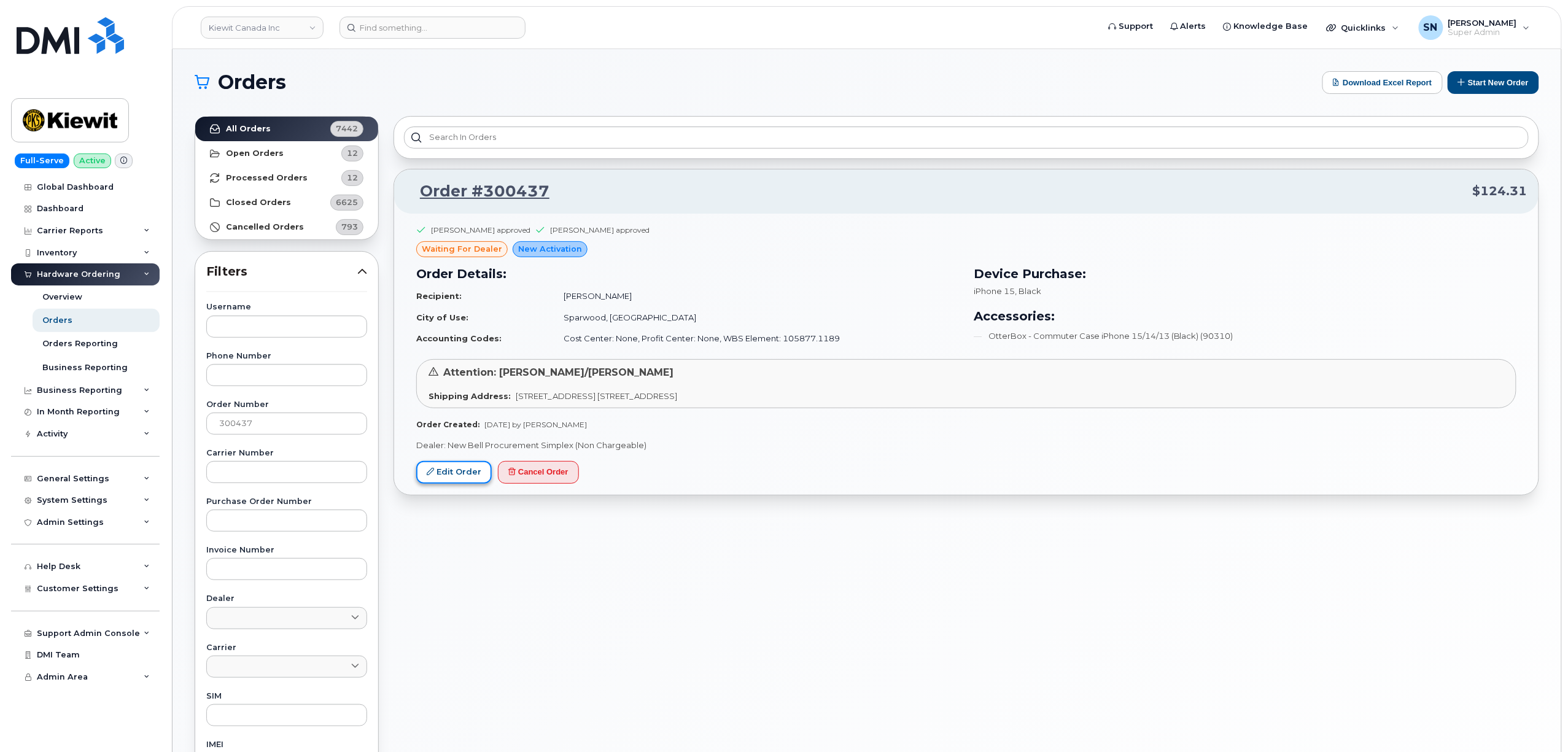
click at [461, 483] on link "Edit Order" at bounding box center [454, 472] width 75 height 23
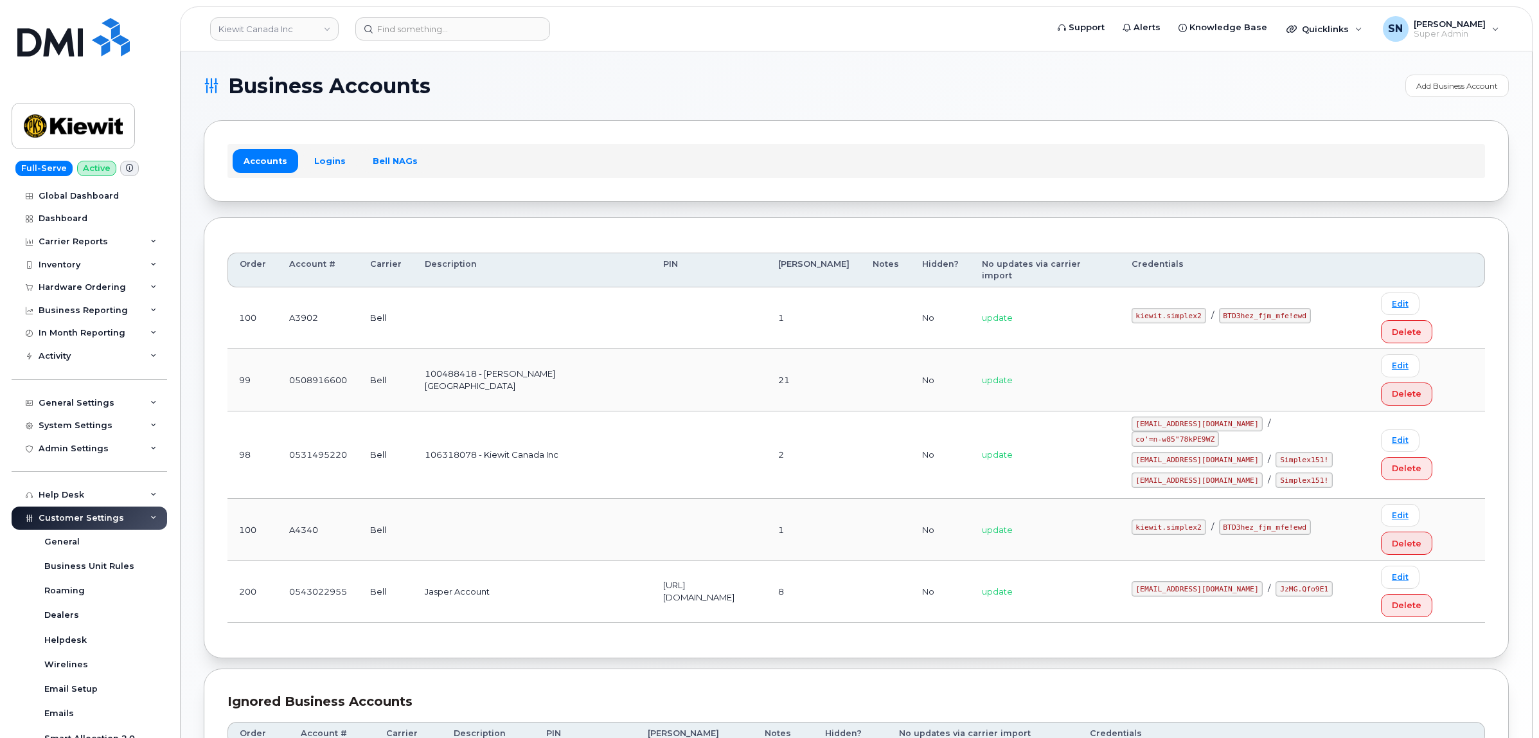
scroll to position [73, 0]
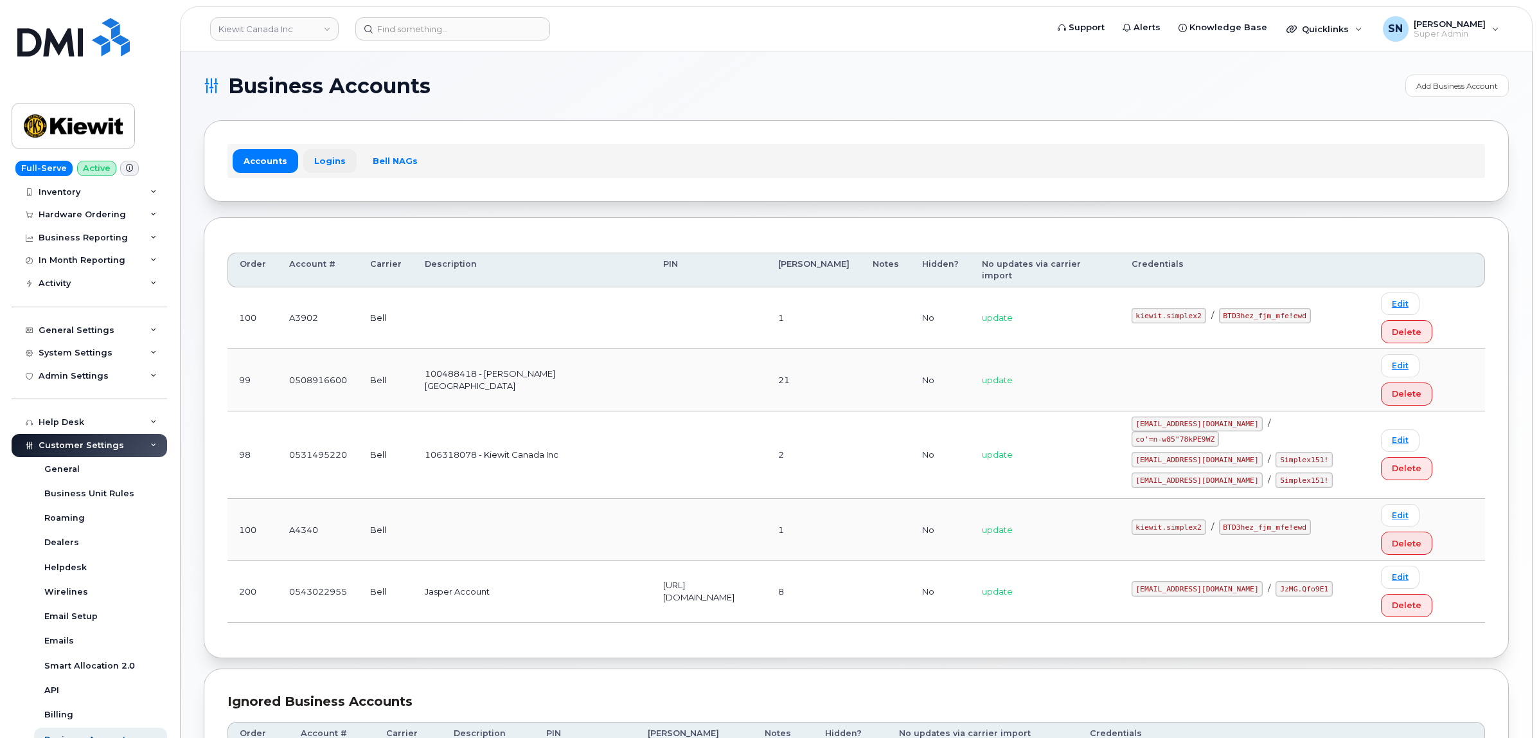
click at [335, 161] on link "Logins" at bounding box center [329, 160] width 53 height 23
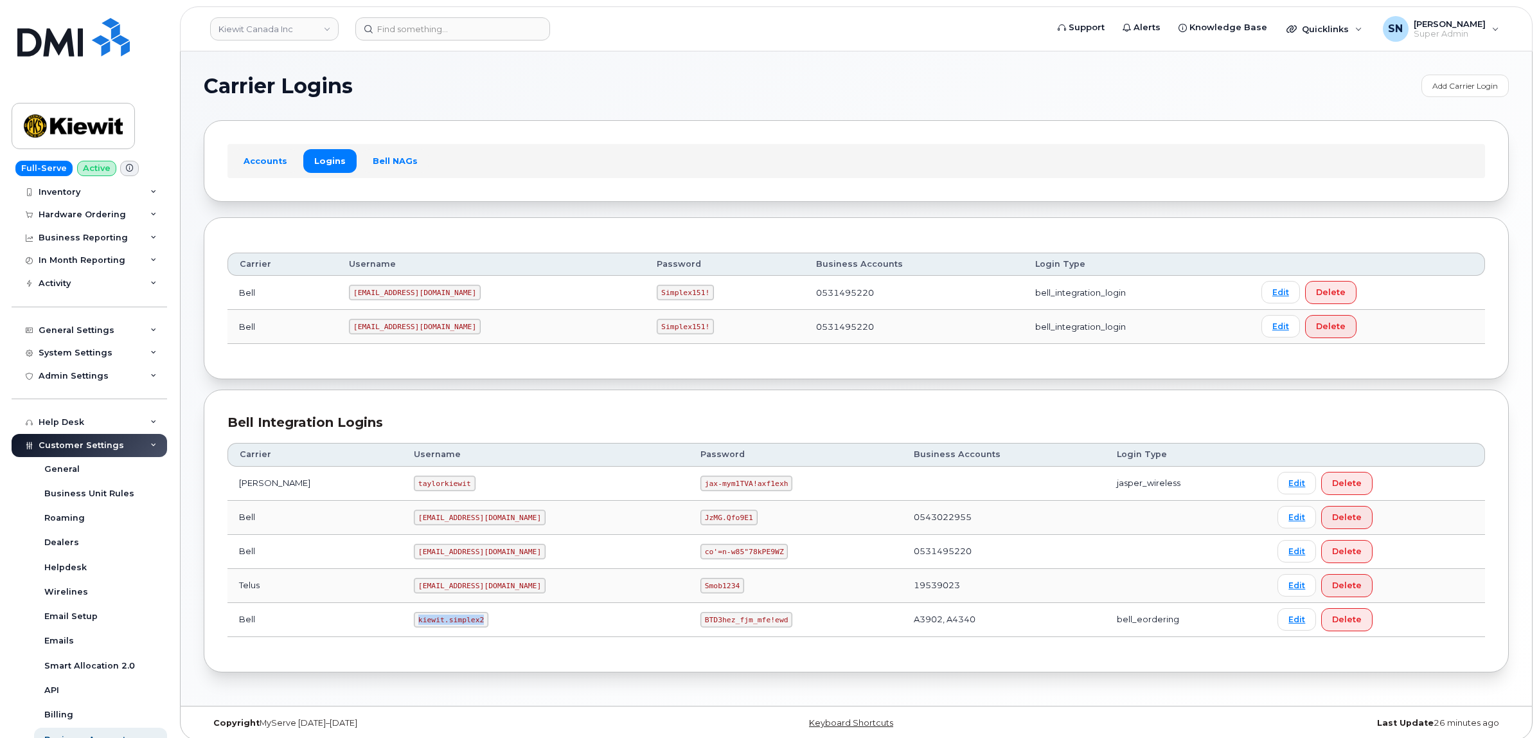
drag, startPoint x: 383, startPoint y: 621, endPoint x: 448, endPoint y: 632, distance: 65.7
click at [448, 632] on td "kiewit.simplex2" at bounding box center [545, 620] width 287 height 34
copy code "kiewit.simplex2"
drag, startPoint x: 640, startPoint y: 624, endPoint x: 734, endPoint y: 632, distance: 94.1
click at [734, 632] on td "BTD3hez_fjm_mfe!ewd" at bounding box center [795, 620] width 213 height 34
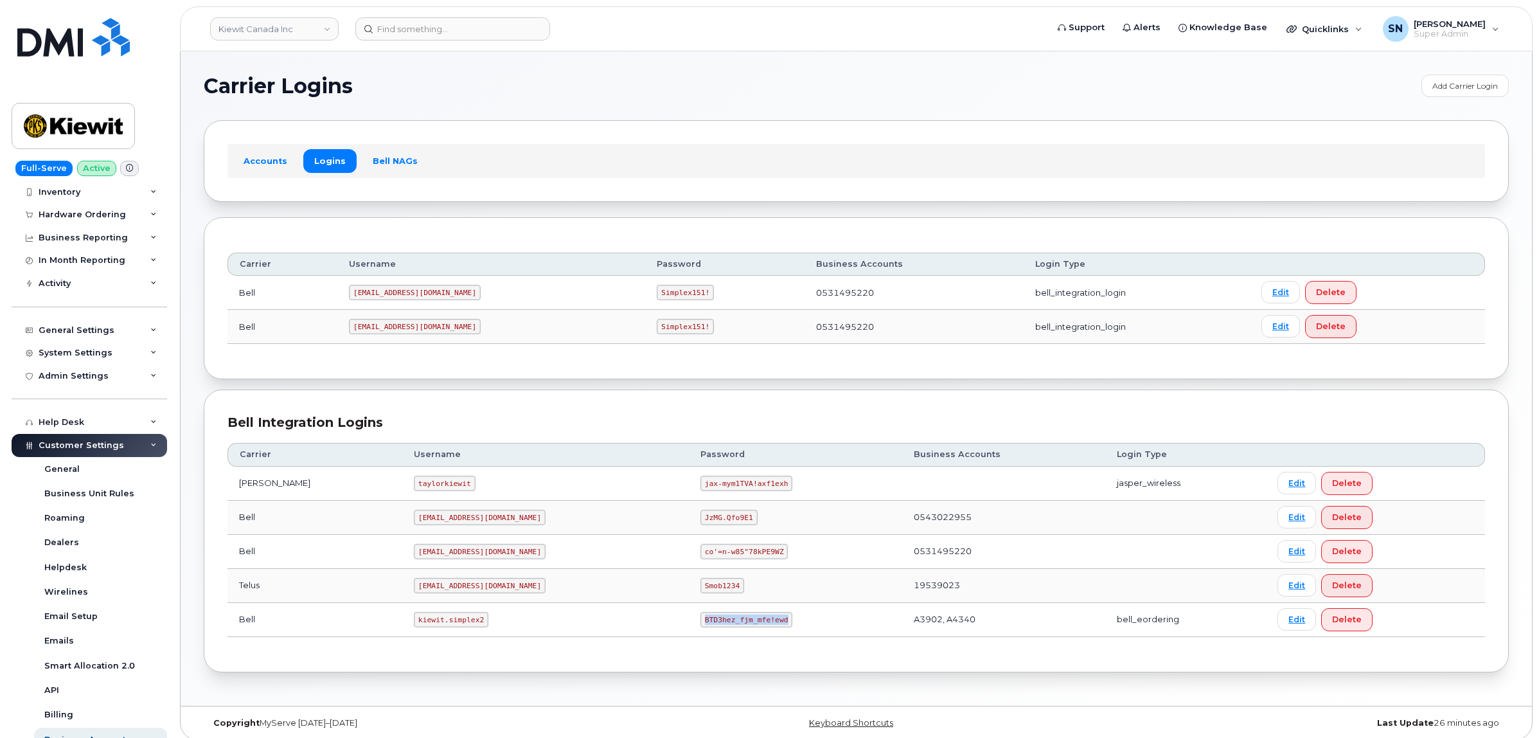
copy code "BTD3hez_fjm_mfe!ewd"
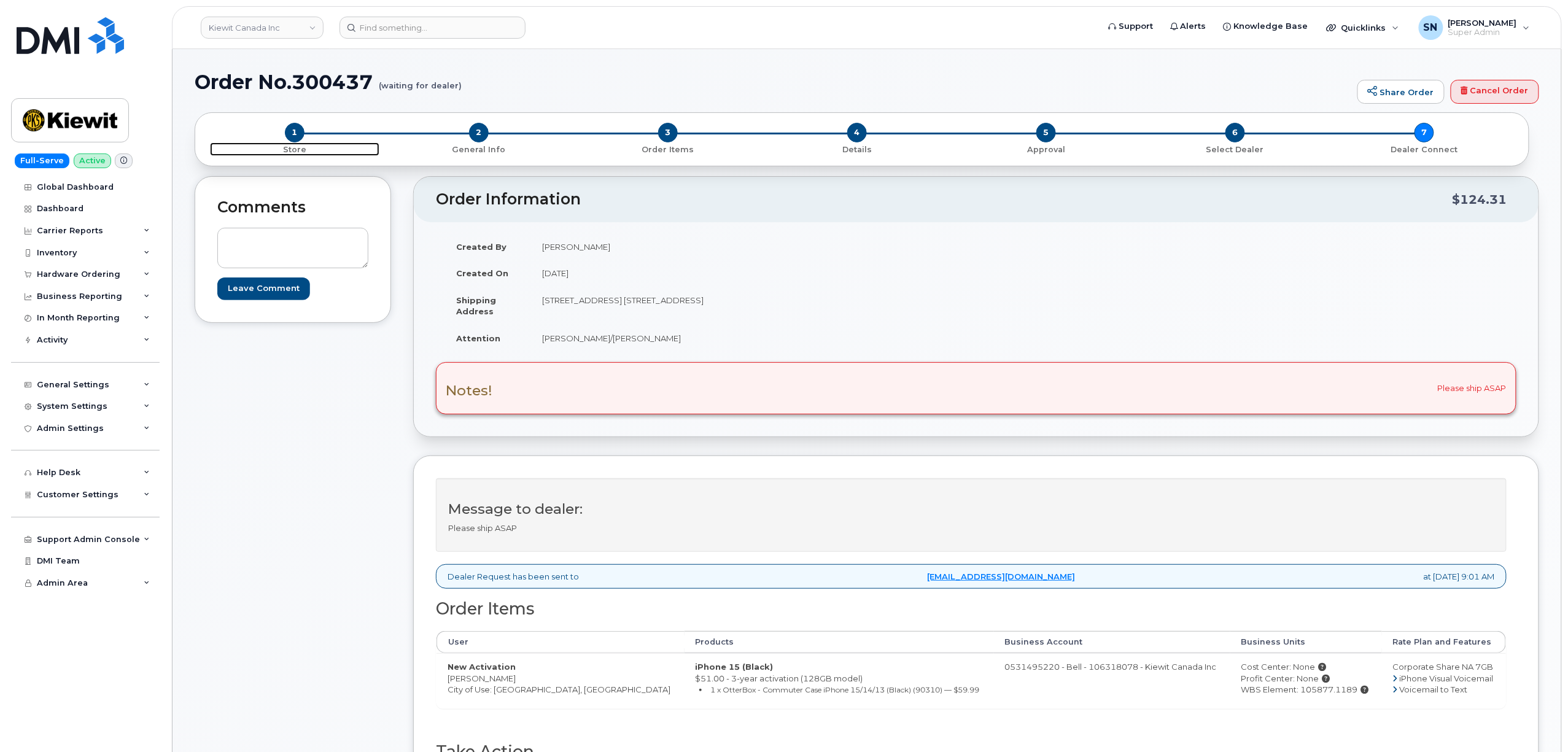
click at [302, 131] on span "1" at bounding box center [294, 132] width 20 height 20
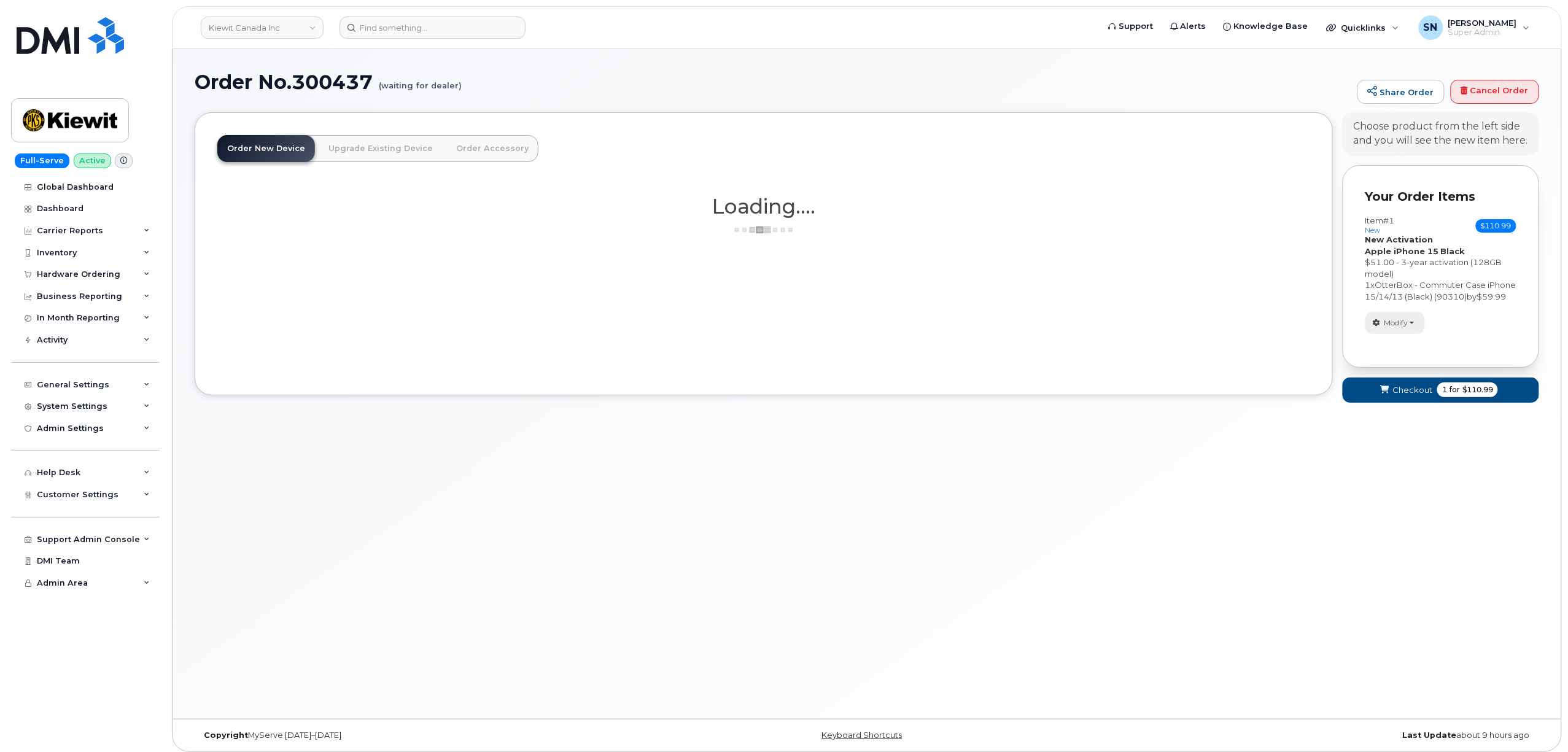
click at [1393, 333] on button "Modify" at bounding box center [1395, 322] width 59 height 21
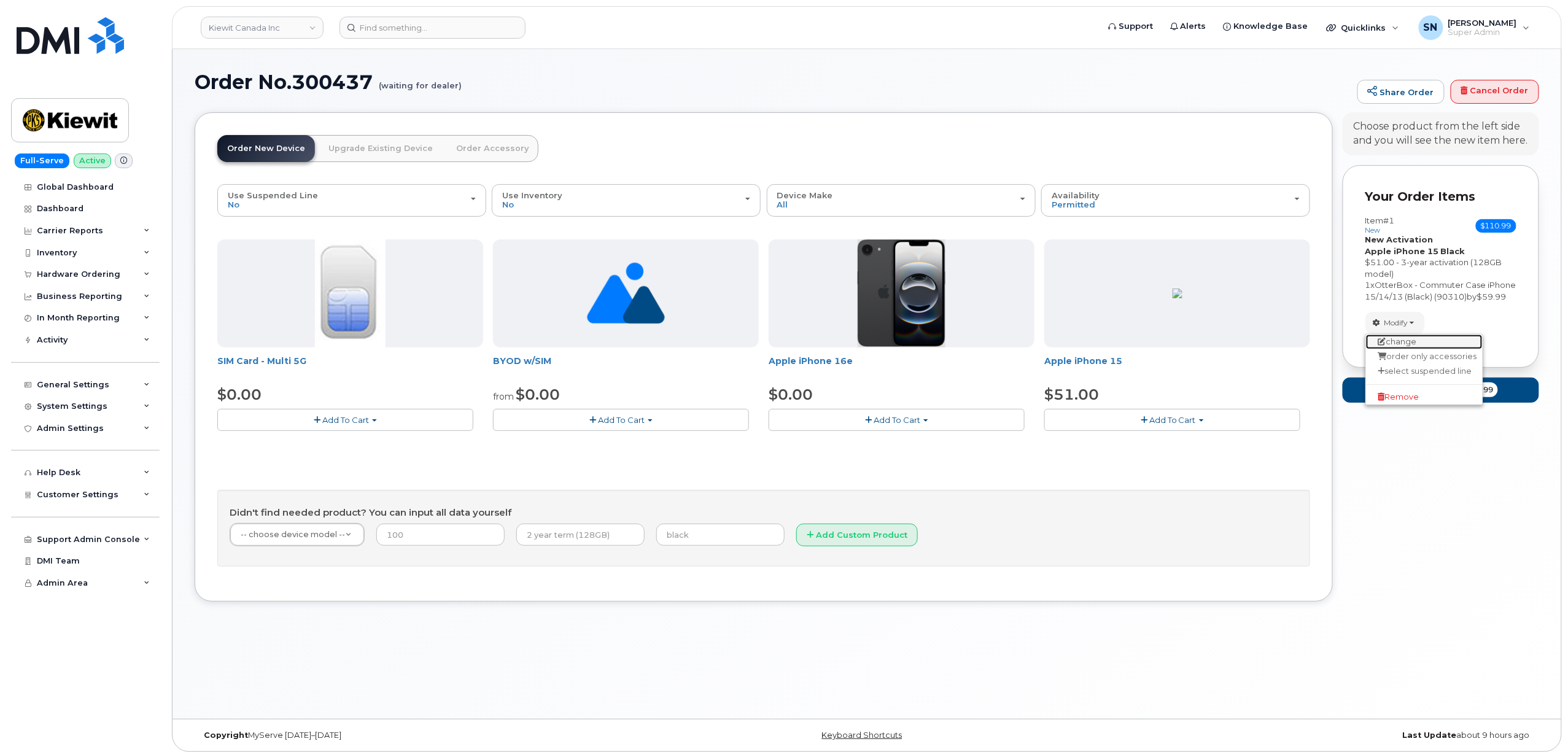
click at [1397, 350] on link "change" at bounding box center [1424, 341] width 117 height 14
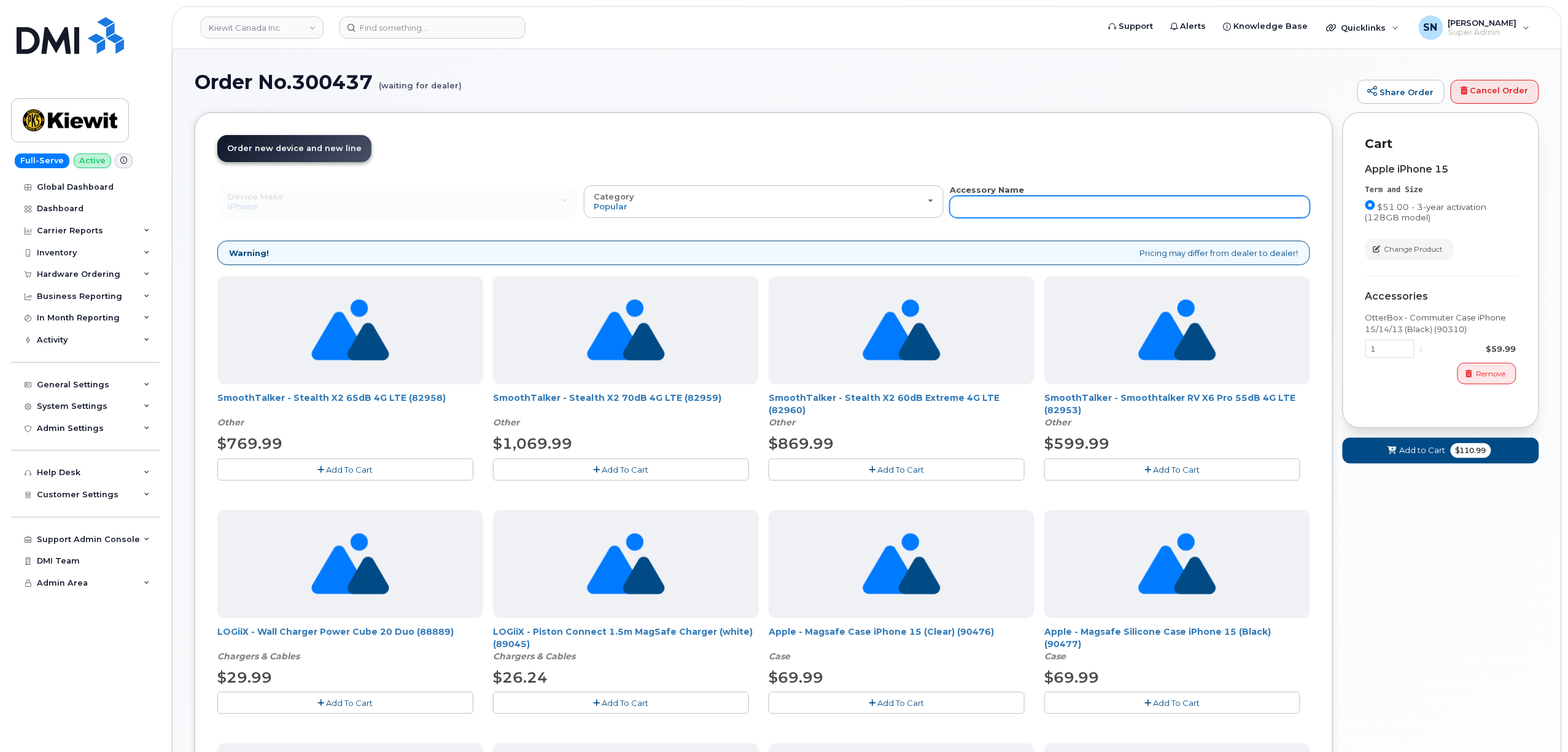
click at [1201, 197] on input "text" at bounding box center [1129, 206] width 360 height 22
type input "87916"
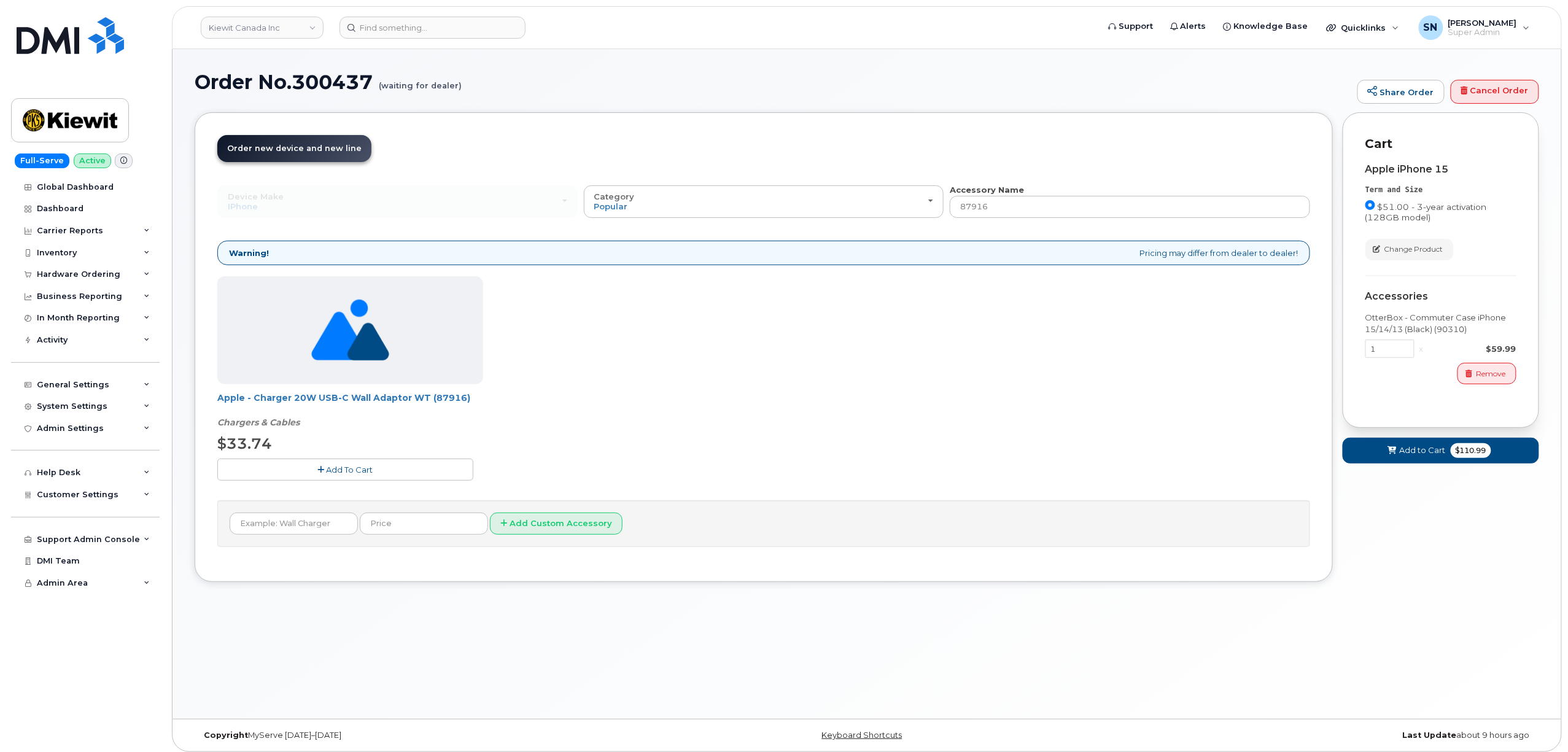
click at [358, 480] on button "Add To Cart" at bounding box center [345, 469] width 256 height 21
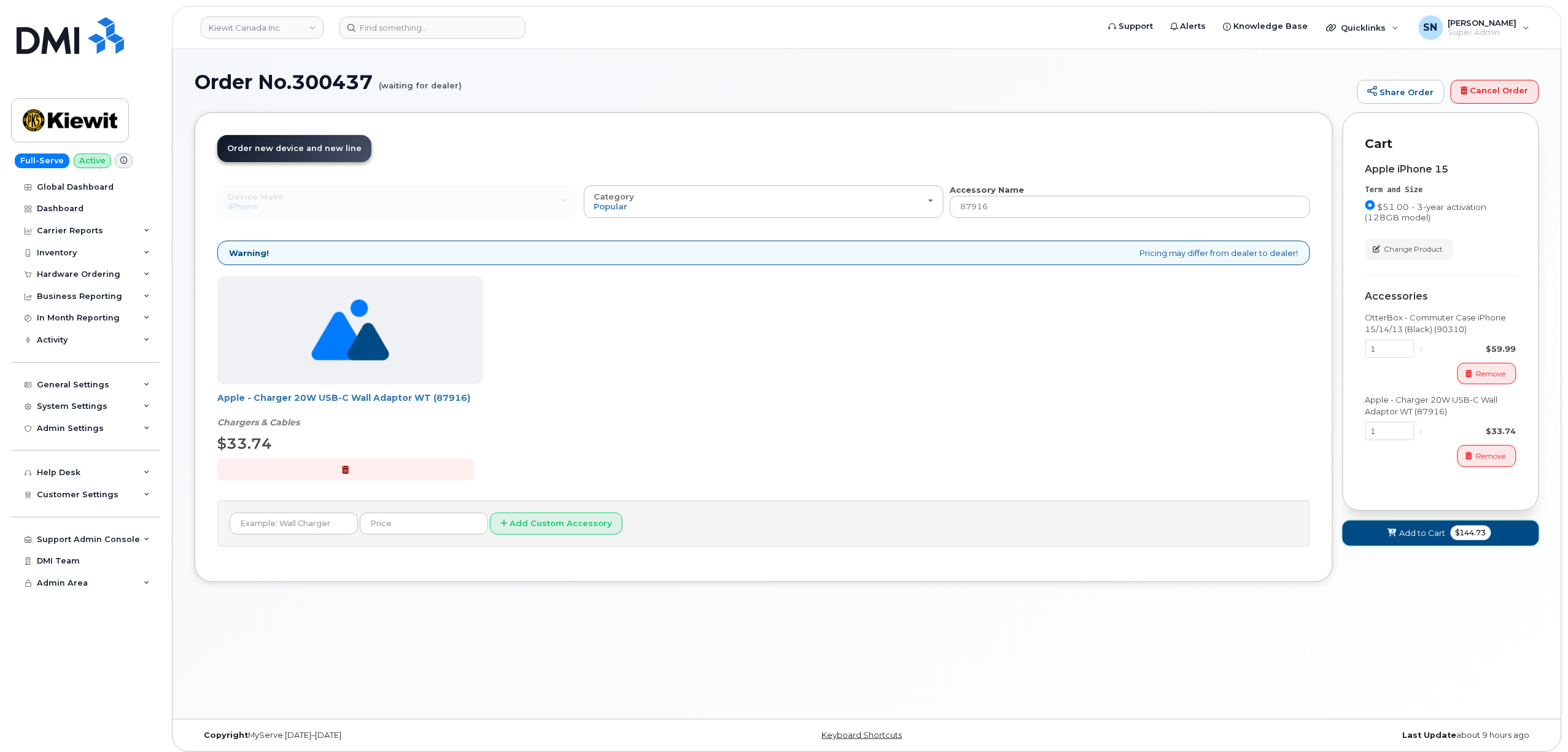
click at [1404, 526] on button "Add to Cart $144.73" at bounding box center [1441, 533] width 197 height 25
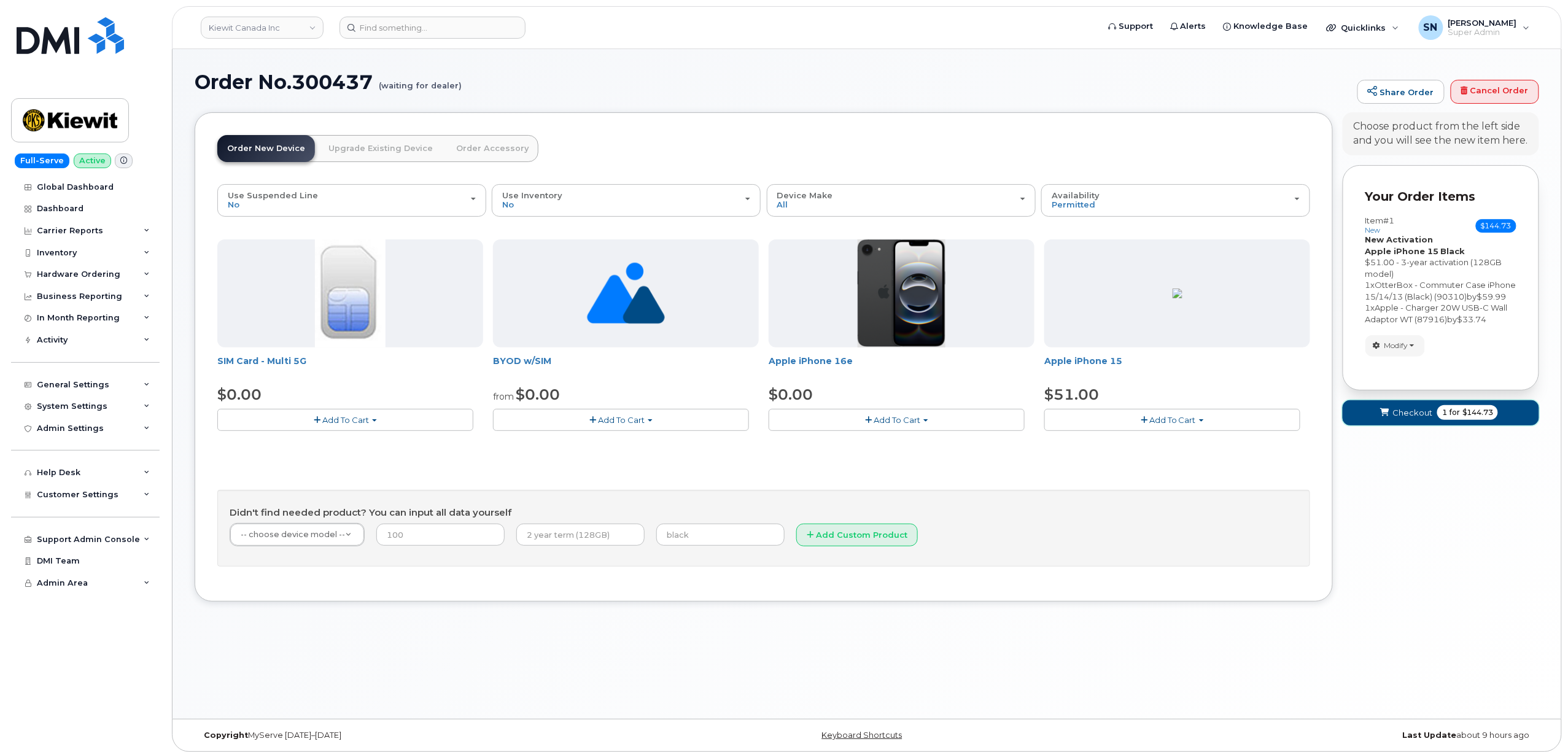
click at [1408, 419] on span "Checkout" at bounding box center [1412, 413] width 40 height 11
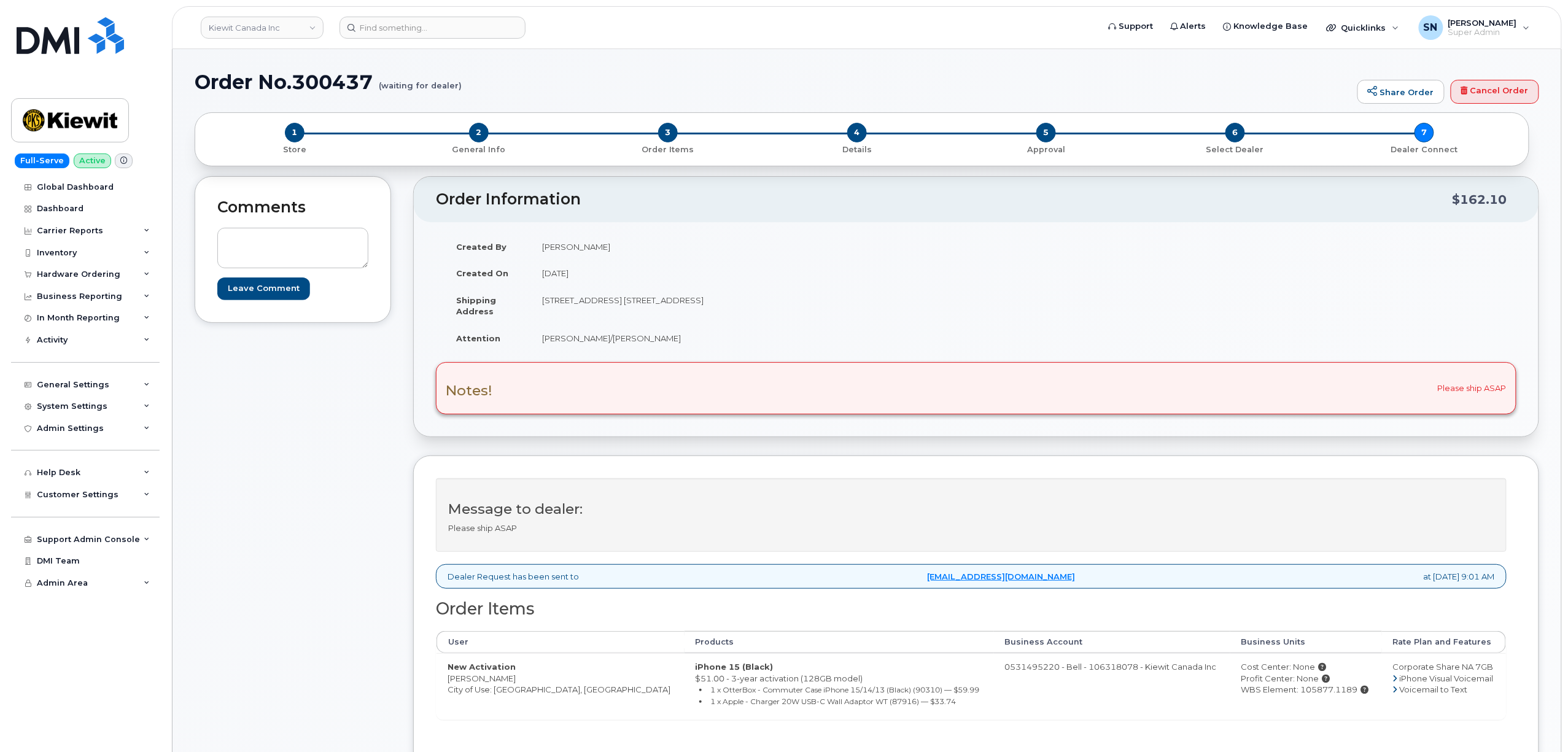
scroll to position [81, 0]
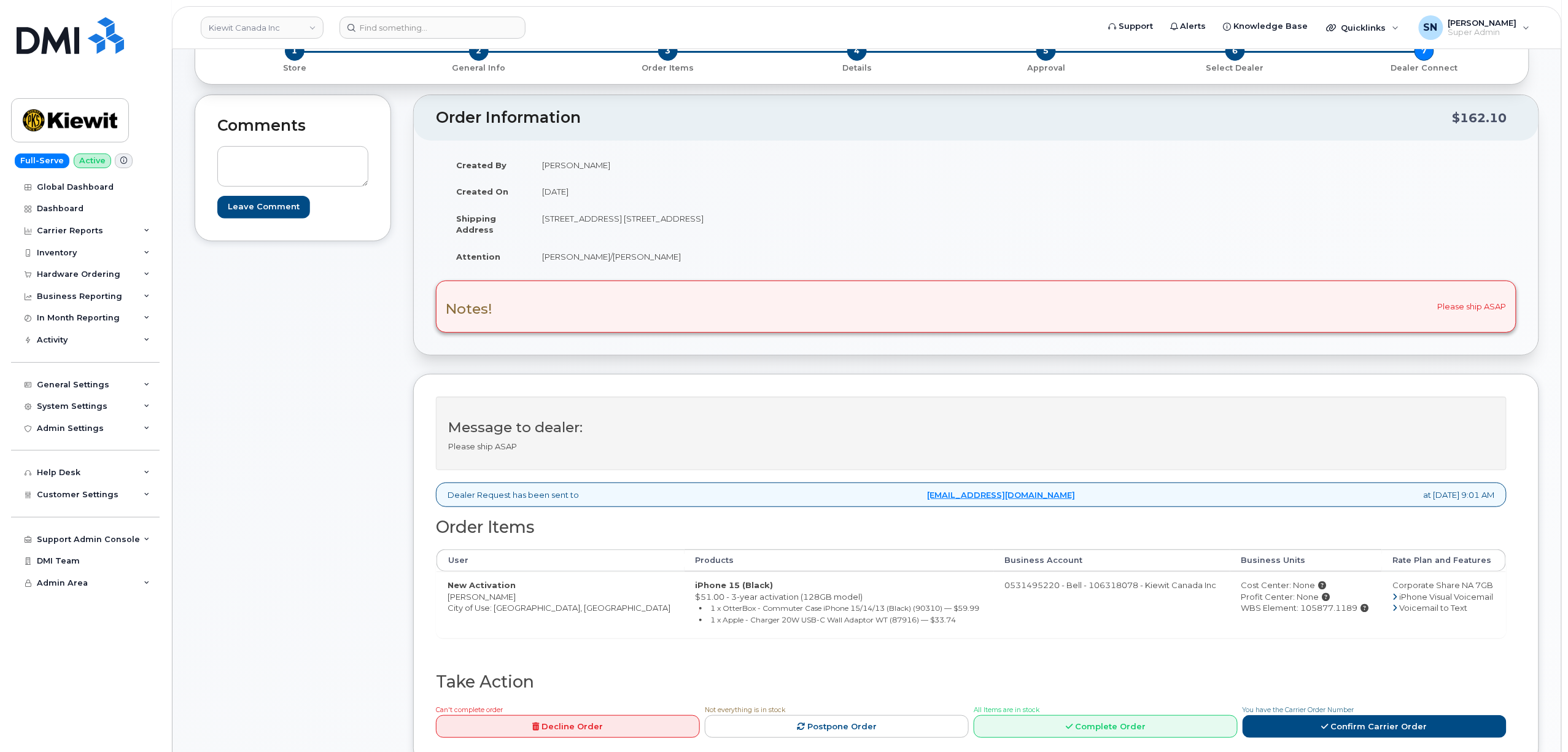
drag, startPoint x: 449, startPoint y: 598, endPoint x: 508, endPoint y: 605, distance: 59.4
click at [508, 605] on td "New Activation [PERSON_NAME] City of Use: [GEOGRAPHIC_DATA], [GEOGRAPHIC_DATA]" at bounding box center [561, 604] width 248 height 66
drag, startPoint x: 543, startPoint y: 219, endPoint x: 624, endPoint y: 229, distance: 81.6
click at [624, 229] on td "[STREET_ADDRESS] [STREET_ADDRESS]" at bounding box center [749, 225] width 436 height 38
copy td "[STREET_ADDRESS]"
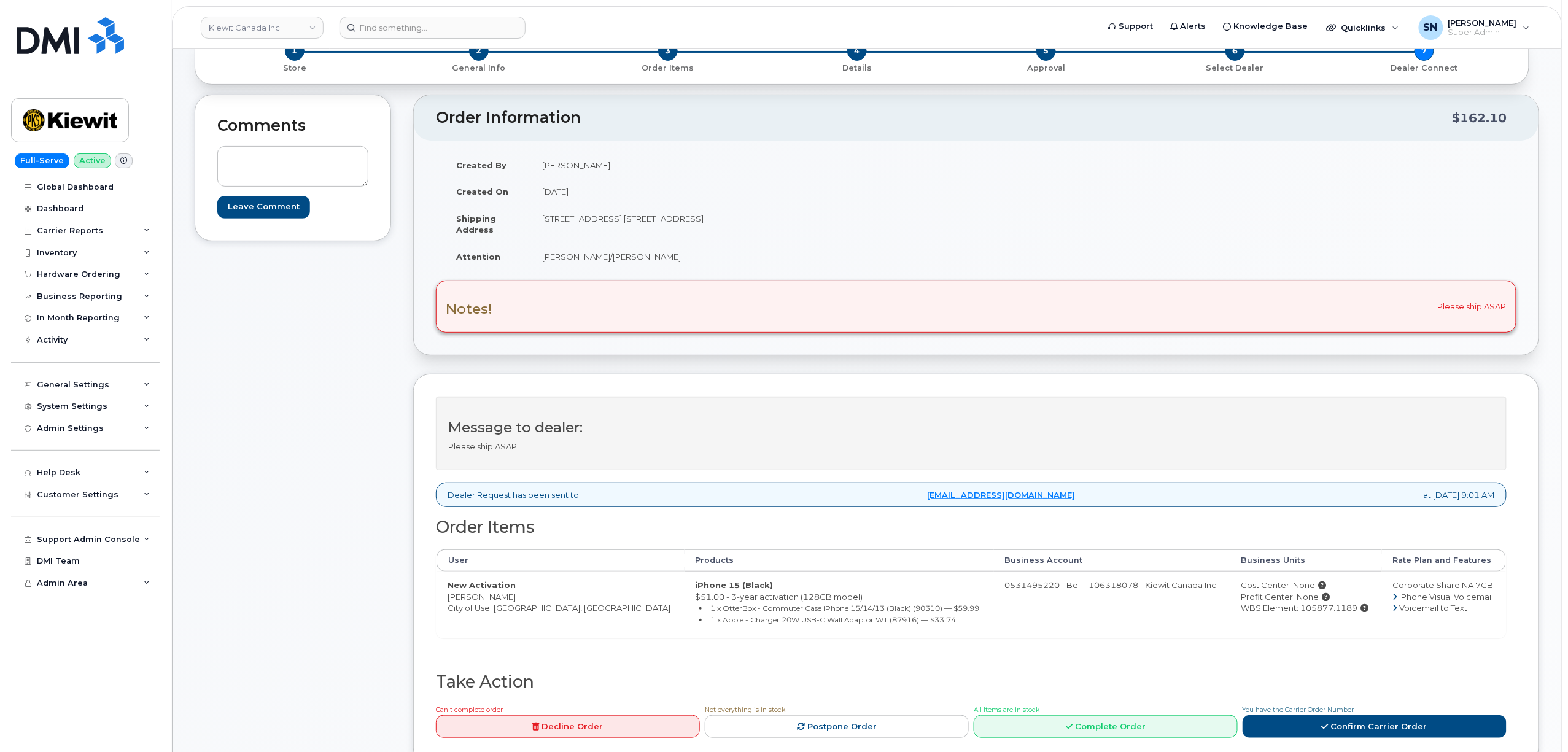
click at [656, 217] on td "[STREET_ADDRESS] [STREET_ADDRESS]" at bounding box center [749, 225] width 436 height 38
copy td "Sparwood"
click at [688, 226] on td "[STREET_ADDRESS] [STREET_ADDRESS]" at bounding box center [749, 225] width 436 height 38
drag, startPoint x: 688, startPoint y: 220, endPoint x: 722, endPoint y: 220, distance: 34.0
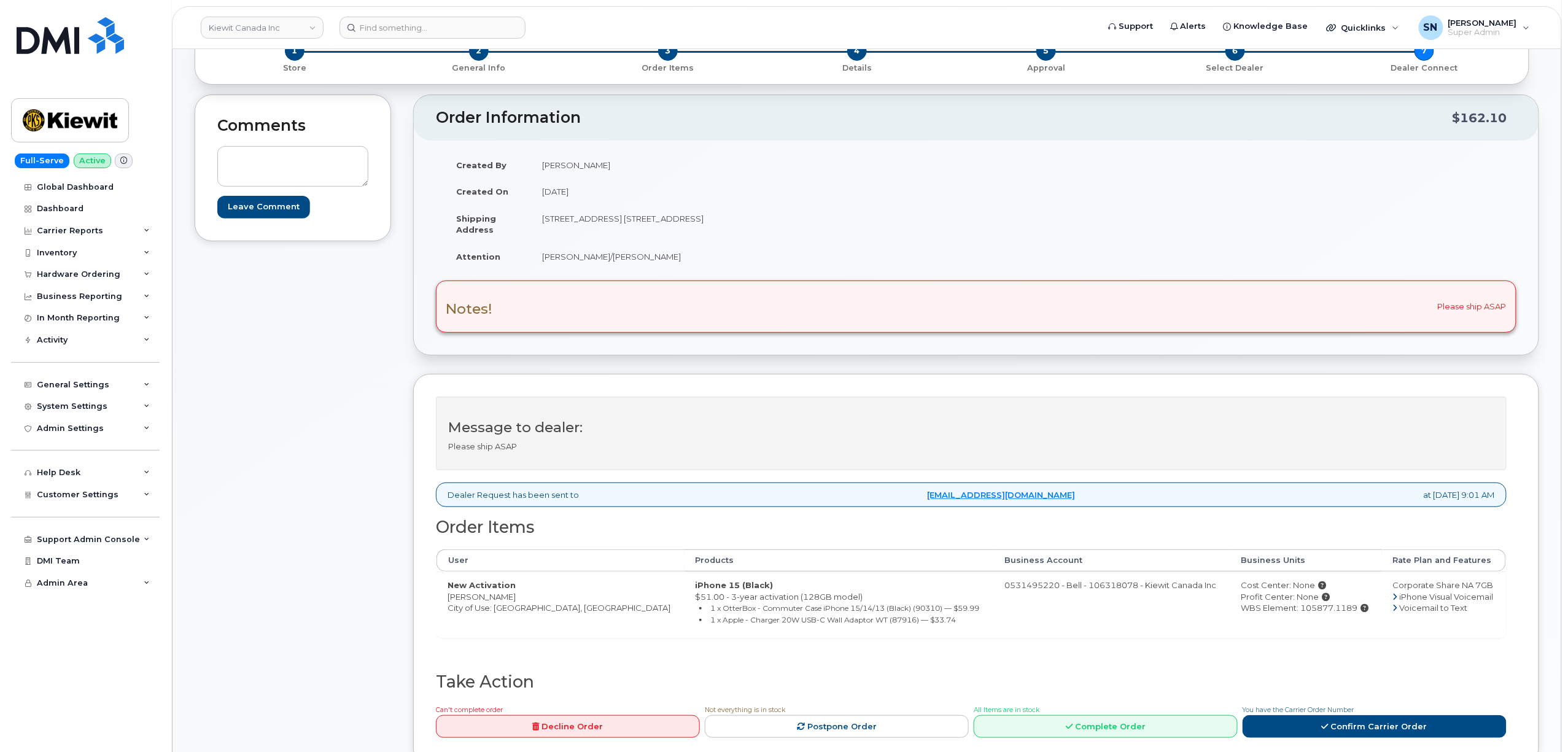
click at [722, 220] on td "[STREET_ADDRESS] [STREET_ADDRESS]" at bounding box center [749, 225] width 436 height 38
copy td "V0B 2G1"
drag, startPoint x: 541, startPoint y: 259, endPoint x: 674, endPoint y: 260, distance: 133.0
click at [674, 260] on td "[PERSON_NAME]/[PERSON_NAME]" at bounding box center [749, 256] width 436 height 27
copy td "[PERSON_NAME]/[PERSON_NAME]"
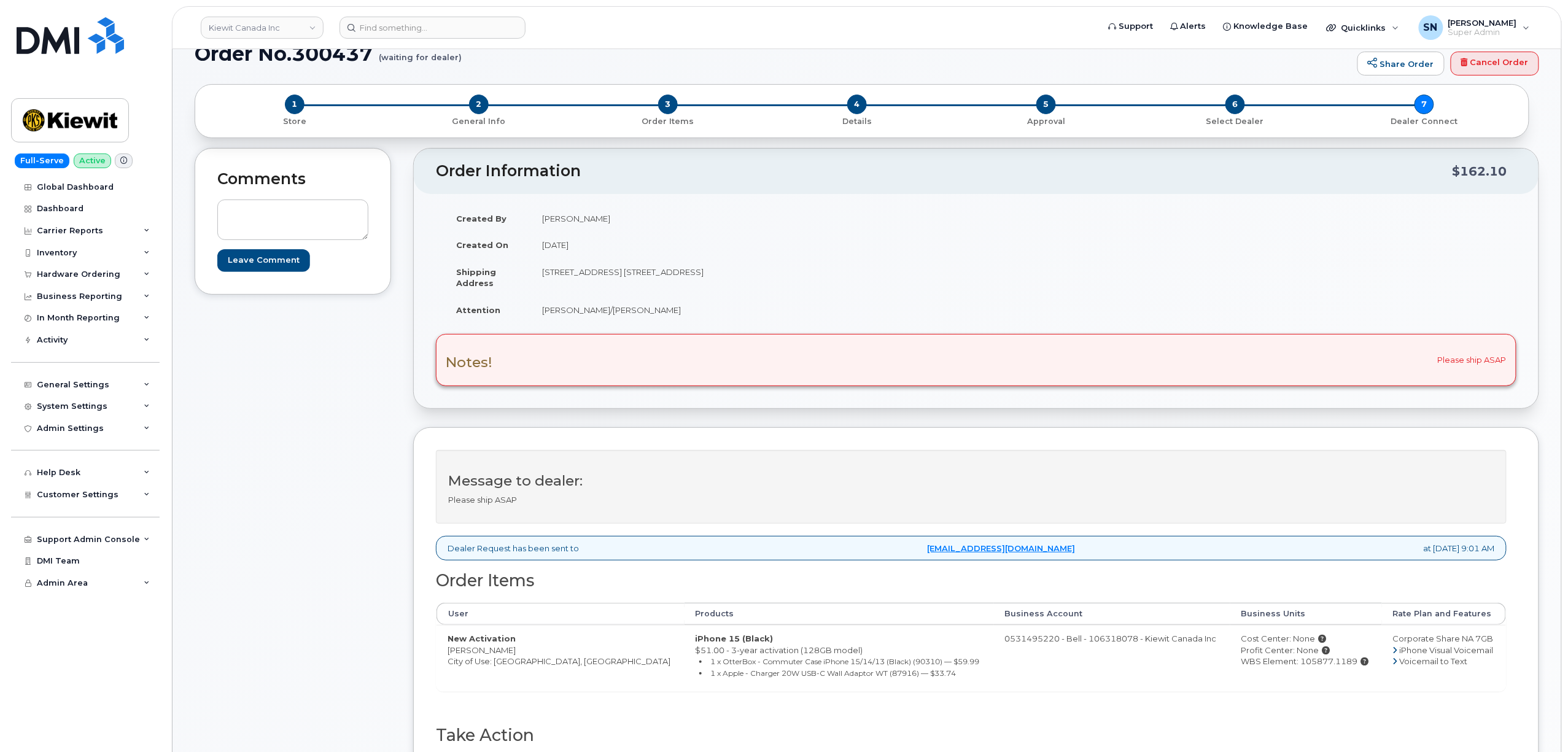
scroll to position [0, 0]
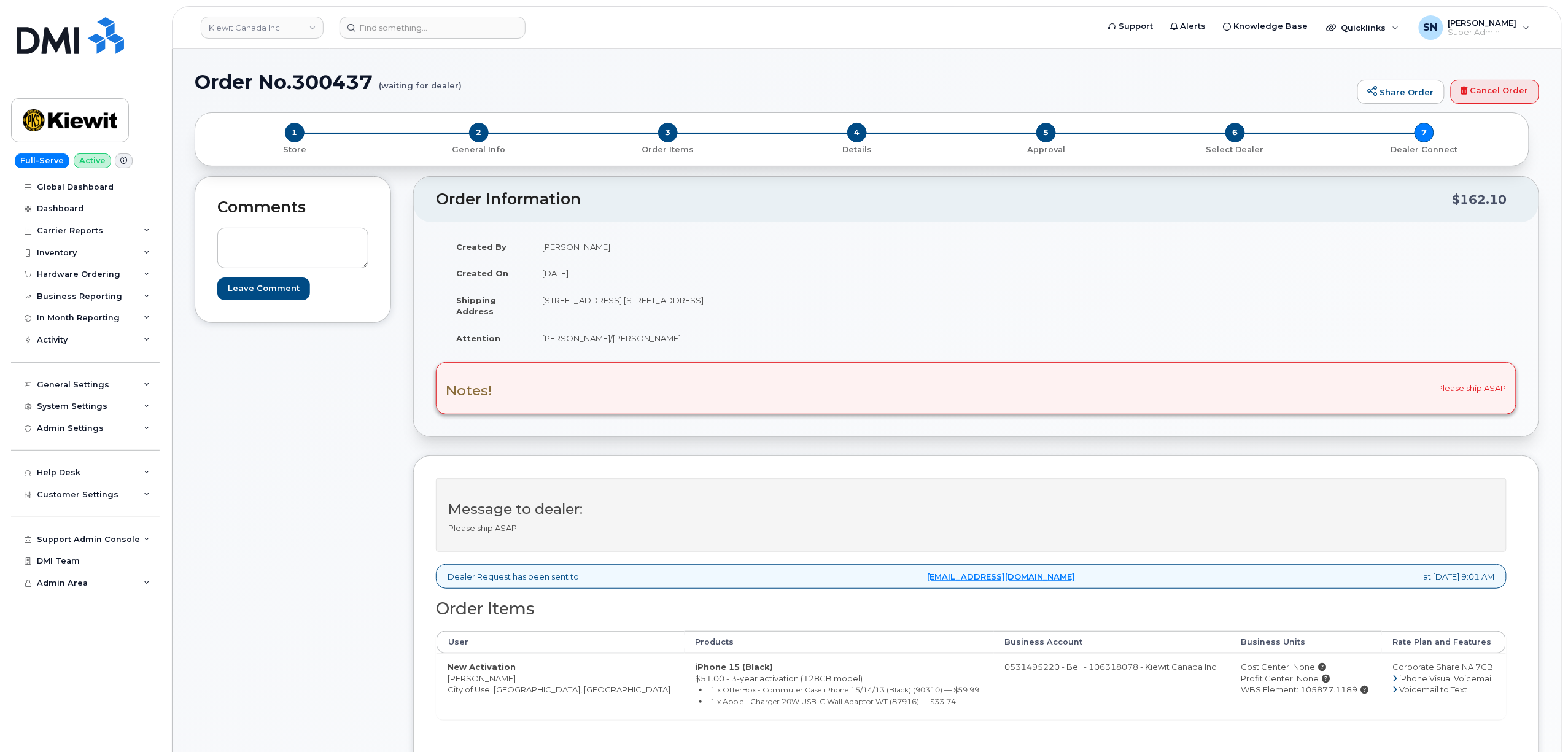
drag, startPoint x: 1337, startPoint y: 694, endPoint x: 1284, endPoint y: 695, distance: 53.0
click at [1284, 695] on div "WBS Element: 105877.1189" at bounding box center [1306, 690] width 130 height 11
copy div "105877.1189"
drag, startPoint x: 448, startPoint y: 679, endPoint x: 511, endPoint y: 680, distance: 63.0
click at [511, 680] on td "New Activation Peter Hayward City of Use: Sparwood, British Columbia" at bounding box center [561, 686] width 248 height 66
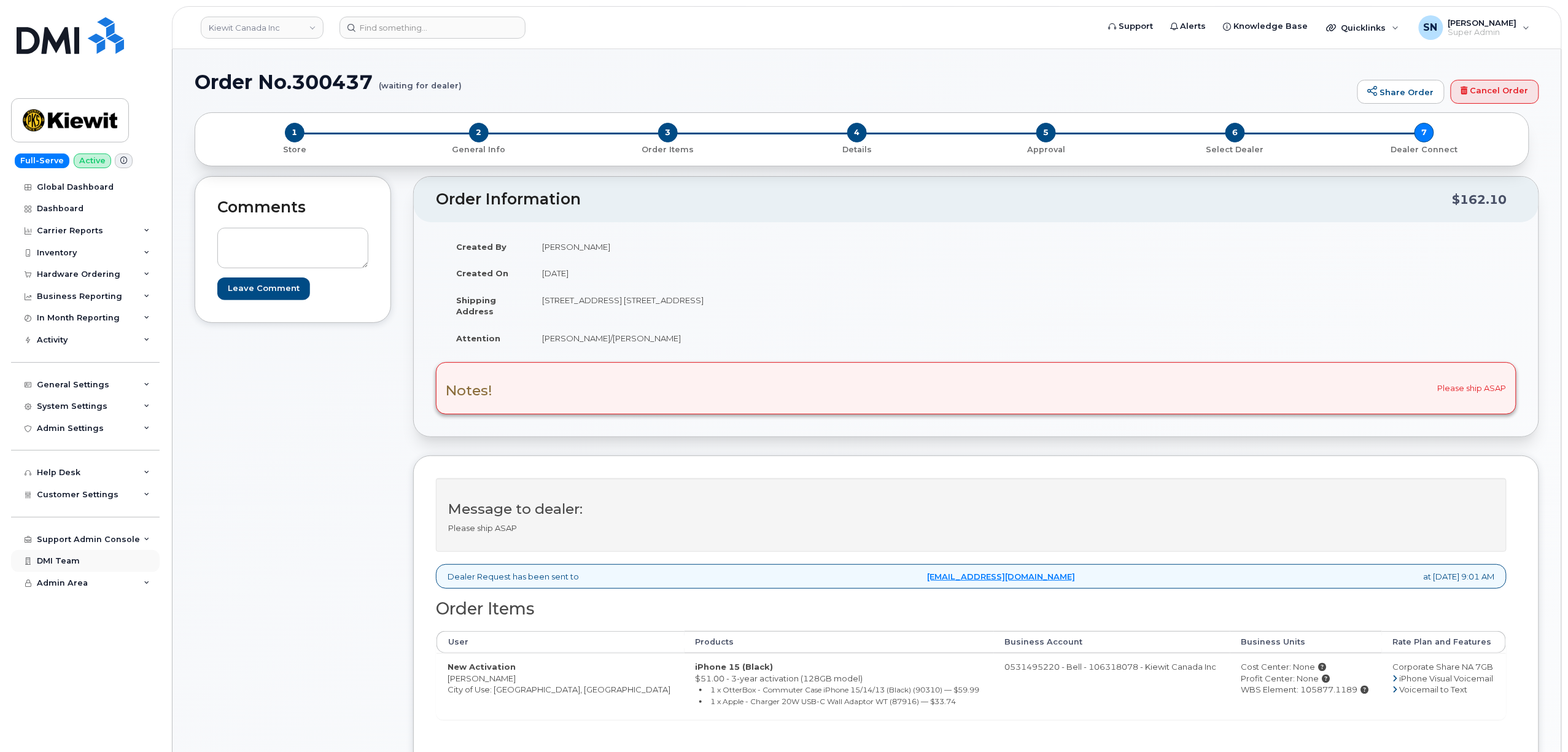
copy td "[PERSON_NAME]"
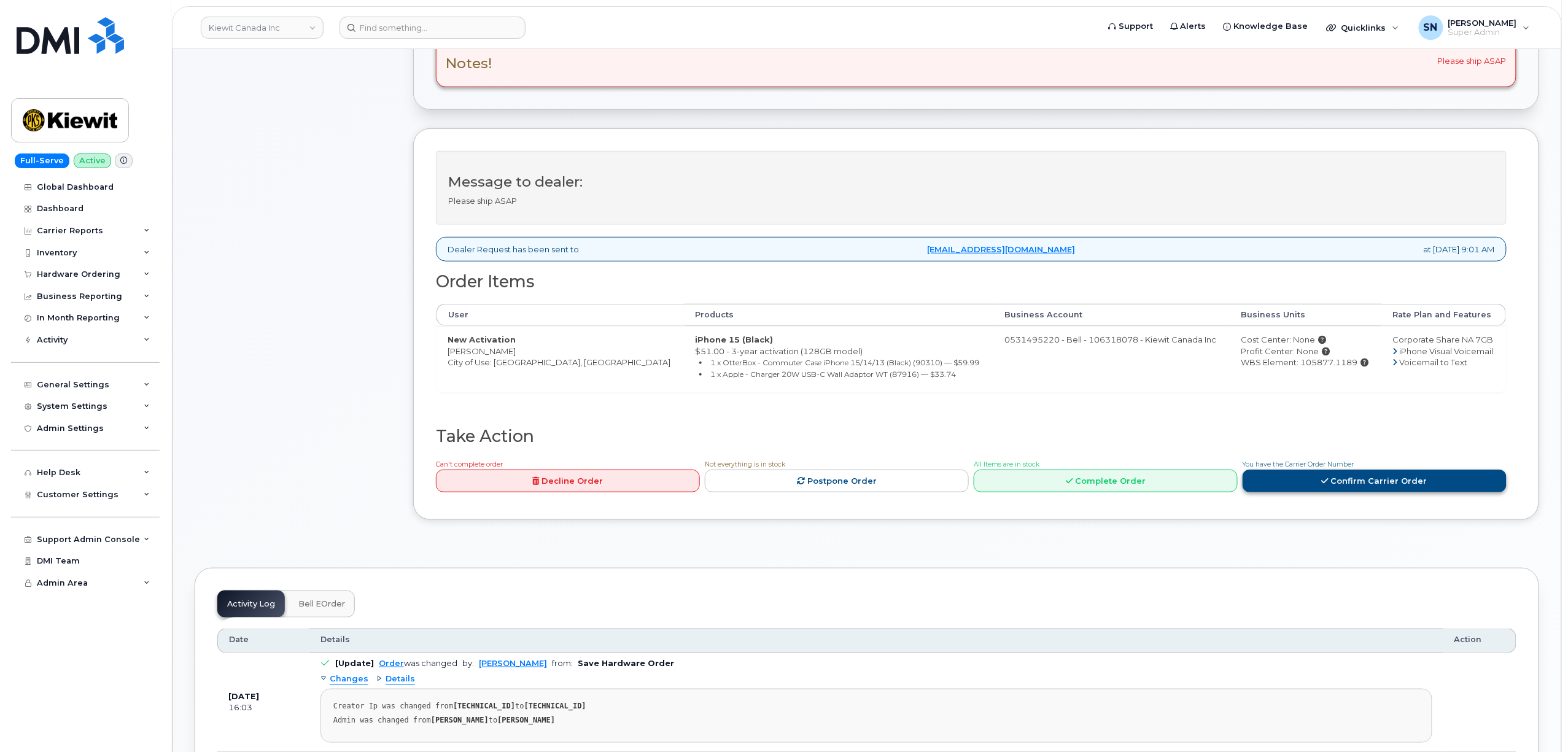
click at [1313, 483] on link "Confirm Carrier Order" at bounding box center [1374, 481] width 264 height 23
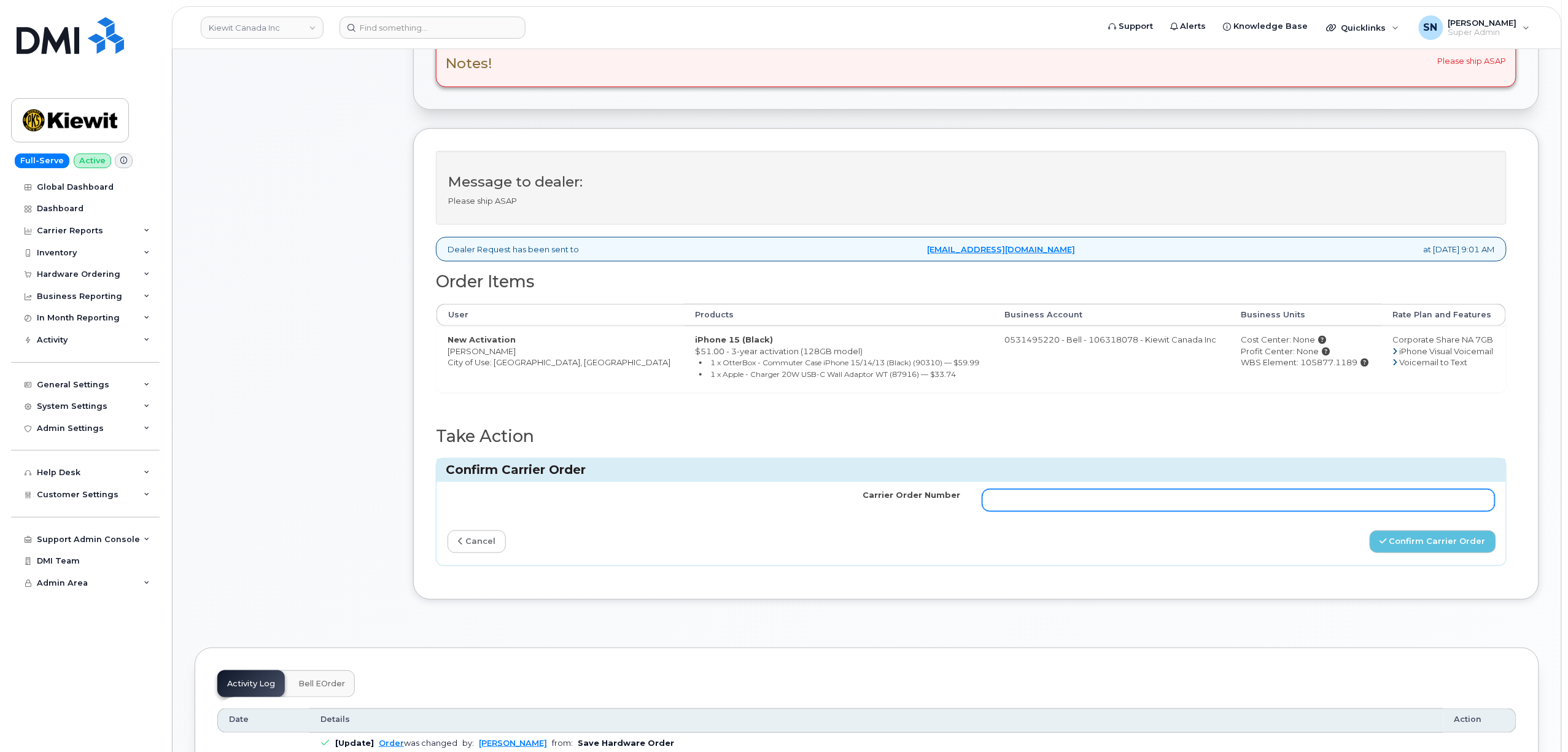
click at [1314, 501] on input "Carrier Order Number" at bounding box center [1238, 500] width 512 height 22
paste input "3015387"
type input "3015387"
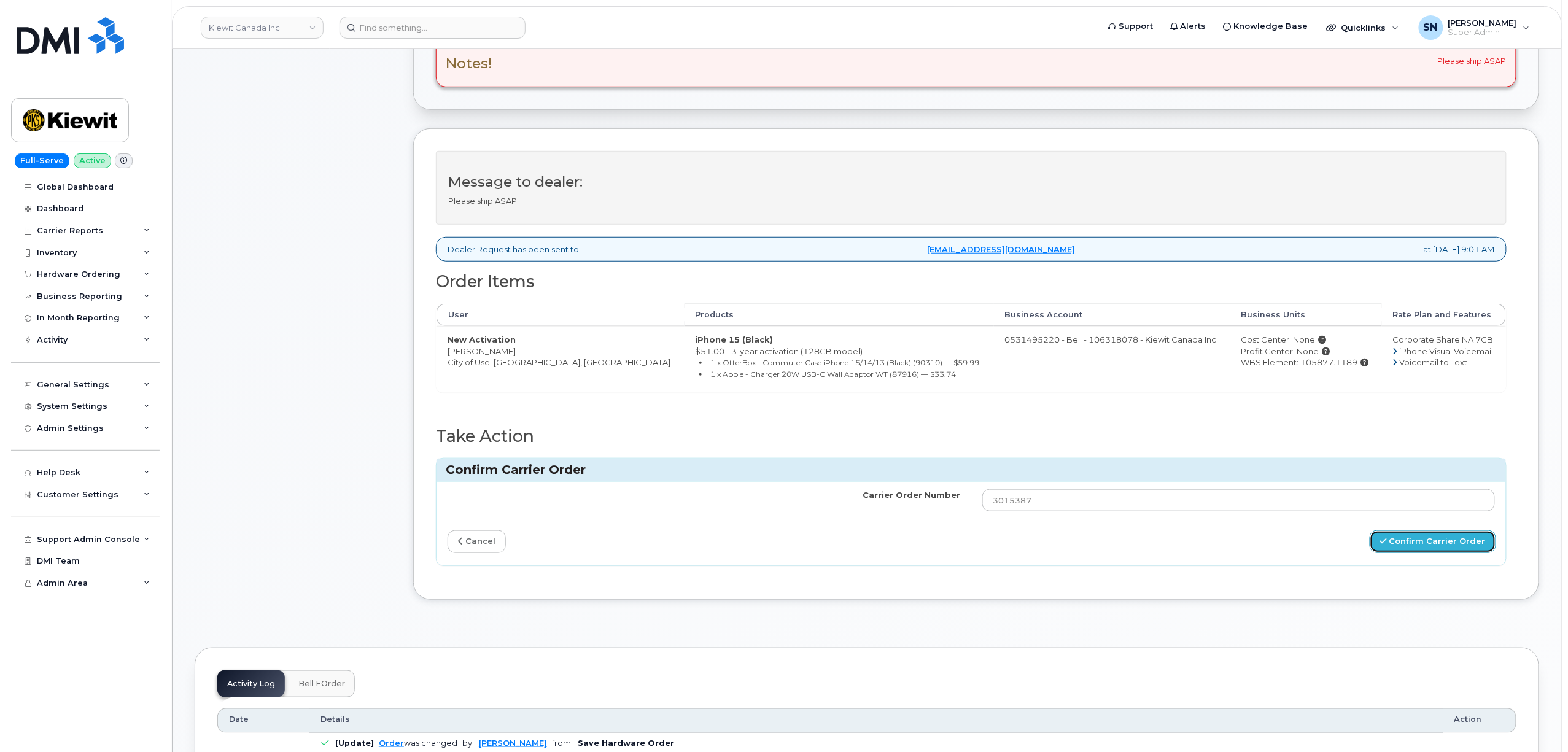
click at [1415, 550] on button "Confirm Carrier Order" at bounding box center [1432, 542] width 126 height 23
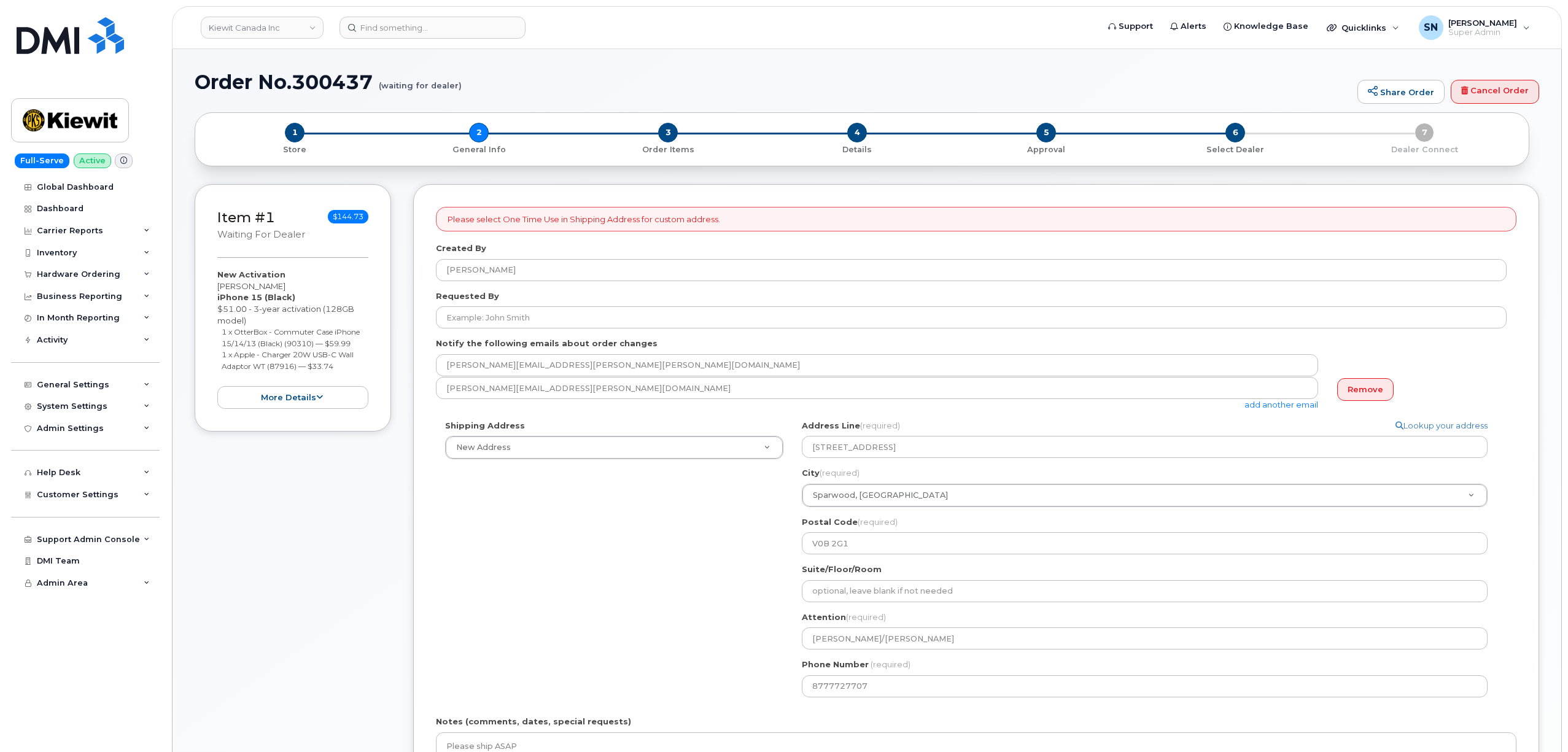
select select
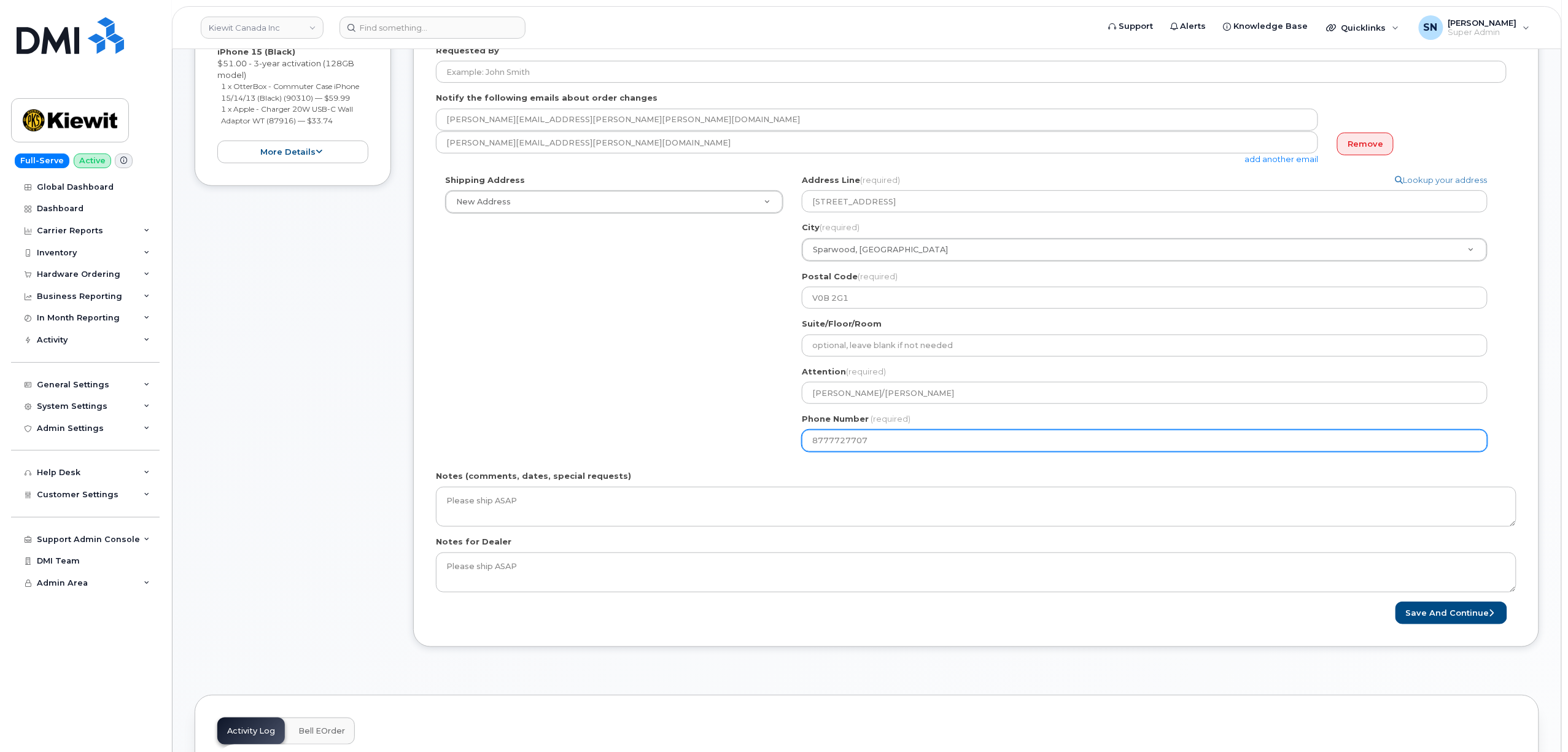
drag, startPoint x: 874, startPoint y: 445, endPoint x: 771, endPoint y: 443, distance: 103.0
click at [771, 443] on div "Shipping Address New Address New Address [STREET_ADDRESS][GEOGRAPHIC_DATA][PERS…" at bounding box center [971, 317] width 1070 height 287
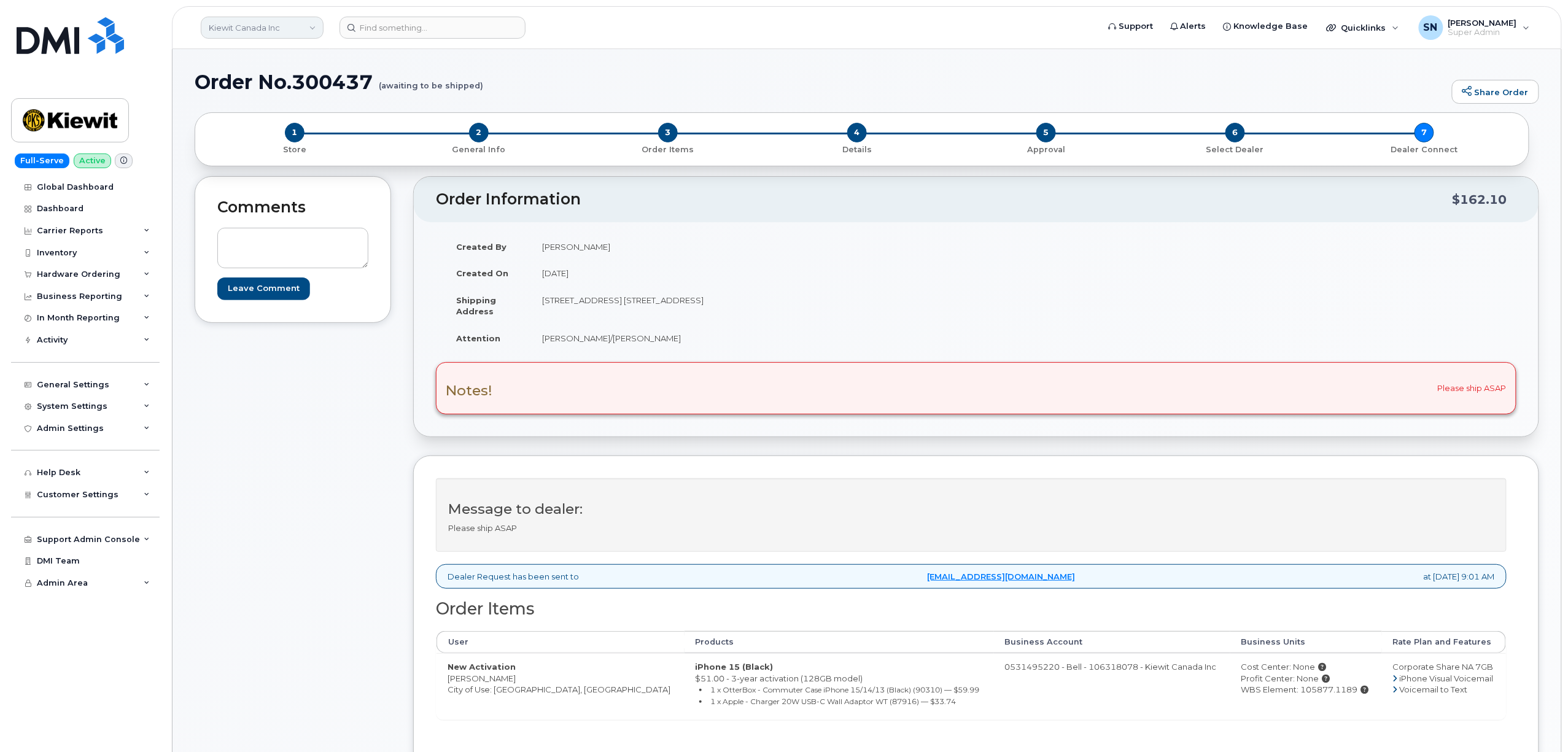
click at [271, 25] on link "Kiewit Canada Inc" at bounding box center [262, 27] width 122 height 22
type input "royal"
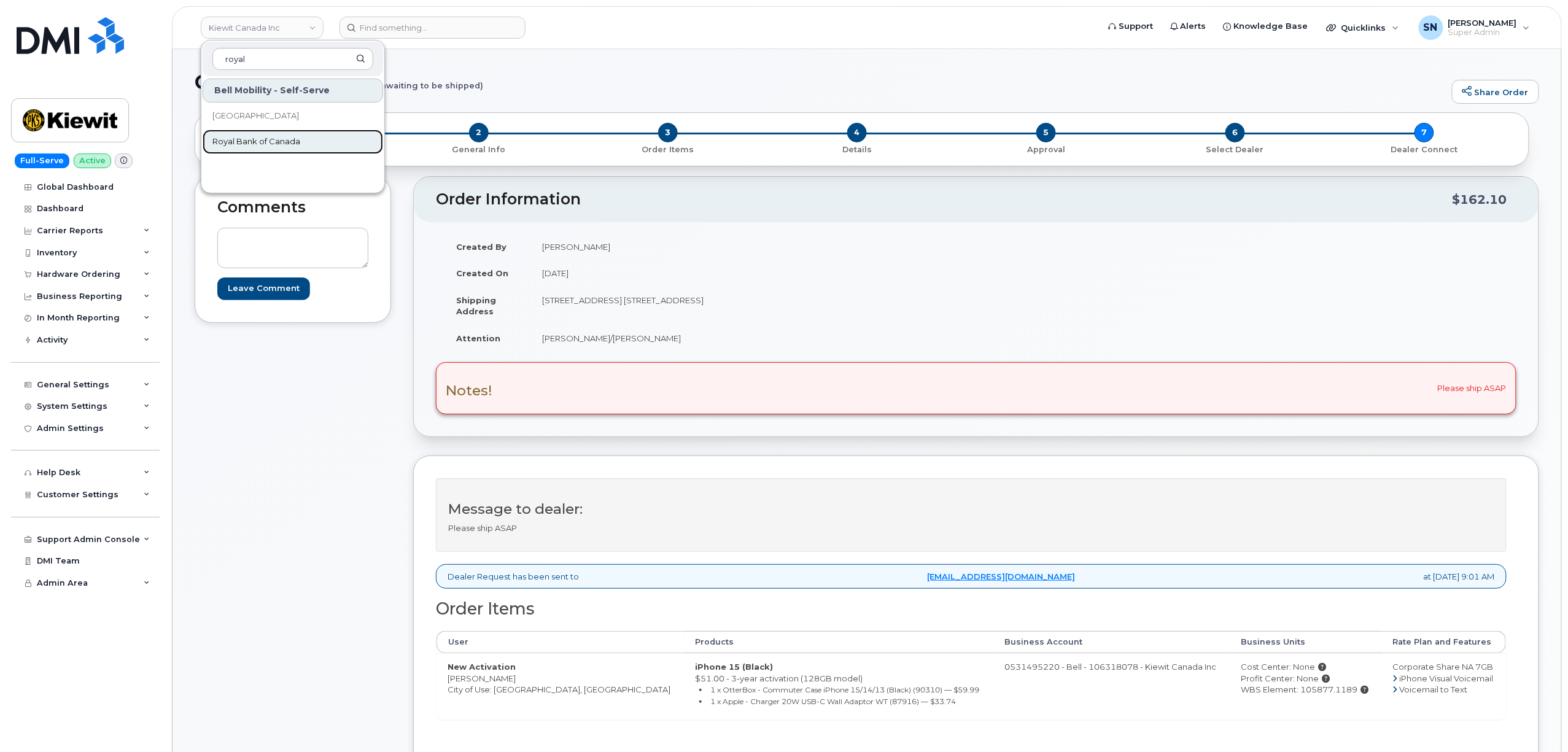
click at [295, 136] on span "Royal Bank of Canada" at bounding box center [256, 141] width 88 height 12
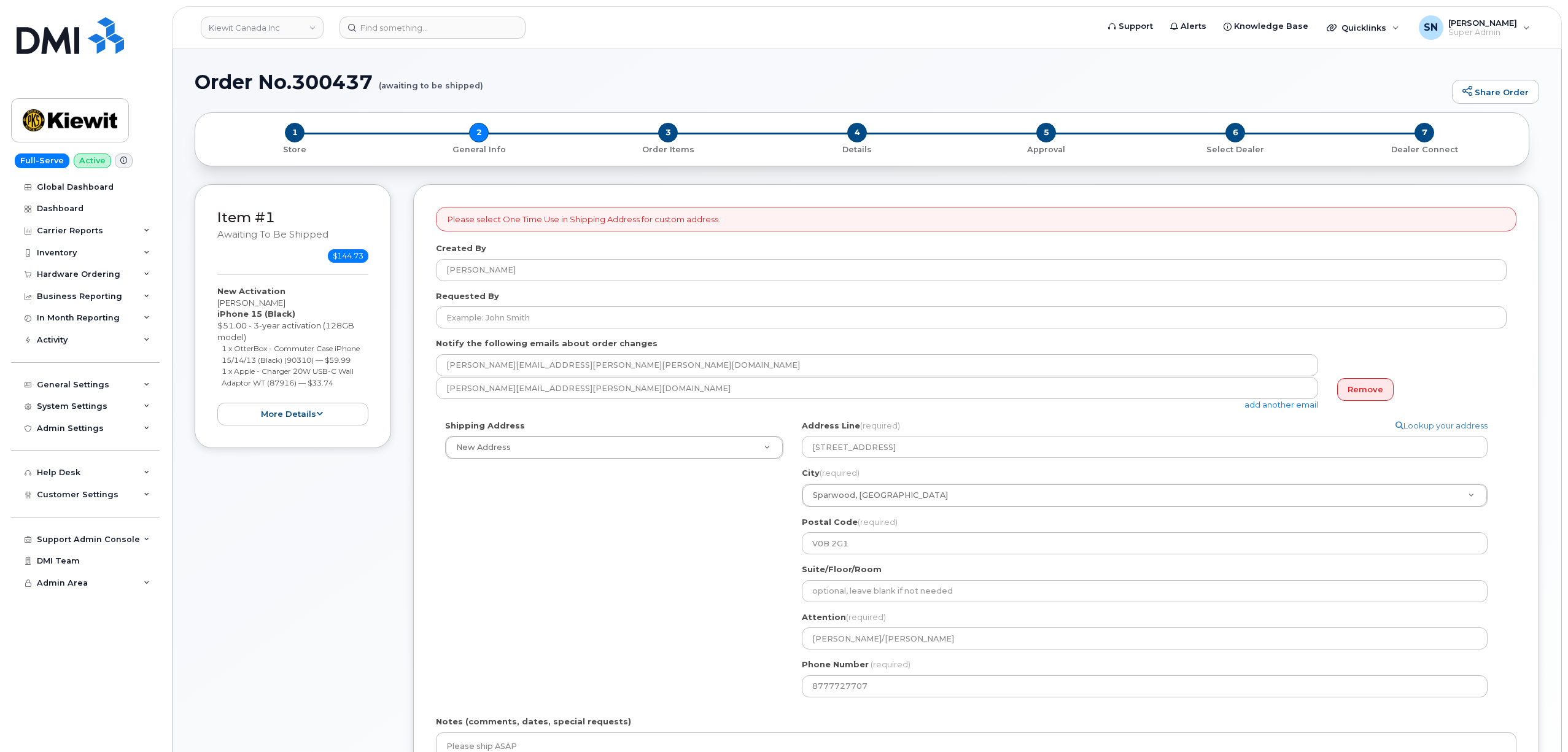
select select
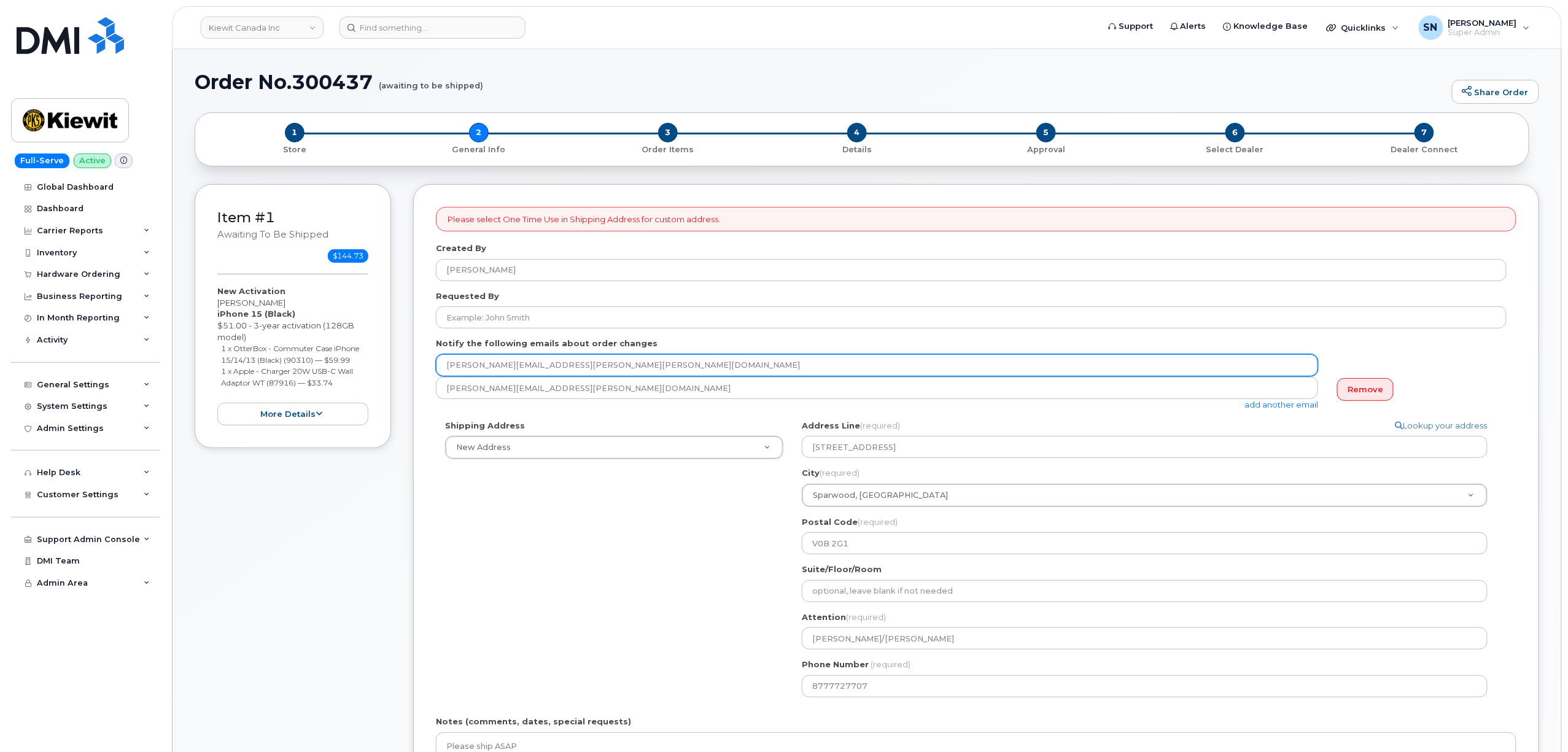
drag, startPoint x: 548, startPoint y: 367, endPoint x: 445, endPoint y: 367, distance: 103.0
click at [445, 367] on input "[PERSON_NAME][EMAIL_ADDRESS][PERSON_NAME][PERSON_NAME][DOMAIN_NAME]" at bounding box center [876, 365] width 882 height 22
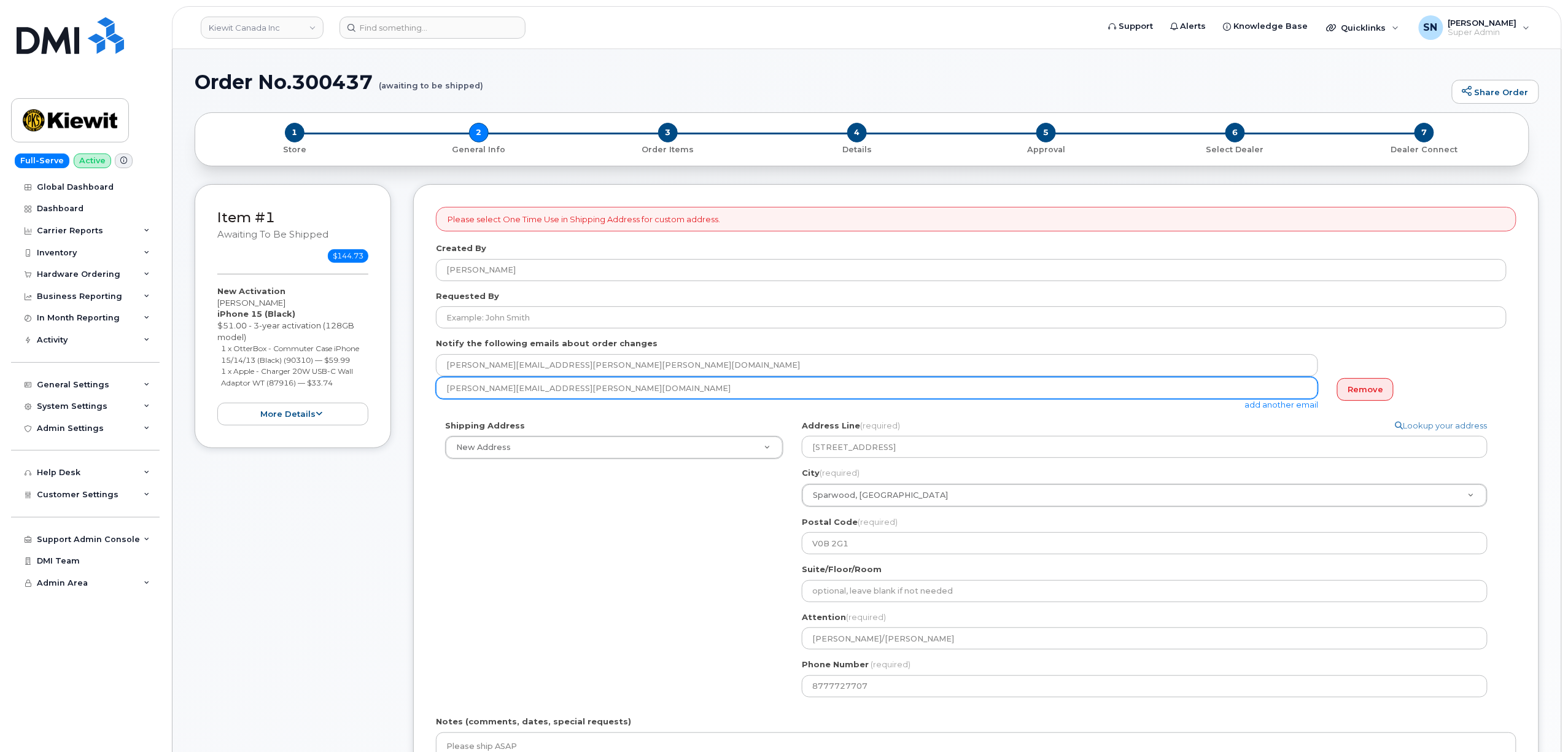
drag, startPoint x: 557, startPoint y: 394, endPoint x: 445, endPoint y: 389, distance: 112.1
click at [445, 389] on input "[PERSON_NAME][EMAIL_ADDRESS][PERSON_NAME][DOMAIN_NAME]" at bounding box center [876, 387] width 882 height 22
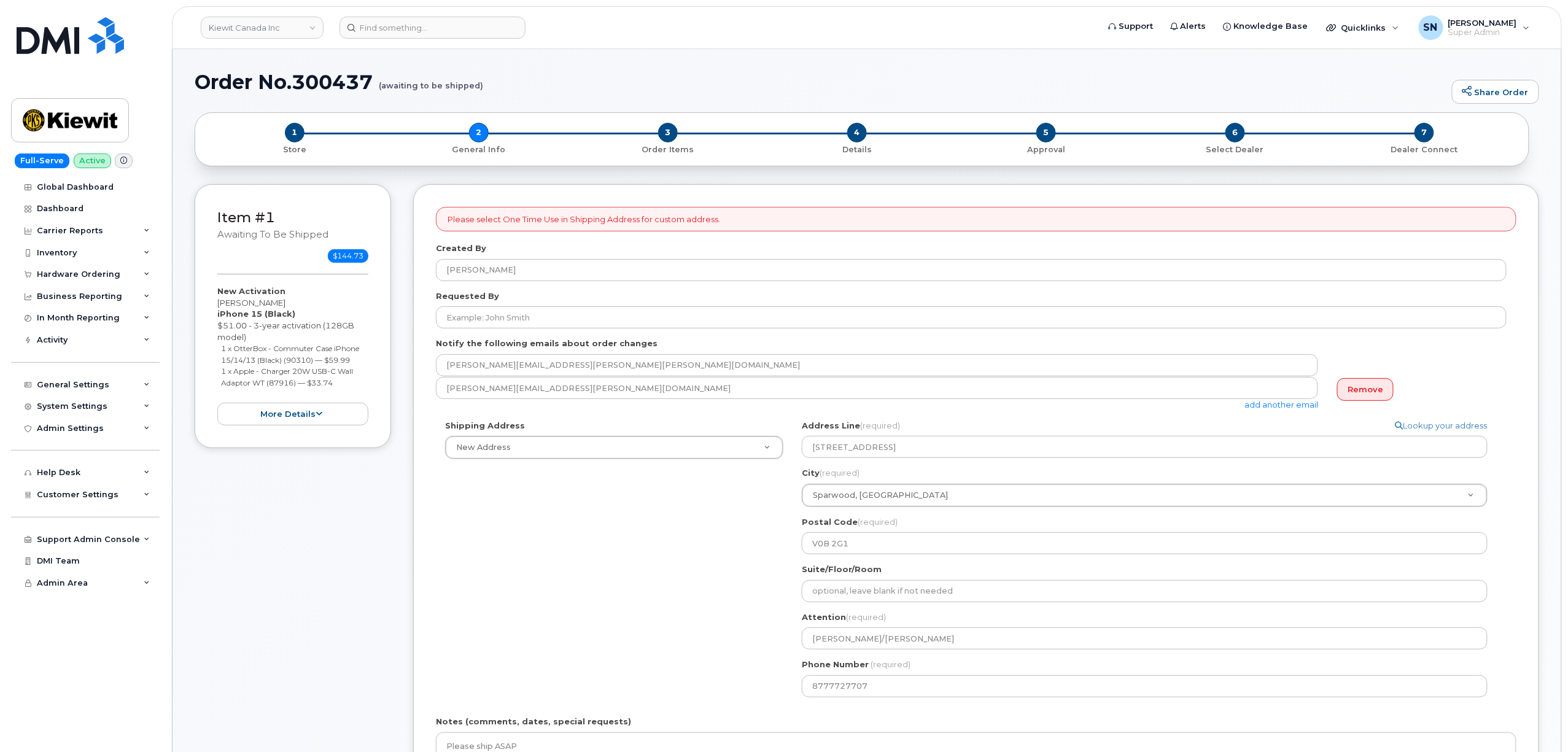
drag, startPoint x: 219, startPoint y: 307, endPoint x: 279, endPoint y: 308, distance: 60.0
click at [279, 308] on div "New Activation Peter Hayward iPhone 15 (Black) $51.00 - 3-year activation (128G…" at bounding box center [292, 355] width 151 height 140
copy div "[PERSON_NAME]"
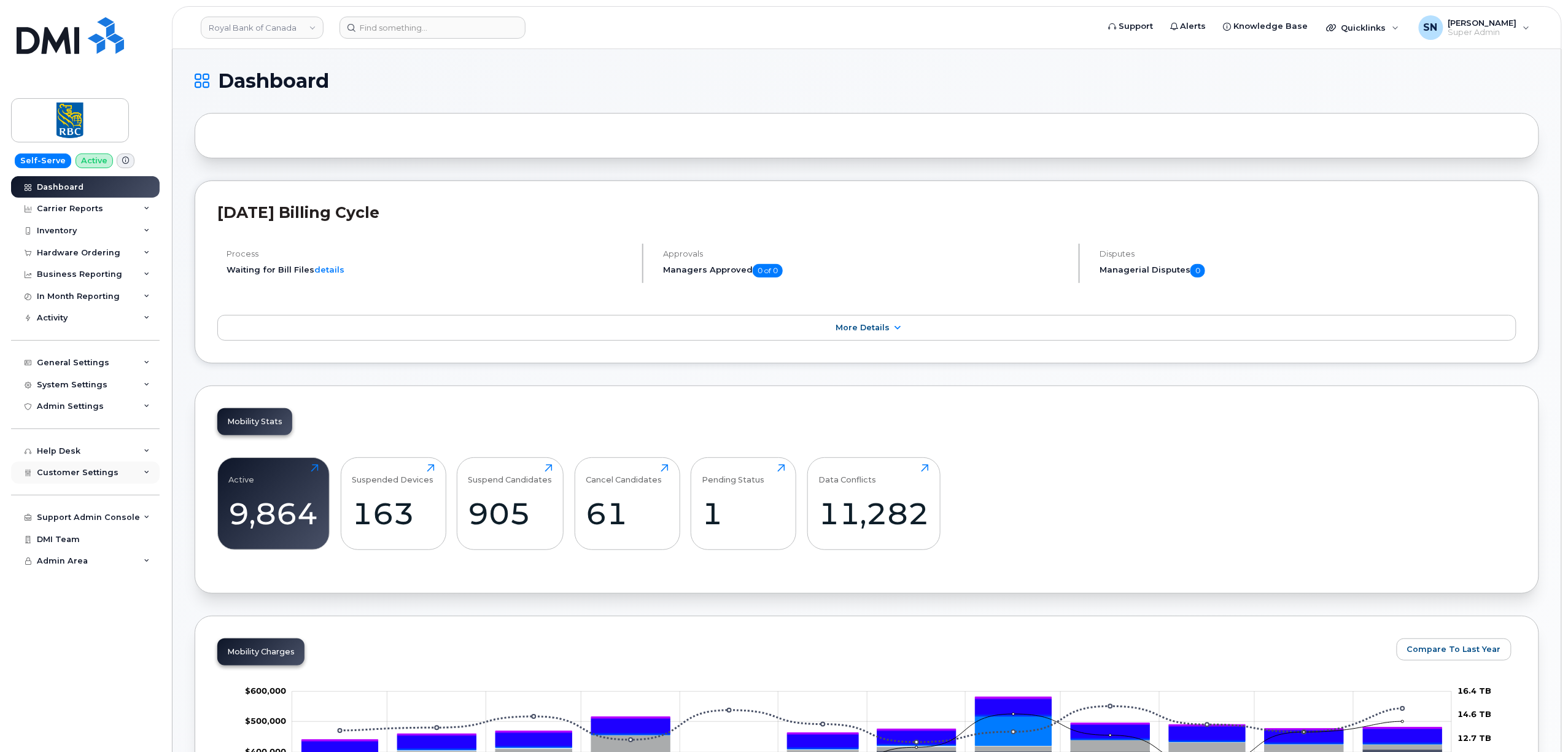
click at [96, 478] on div "Customer Settings" at bounding box center [77, 473] width 81 height 10
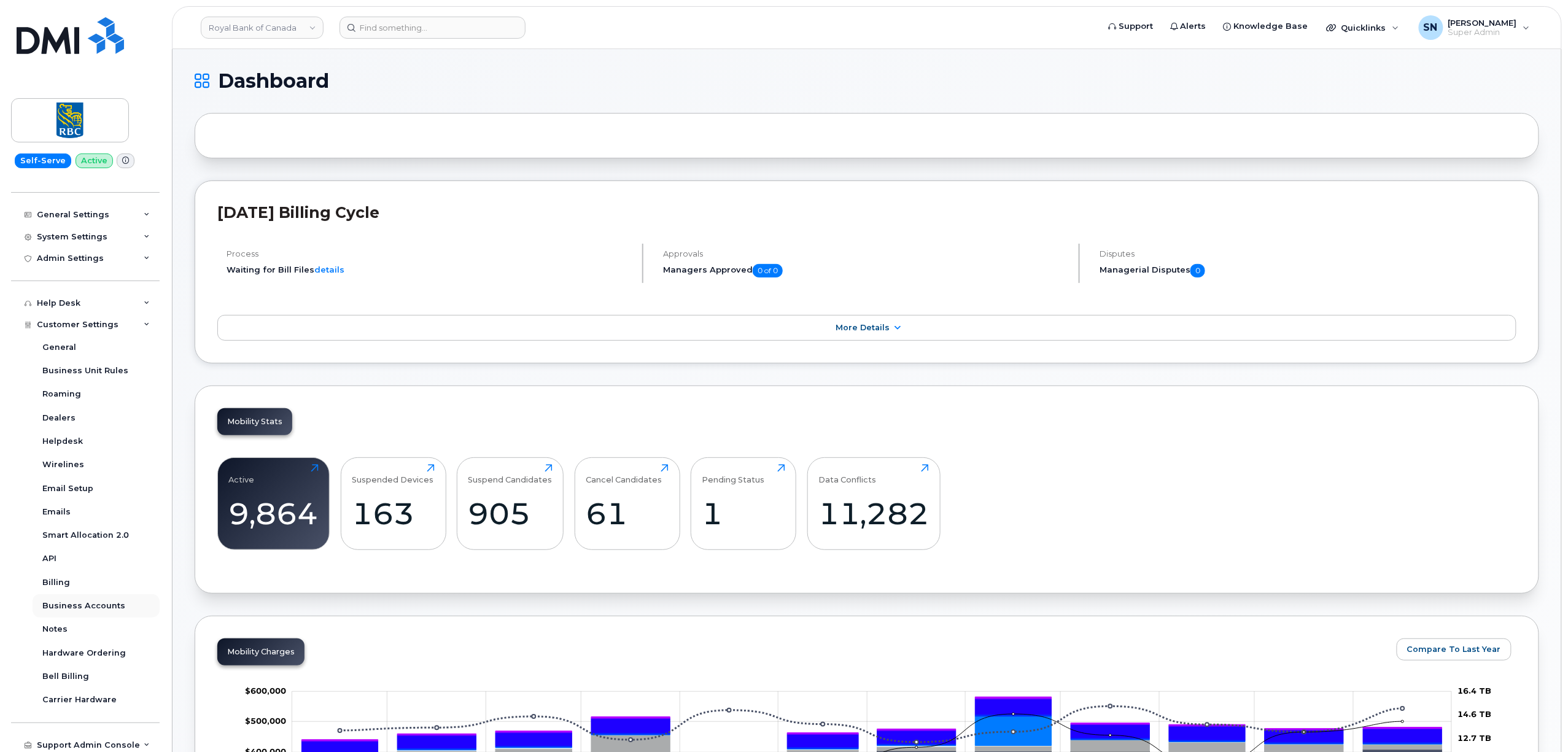
scroll to position [195, 0]
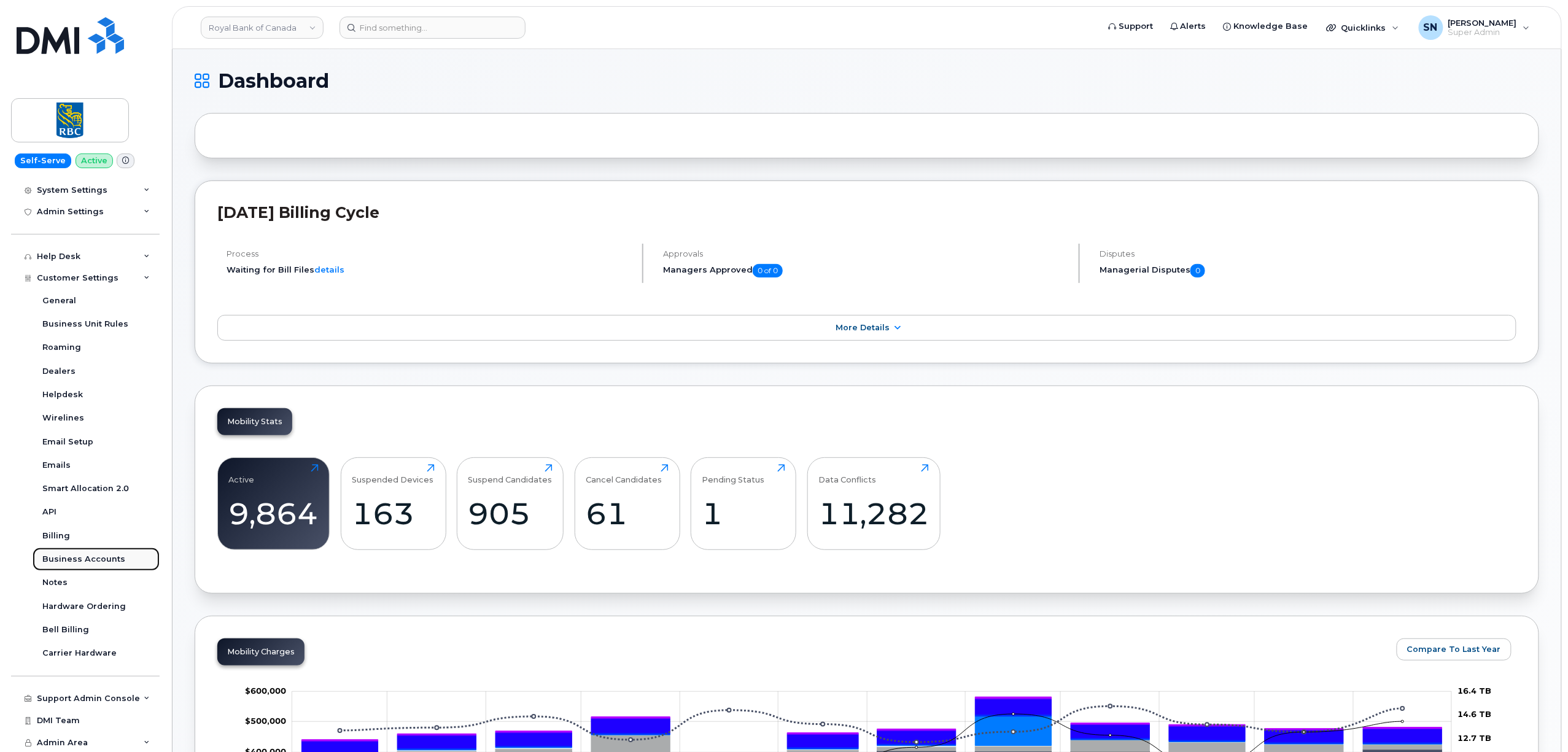
click at [99, 555] on div "Business Accounts" at bounding box center [83, 559] width 83 height 11
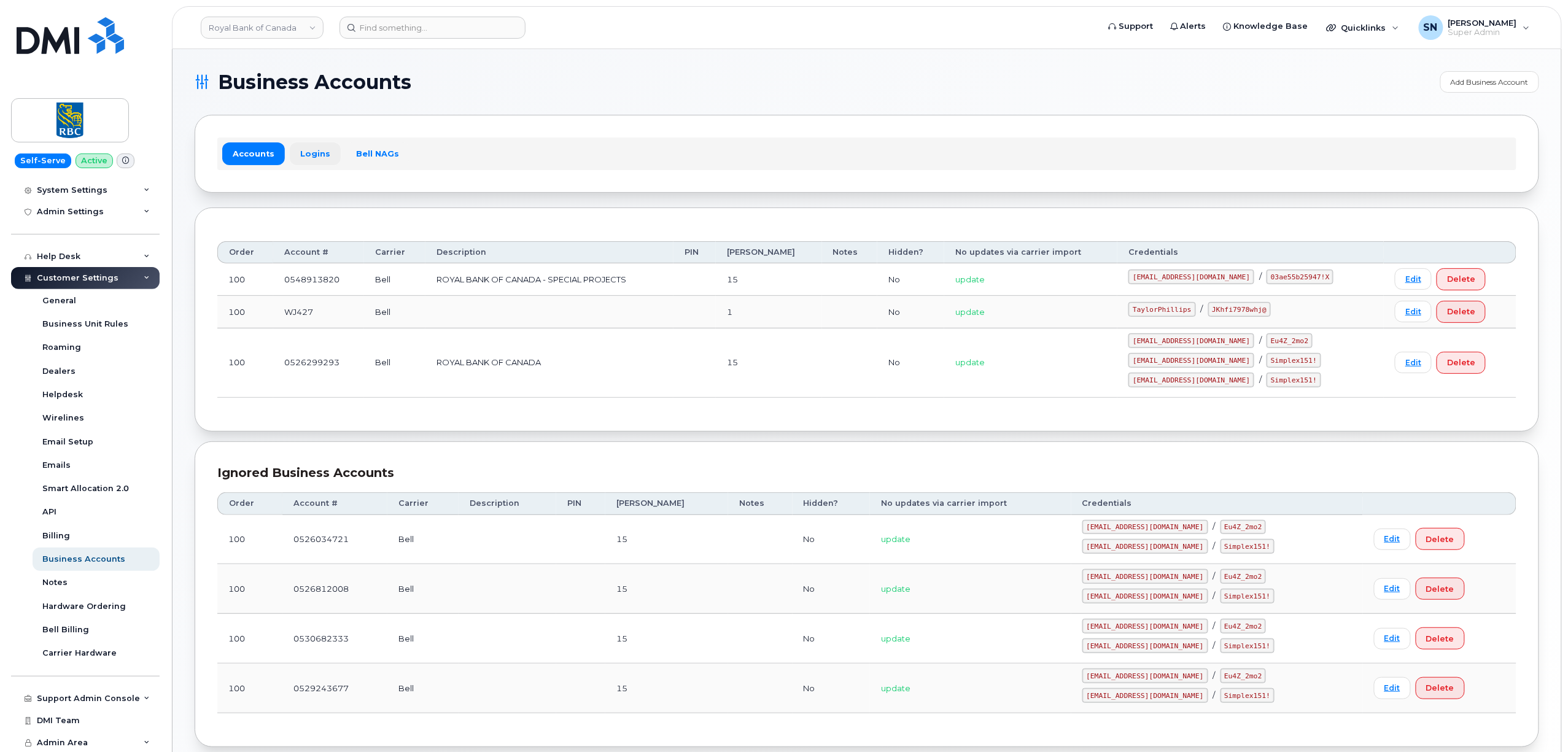
click at [312, 155] on link "Logins" at bounding box center [314, 153] width 51 height 22
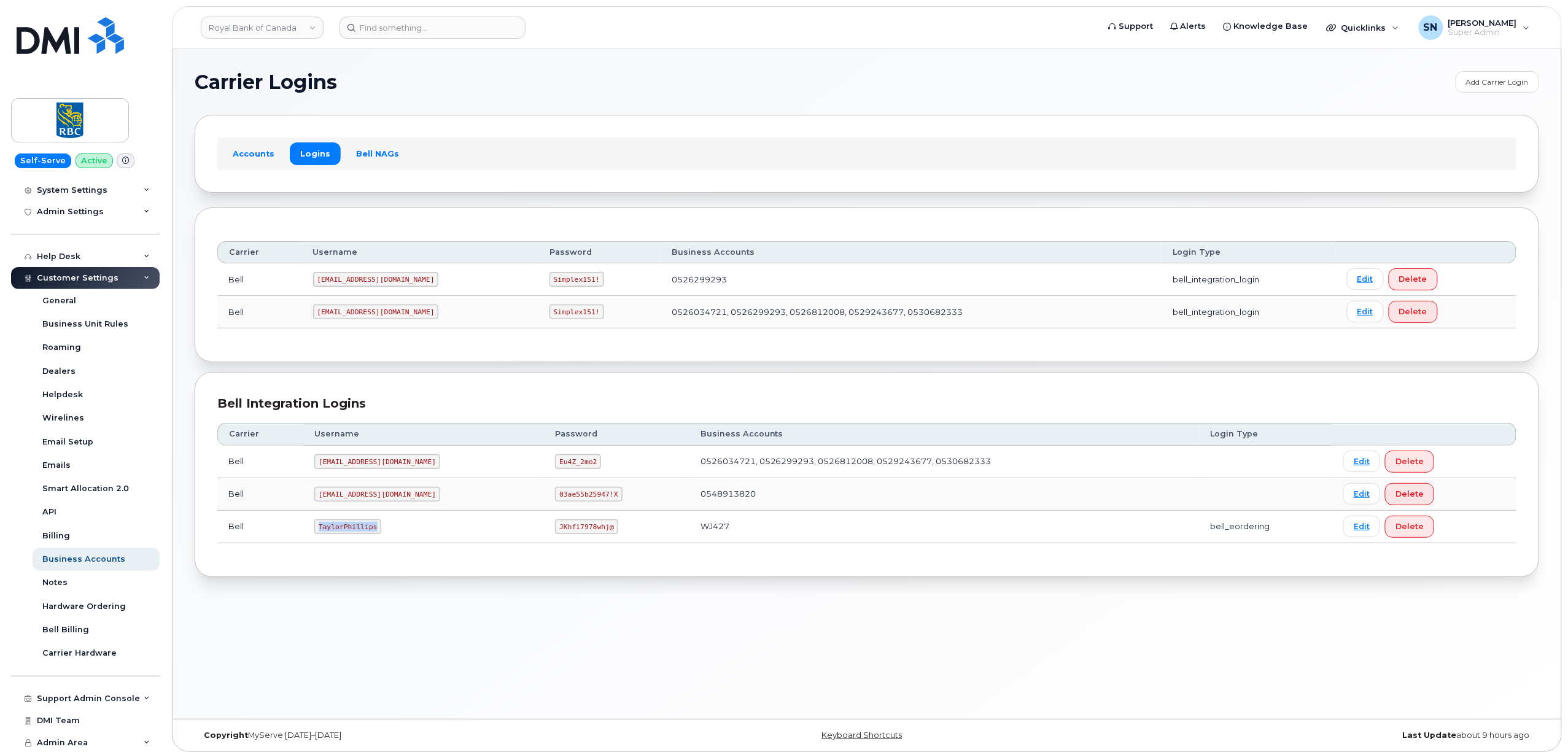
drag, startPoint x: 317, startPoint y: 533, endPoint x: 374, endPoint y: 533, distance: 57.0
click at [374, 533] on code "TaylorPhillips" at bounding box center [348, 526] width 67 height 14
copy code "TaylorPhillips"
drag, startPoint x: 536, startPoint y: 535, endPoint x: 566, endPoint y: 537, distance: 30.1
click at [570, 538] on td "JKhfi7978whj@" at bounding box center [616, 527] width 145 height 32
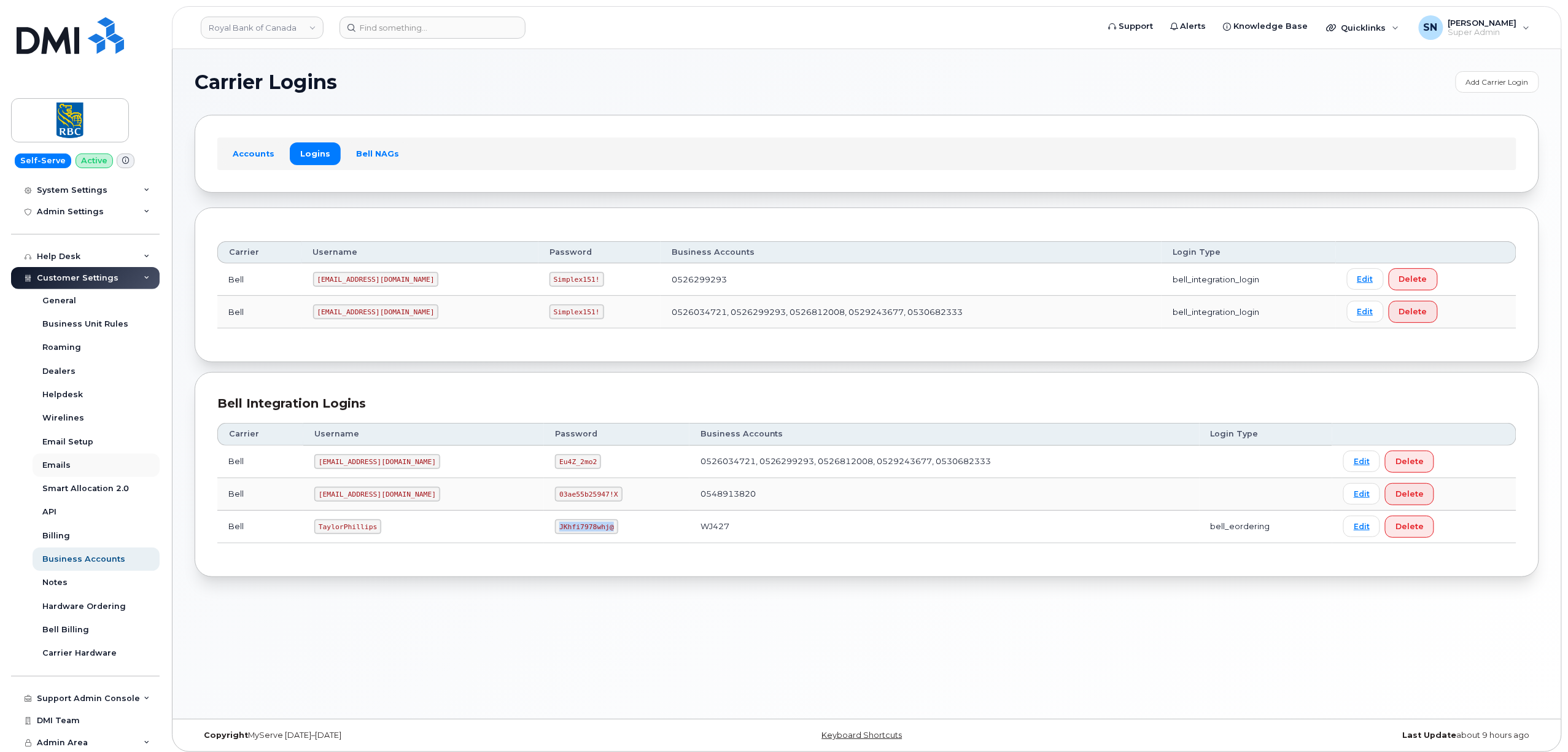
copy code "JKhfi7978whj@"
click at [539, 626] on div "Carrier Logins Add Carrier Login Accounts Logins Bell NAGs Carrier Username Pas…" at bounding box center [867, 383] width 1388 height 670
click at [421, 56] on div "Carrier Logins Add Carrier Login Accounts Logins Bell NAGs Carrier Username Pas…" at bounding box center [867, 383] width 1388 height 670
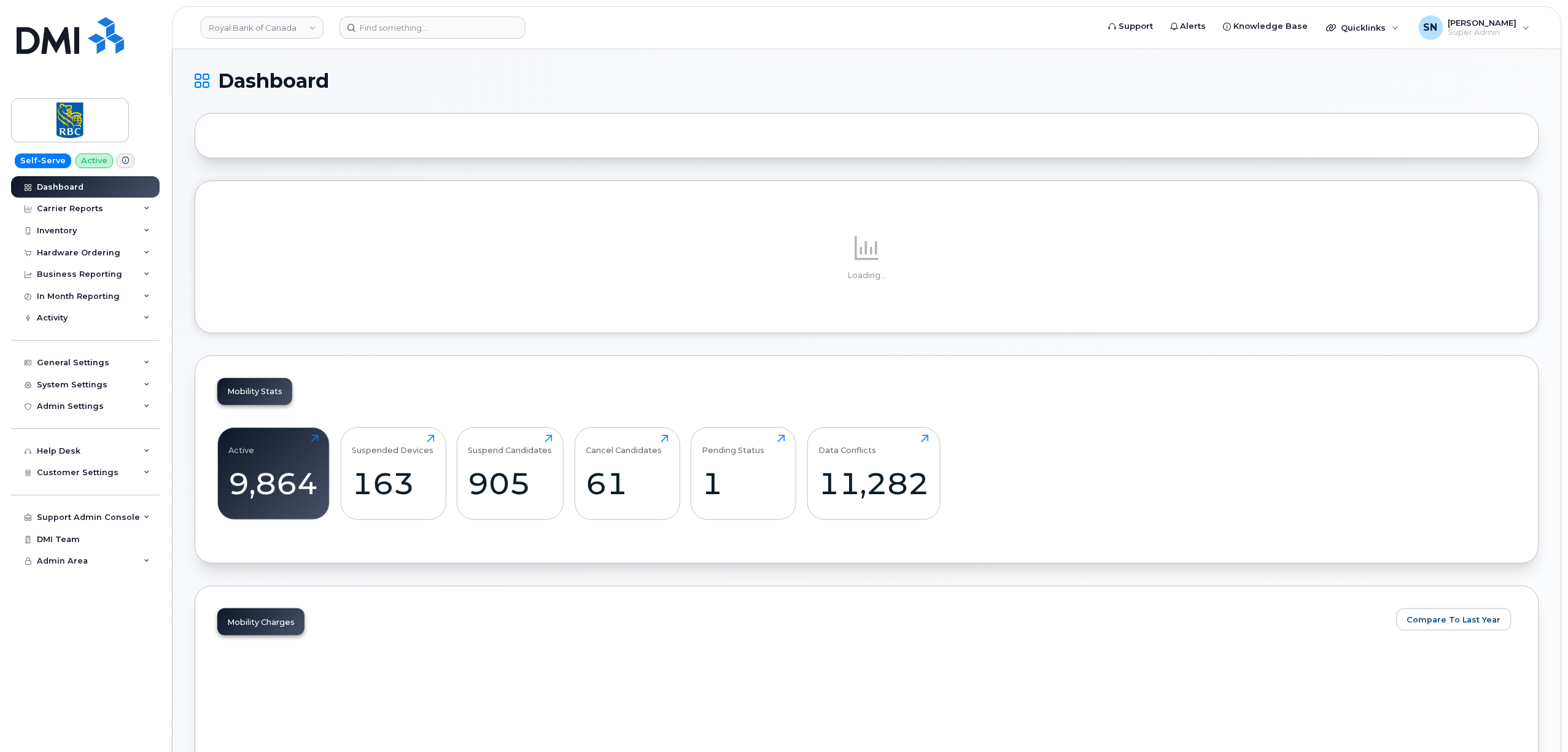
click at [72, 254] on div "Hardware Ordering" at bounding box center [78, 253] width 83 height 10
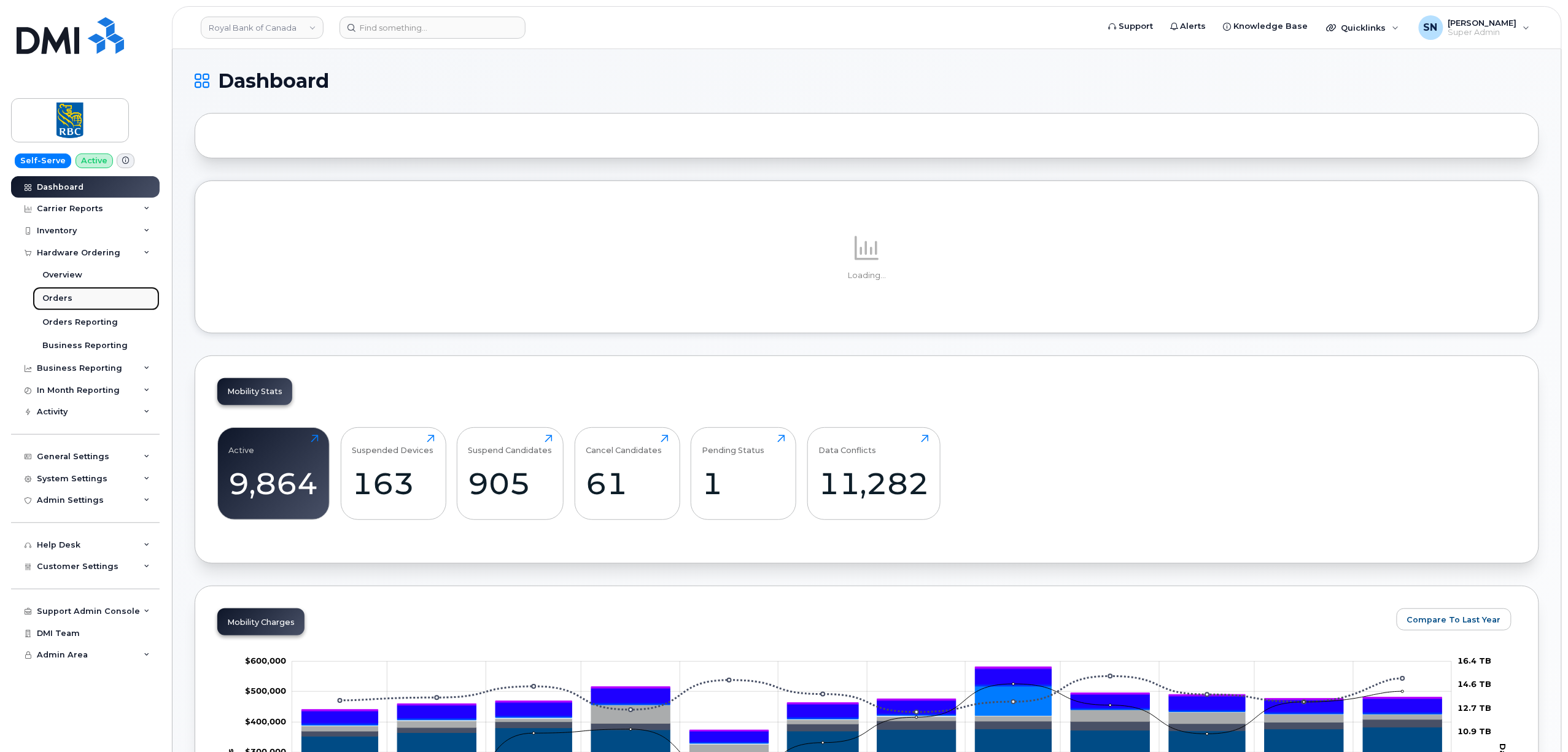
click at [64, 298] on div "Orders" at bounding box center [56, 298] width 30 height 11
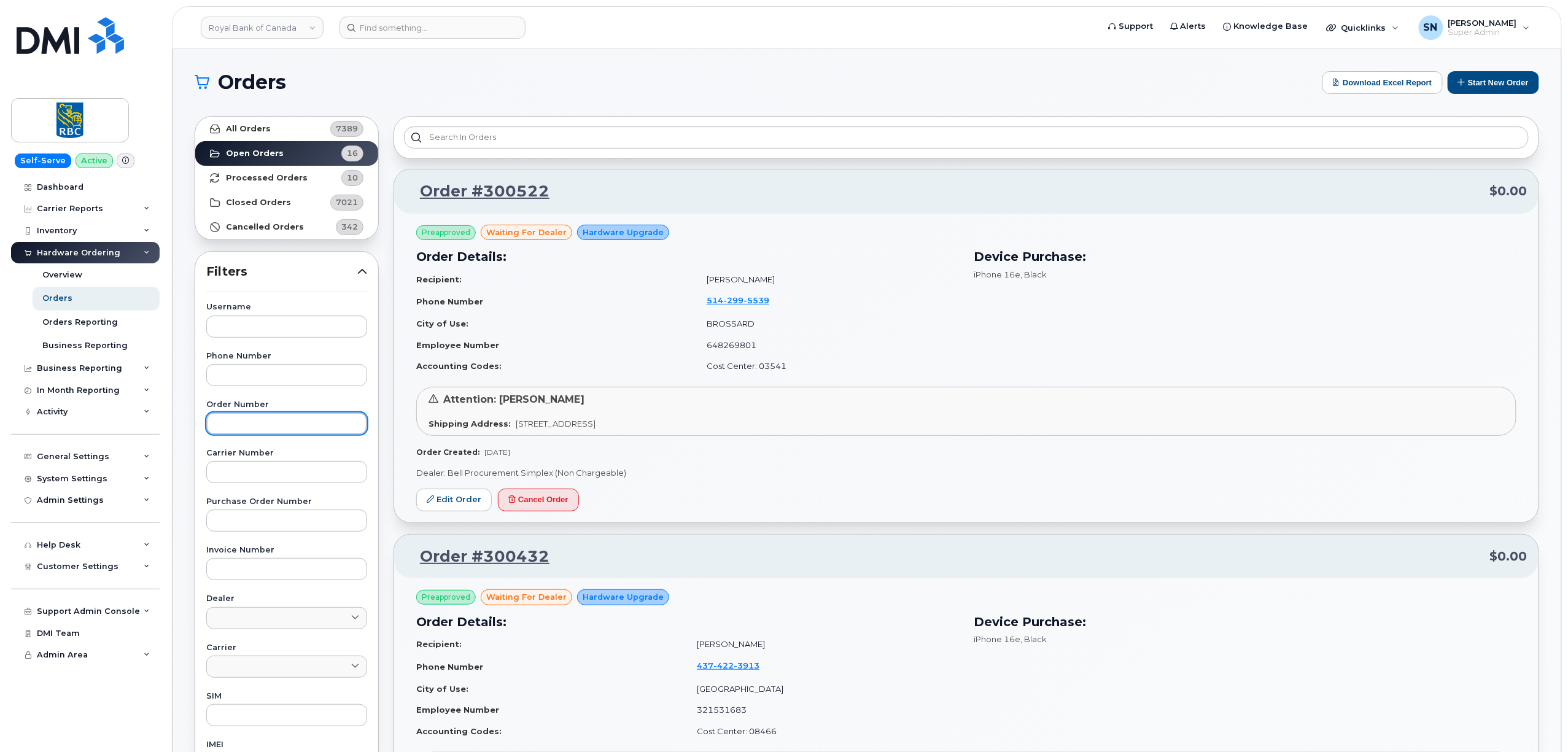
click at [297, 417] on input "text" at bounding box center [287, 423] width 161 height 22
paste input "299517"
type input "299517"
click at [261, 129] on strong "All Orders" at bounding box center [247, 129] width 45 height 10
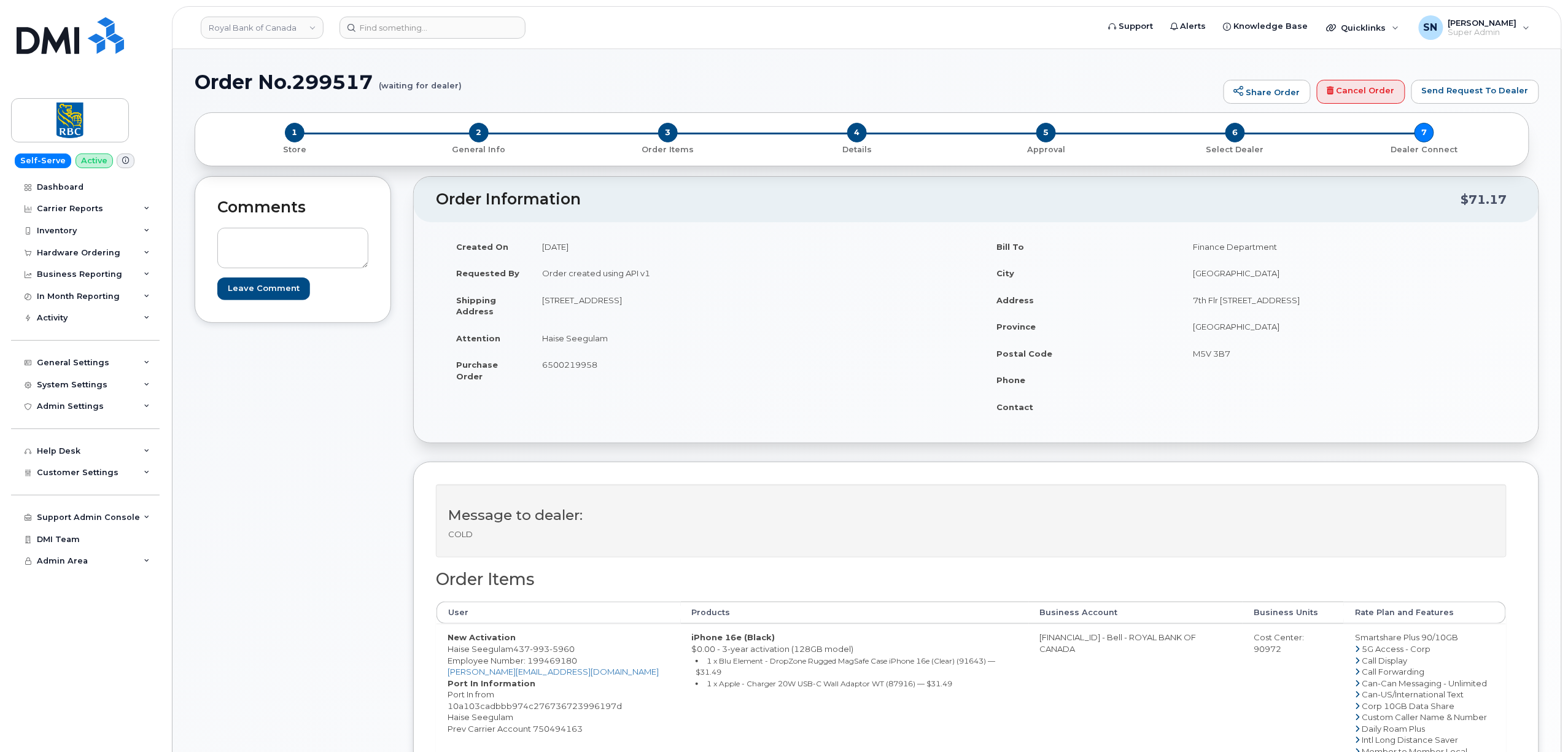
click at [400, 505] on div "Comments Leave Comment Order Information $71.17 Created On [DATE] Requested By …" at bounding box center [867, 600] width 1344 height 849
drag, startPoint x: 448, startPoint y: 654, endPoint x: 511, endPoint y: 654, distance: 63.0
click at [511, 654] on td "New Activation Haise Seegulam [PHONE_NUMBER] Employee Number: 199469180 [PERSON…" at bounding box center [559, 751] width 245 height 255
copy td "Haise Seegulam"
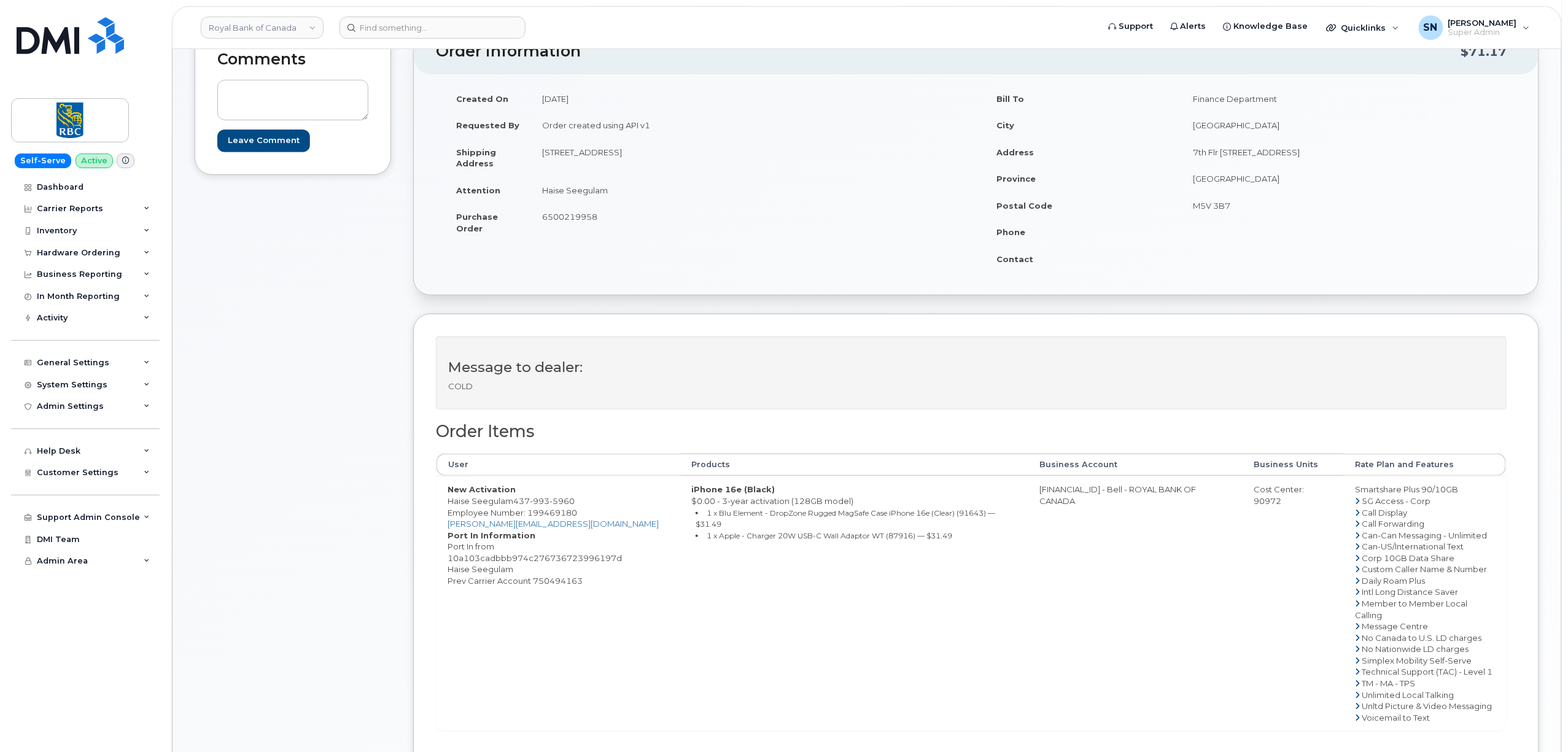
scroll to position [163, 0]
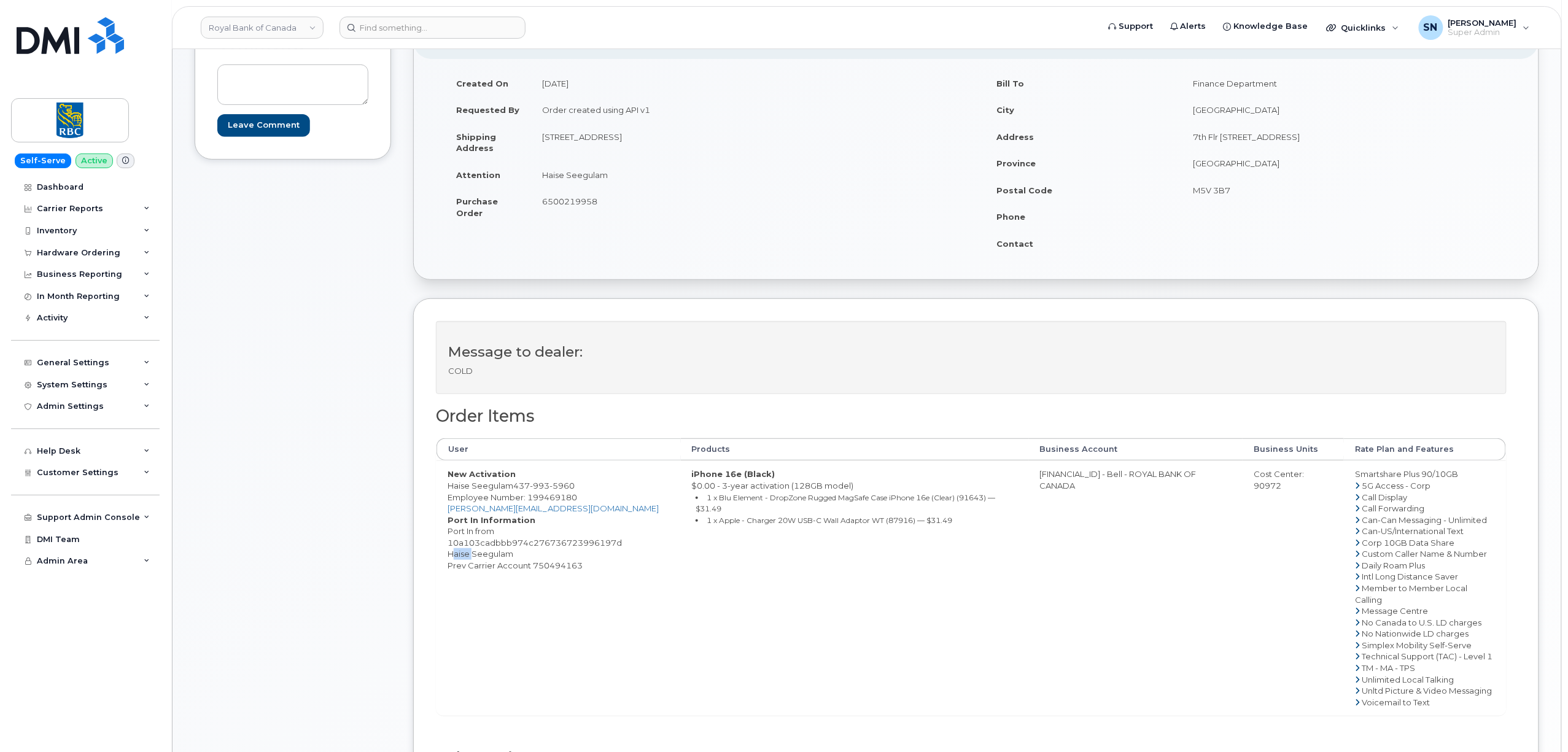
drag, startPoint x: 448, startPoint y: 555, endPoint x: 469, endPoint y: 558, distance: 21.2
click at [469, 558] on dd "Port In from 10a103cadbbb974c276736723996197d Haise Seegulam Prev Carrier Accou…" at bounding box center [558, 548] width 223 height 46
copy dd "[PERSON_NAME]"
click at [497, 558] on dd "Port In from 10a103cadbbb974c276736723996197d Haise Seegulam Prev Carrier Accou…" at bounding box center [558, 548] width 223 height 46
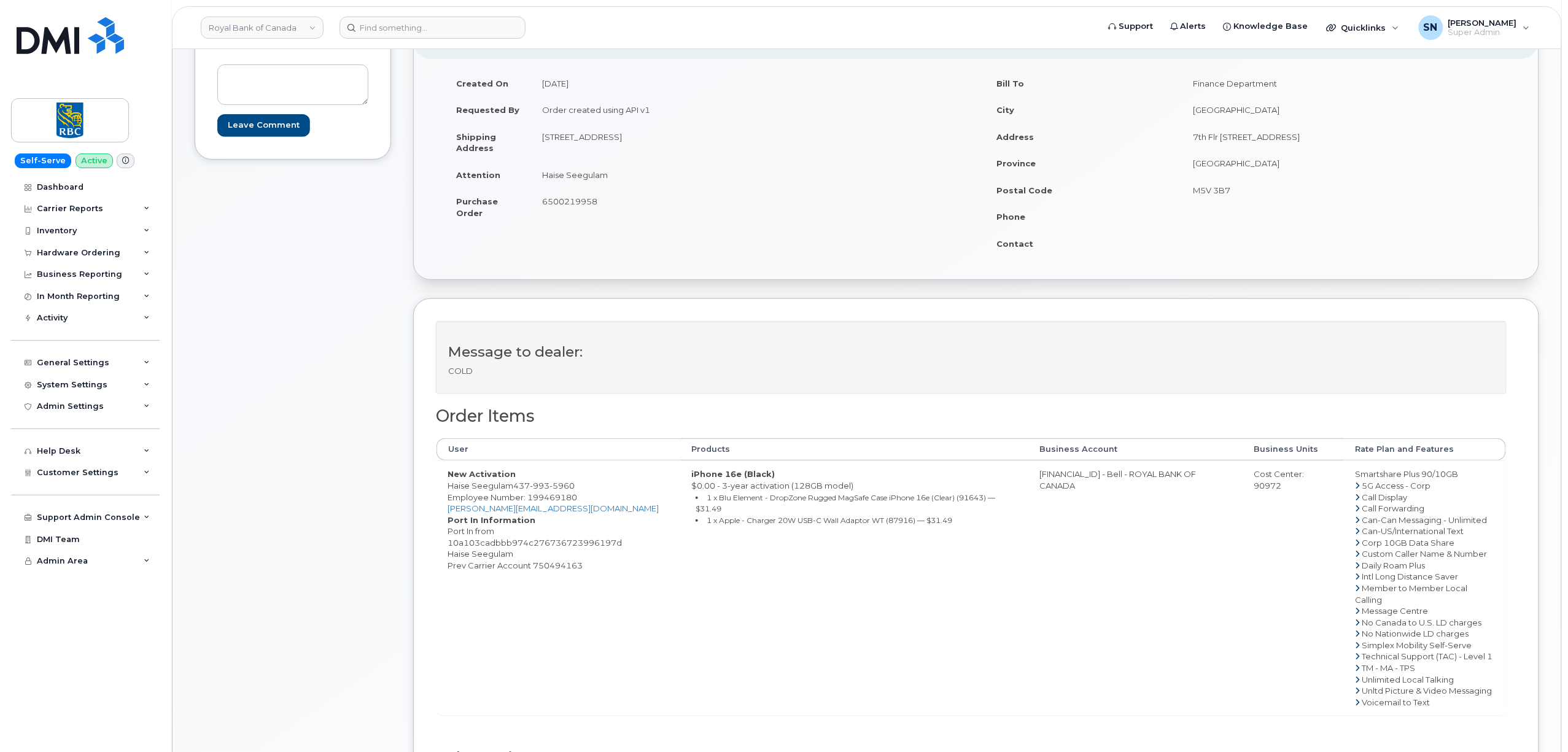
copy dd "Seegulam"
drag, startPoint x: 516, startPoint y: 486, endPoint x: 577, endPoint y: 487, distance: 61.0
click at [574, 487] on span "[PHONE_NUMBER]" at bounding box center [544, 485] width 61 height 10
copy span "[PHONE_NUMBER]"
click at [557, 569] on dd "Port In from 10a103cadbbb974c276736723996197d Haise Seegulam Prev Carrier Accou…" at bounding box center [558, 548] width 223 height 46
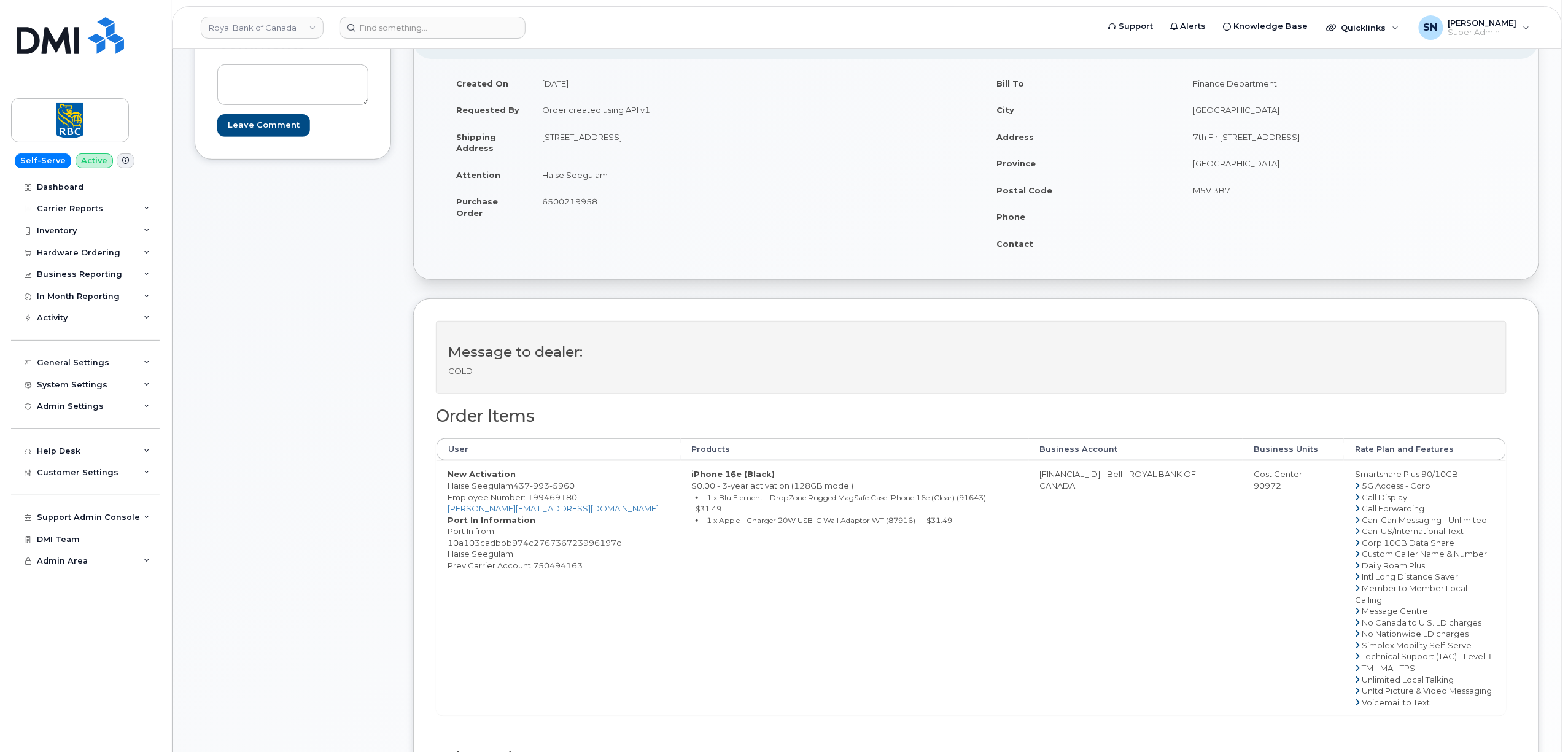
click at [557, 569] on dd "Port In from 10a103cadbbb974c276736723996197d Haise Seegulam Prev Carrier Accou…" at bounding box center [558, 548] width 223 height 46
copy dd "750494163"
drag, startPoint x: 544, startPoint y: 135, endPoint x: 619, endPoint y: 136, distance: 75.0
click at [619, 136] on td "[STREET_ADDRESS]" at bounding box center [749, 142] width 436 height 38
copy td "[STREET_ADDRESS]"
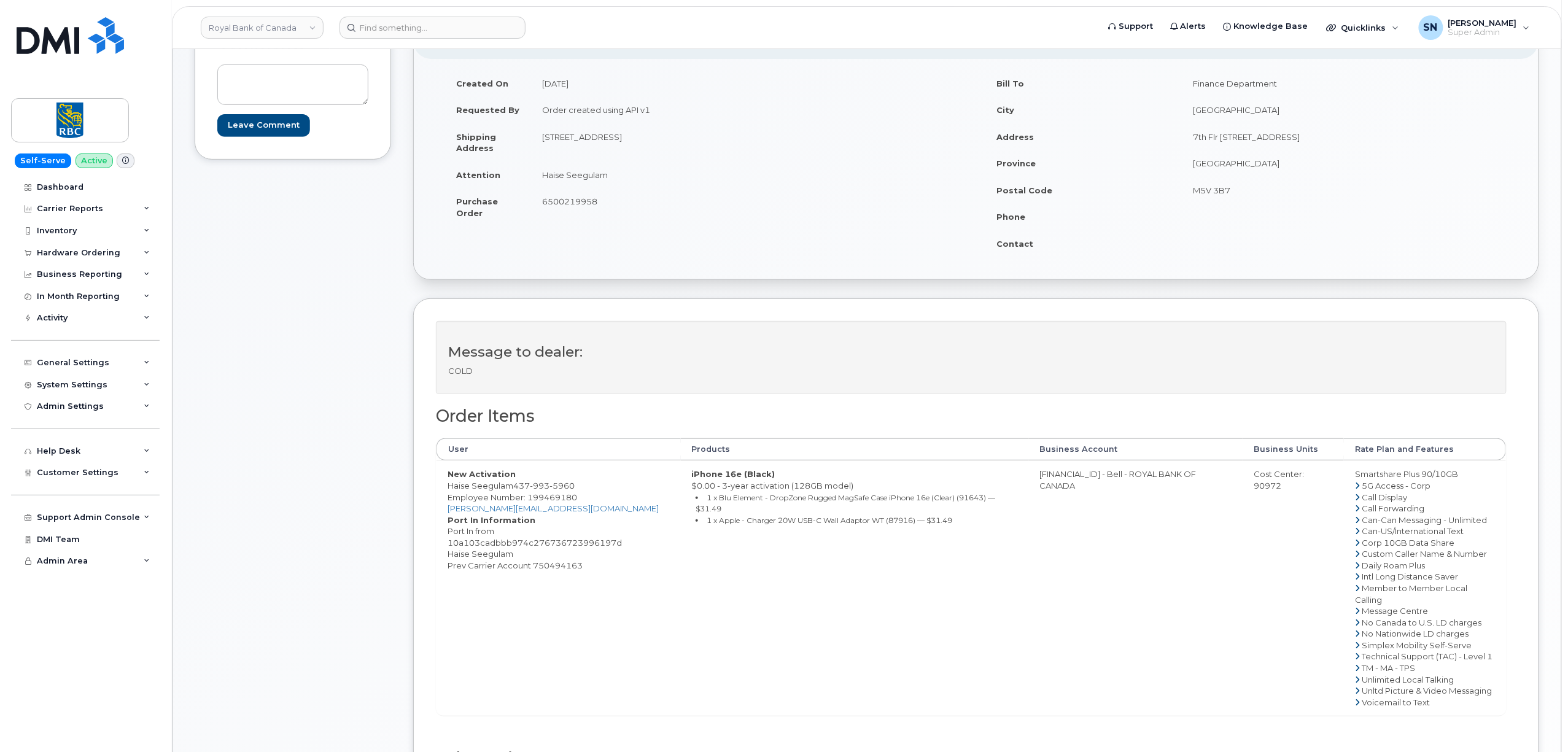
click at [696, 137] on td "[STREET_ADDRESS]" at bounding box center [749, 142] width 436 height 38
copy td "L1Z0K3"
drag, startPoint x: 544, startPoint y: 174, endPoint x: 516, endPoint y: 192, distance: 33.3
click at [607, 177] on td "Haise Seegulam" at bounding box center [749, 175] width 436 height 27
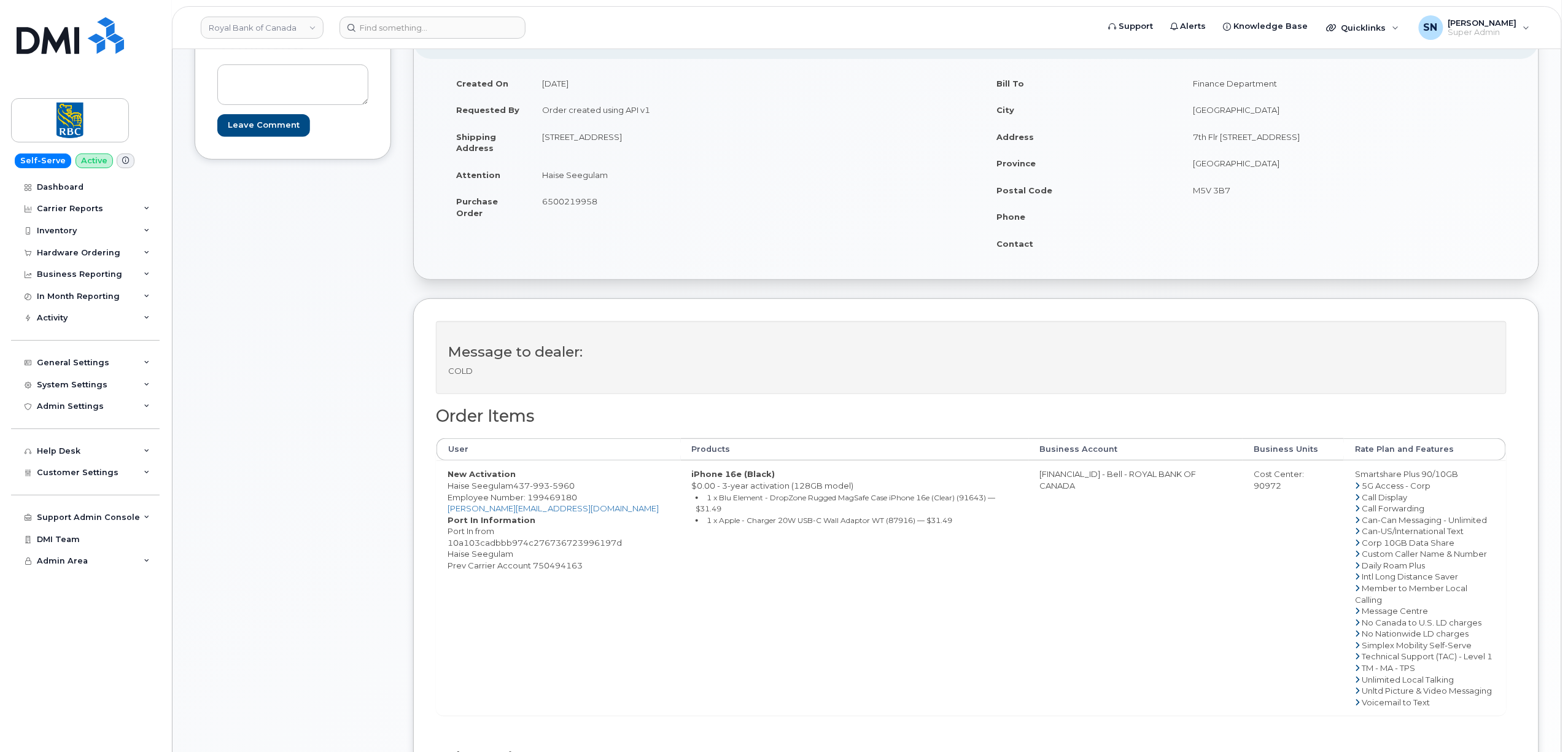
copy td "Haise Seegulam"
drag, startPoint x: 517, startPoint y: 485, endPoint x: 574, endPoint y: 489, distance: 57.1
click at [574, 489] on span "[PHONE_NUMBER]" at bounding box center [544, 485] width 61 height 10
copy span "[PHONE_NUMBER]"
drag, startPoint x: 411, startPoint y: 473, endPoint x: 434, endPoint y: 478, distance: 23.5
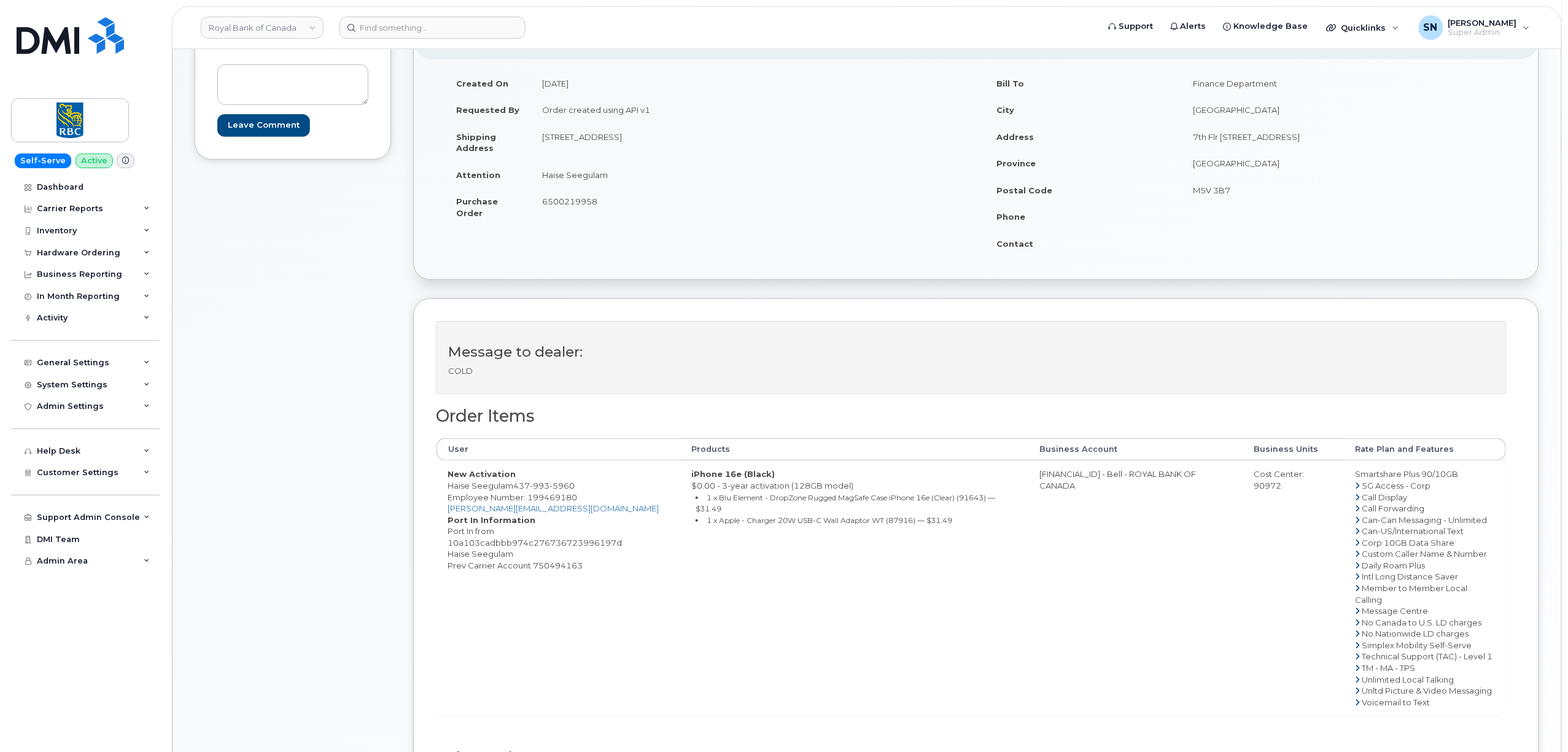
click at [411, 473] on div "Comments Leave Comment Order Information $71.17 Created On [DATE] Requested By …" at bounding box center [867, 437] width 1344 height 849
drag, startPoint x: 448, startPoint y: 490, endPoint x: 578, endPoint y: 484, distance: 130.1
click at [578, 484] on td "New Activation Haise Seegulam [PHONE_NUMBER] Employee Number: 199469180 [PERSON…" at bounding box center [559, 588] width 245 height 255
copy td "Haise Seegulam [PHONE_NUMBER]"
drag, startPoint x: 1056, startPoint y: 478, endPoint x: 1103, endPoint y: 482, distance: 47.2
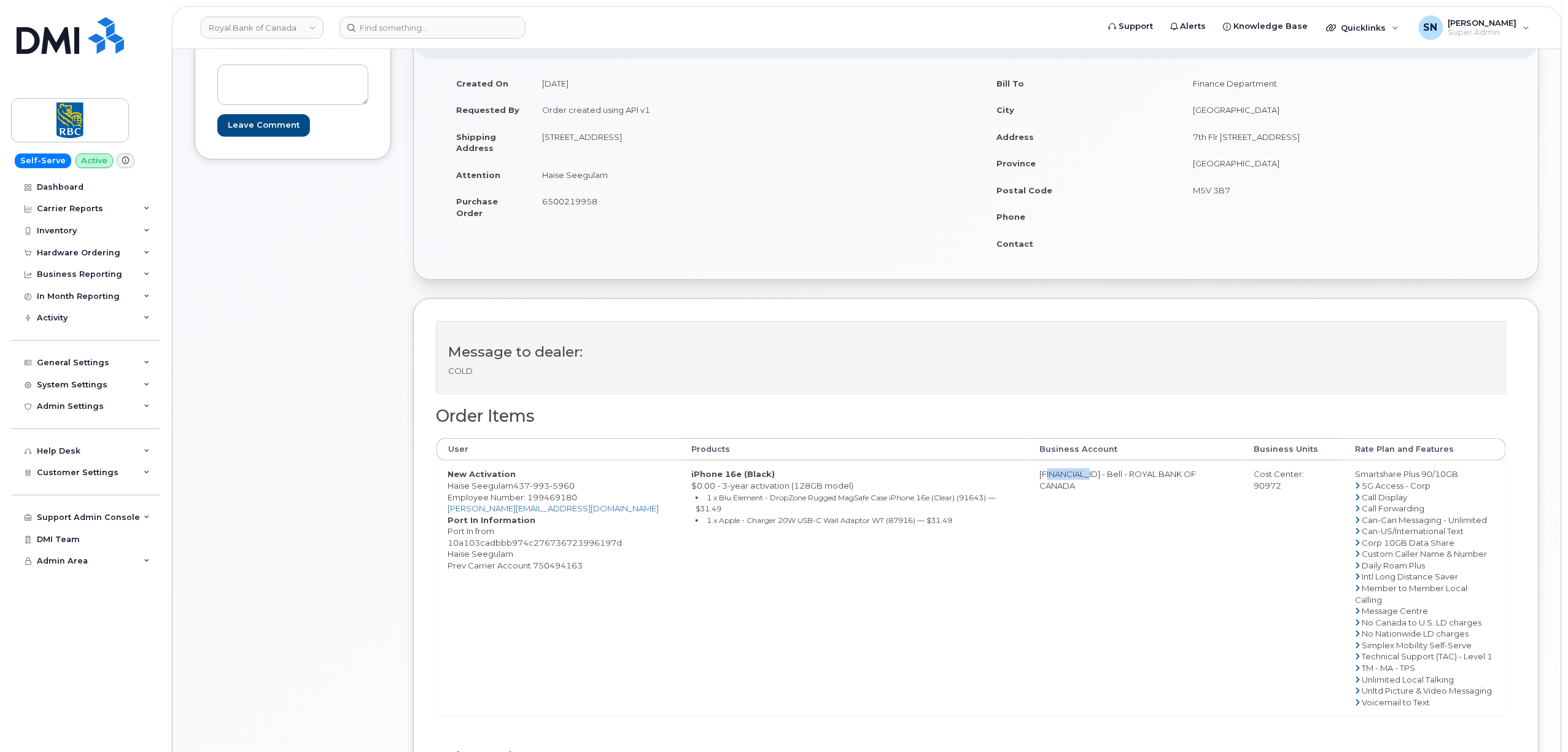
click at [1103, 482] on td "[FINANCIAL_ID] - Bell - ROYAL BANK OF CANADA" at bounding box center [1136, 588] width 214 height 255
click at [1273, 491] on div "Cost Center: 90972" at bounding box center [1293, 480] width 79 height 23
click at [563, 500] on span "Employee Number: 199469180" at bounding box center [512, 497] width 130 height 10
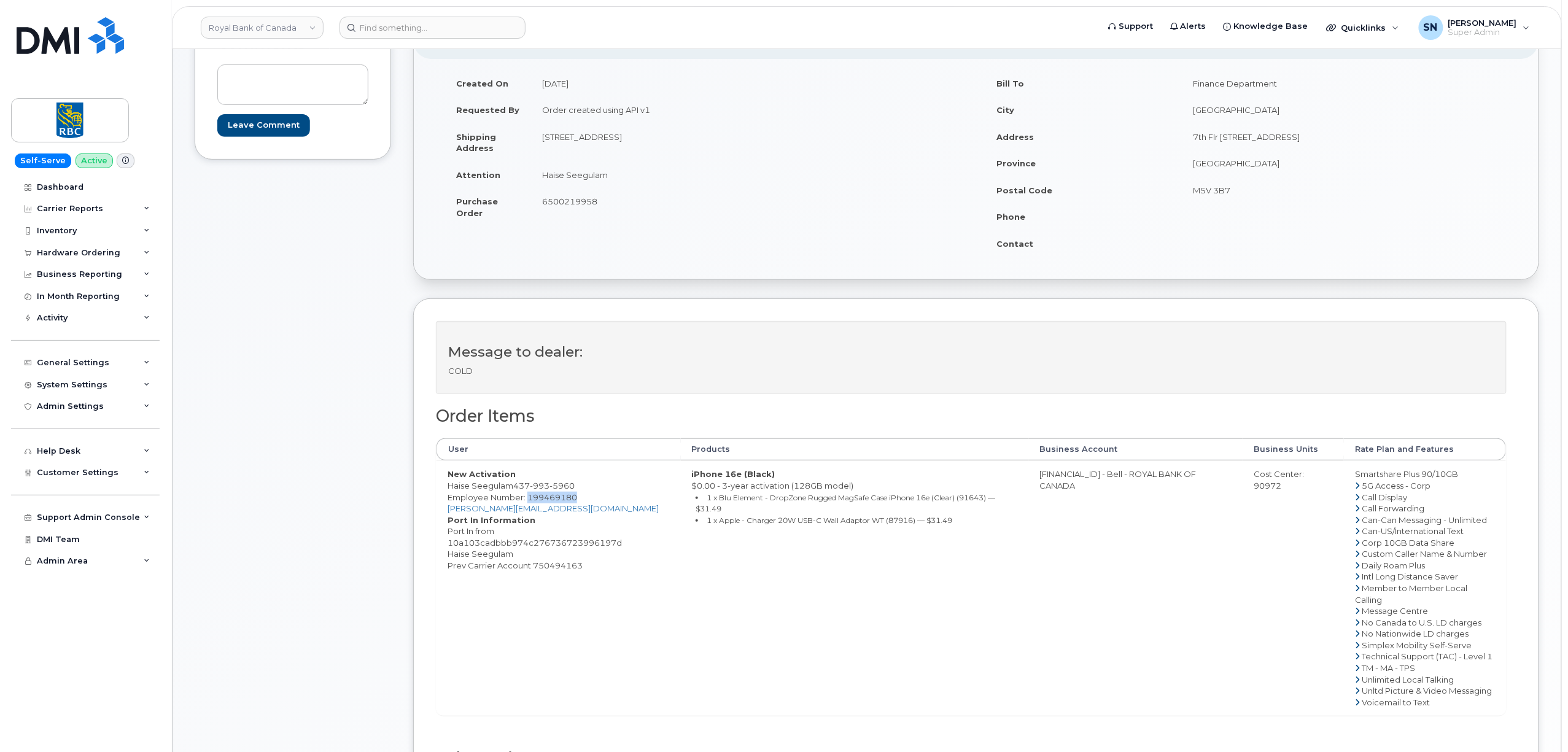
drag, startPoint x: 449, startPoint y: 488, endPoint x: 511, endPoint y: 486, distance: 62.0
click at [511, 486] on td "New Activation Haise Seegulam [PHONE_NUMBER] Employee Number: 199469180 [PERSON…" at bounding box center [559, 588] width 245 height 255
click at [572, 199] on span "6500219958" at bounding box center [569, 202] width 55 height 10
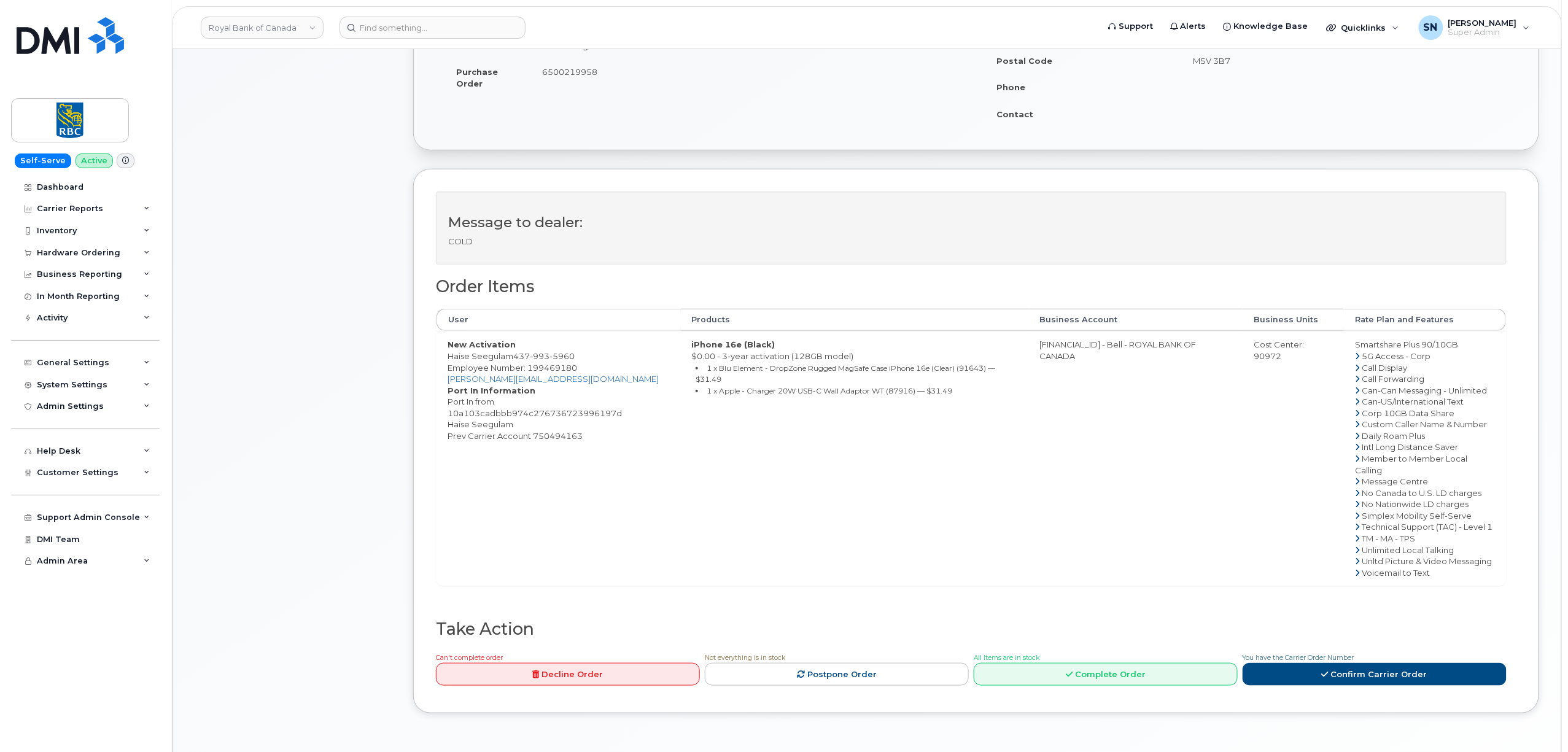
scroll to position [491, 0]
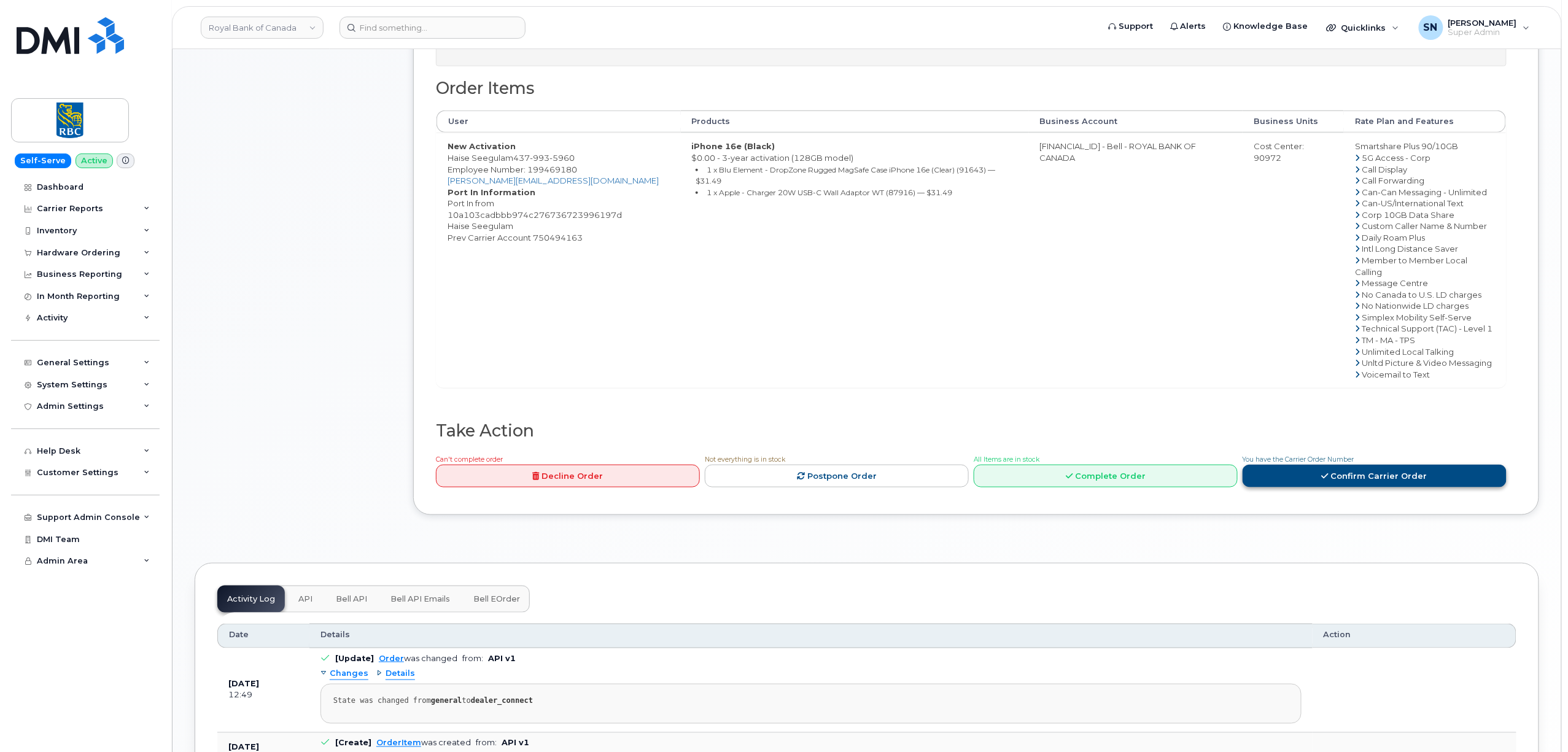
click at [1348, 482] on link "Confirm Carrier Order" at bounding box center [1374, 476] width 264 height 23
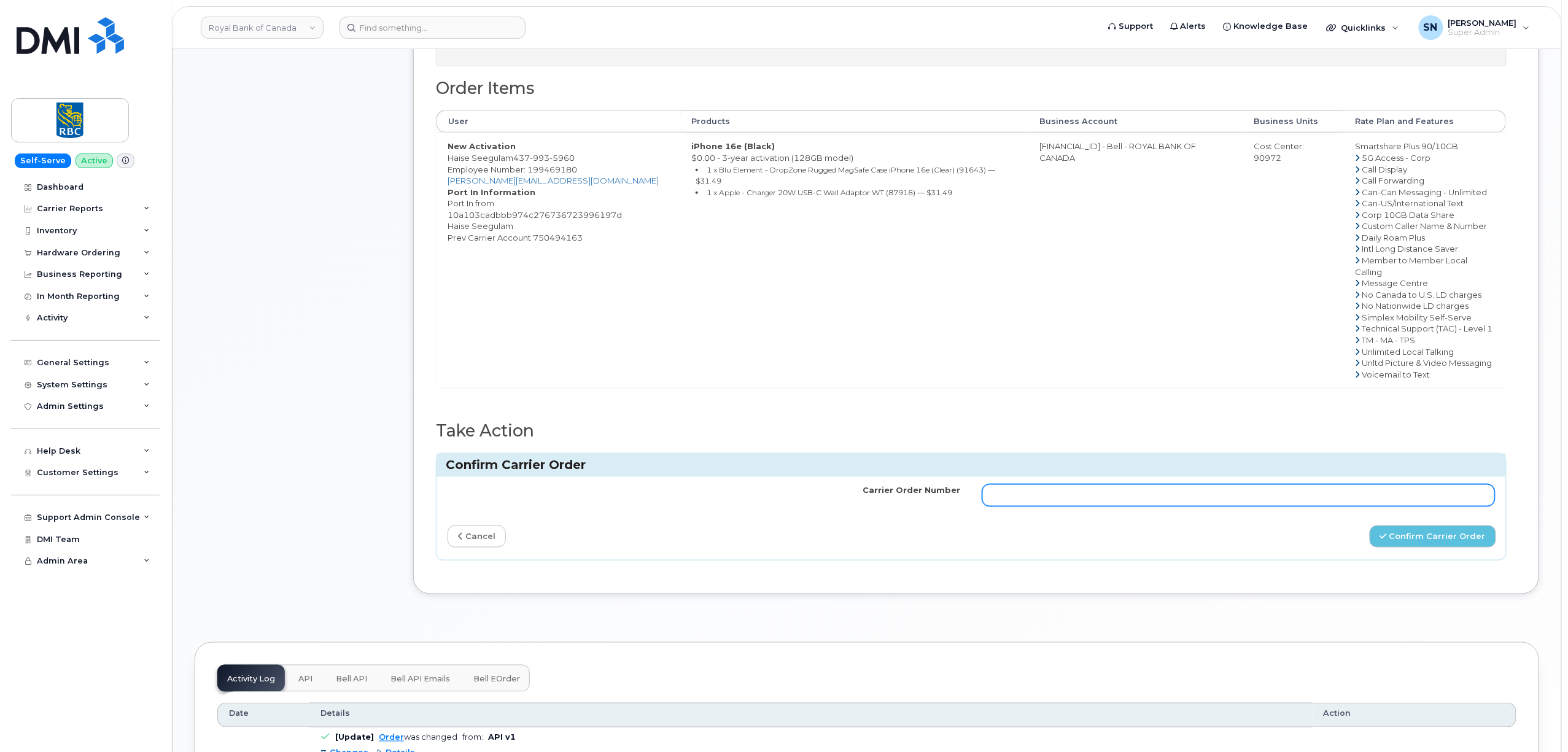
drag, startPoint x: 1312, startPoint y: 514, endPoint x: 1304, endPoint y: 504, distance: 12.8
click at [1309, 511] on td at bounding box center [1238, 495] width 535 height 37
click at [1304, 504] on input "Carrier Order Number" at bounding box center [1238, 495] width 512 height 22
paste input "3015388"
type input "3015388"
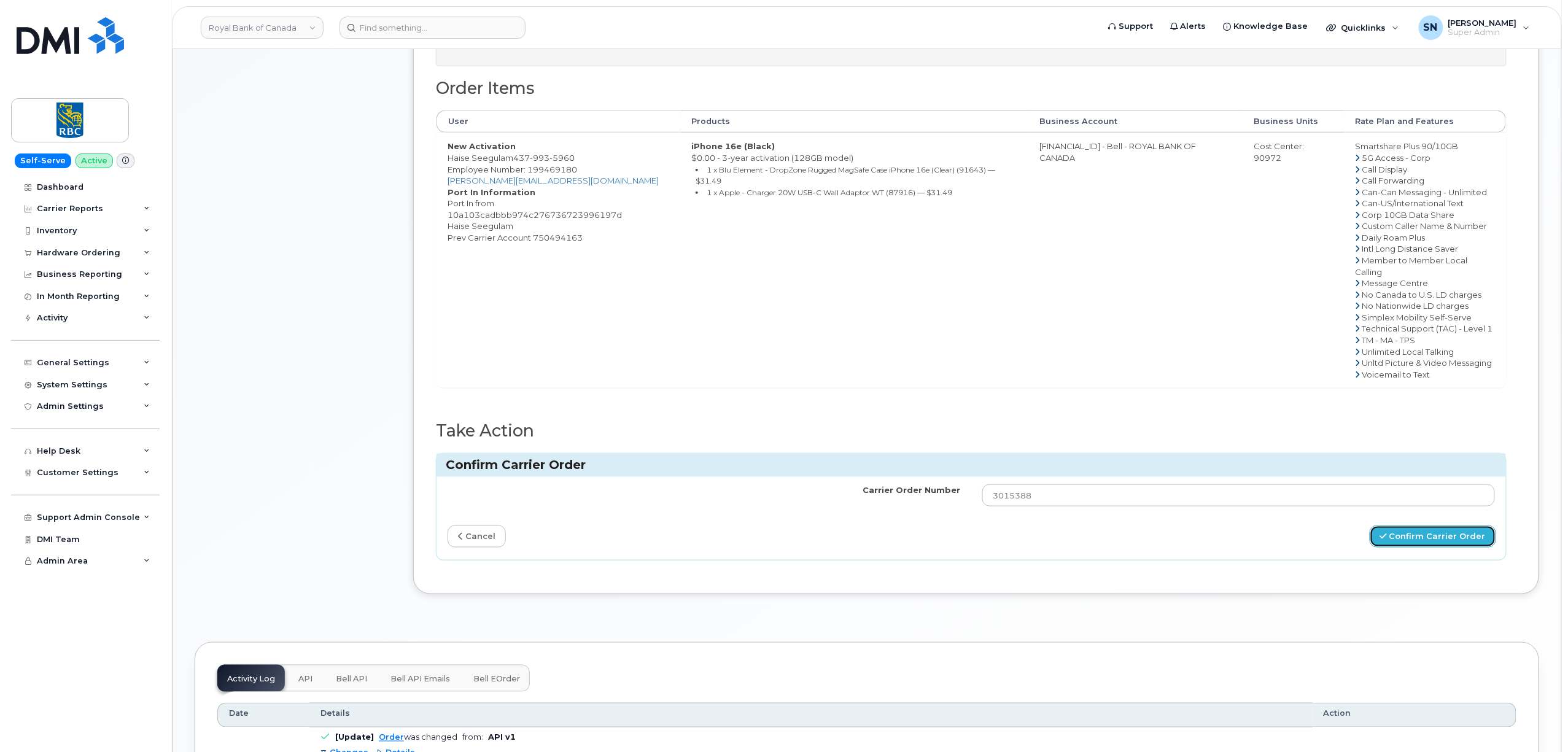
click at [1393, 542] on button "Confirm Carrier Order" at bounding box center [1432, 537] width 126 height 23
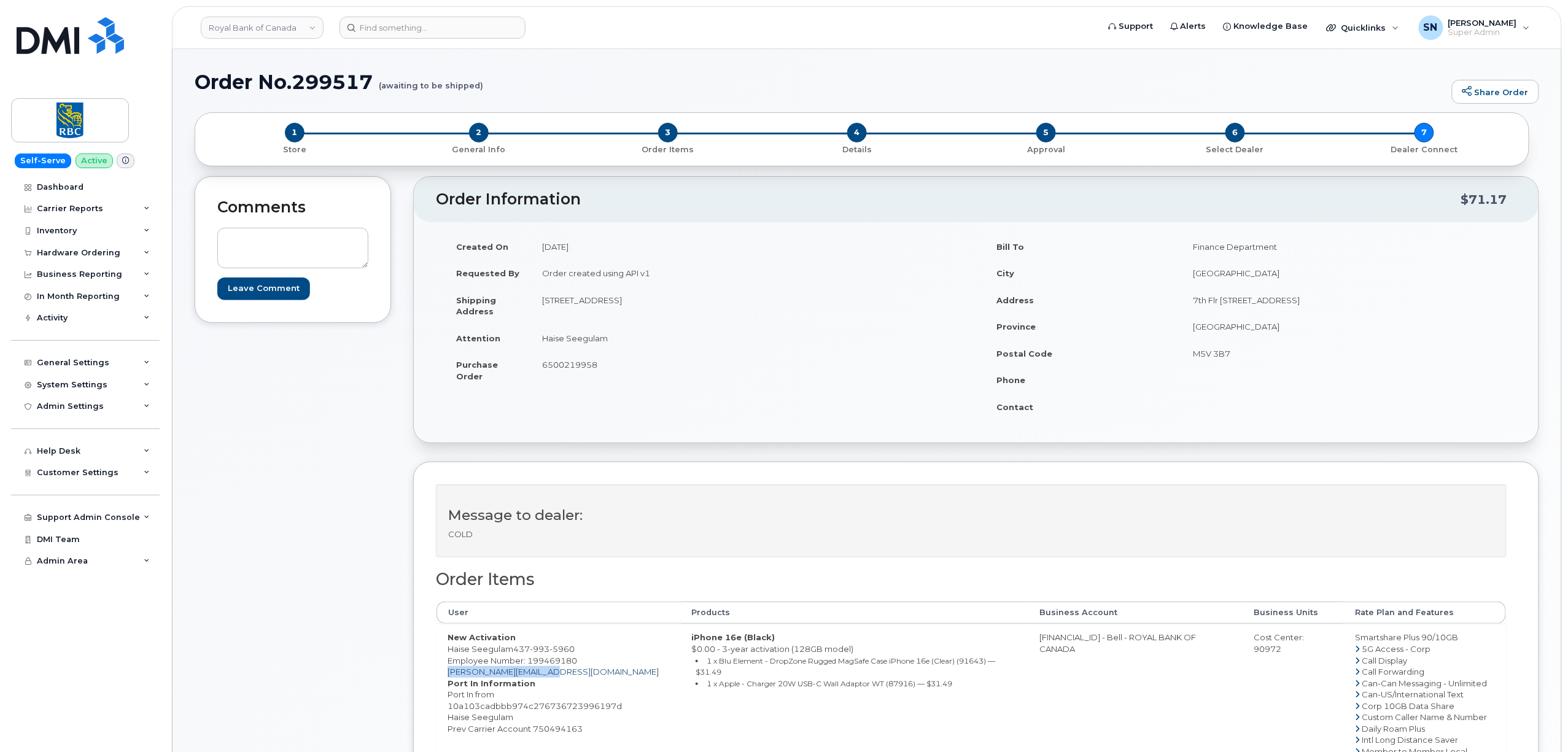
drag, startPoint x: 556, startPoint y: 674, endPoint x: 449, endPoint y: 674, distance: 107.0
click at [449, 674] on td "New Activation Haise Seegulam [PHONE_NUMBER] Employee Number: 199469180 [PERSON…" at bounding box center [559, 751] width 245 height 255
copy link "[PERSON_NAME][EMAIL_ADDRESS][DOMAIN_NAME]"
click at [271, 443] on div "Comments Leave Comment" at bounding box center [293, 617] width 197 height 884
